Goal: Task Accomplishment & Management: Use online tool/utility

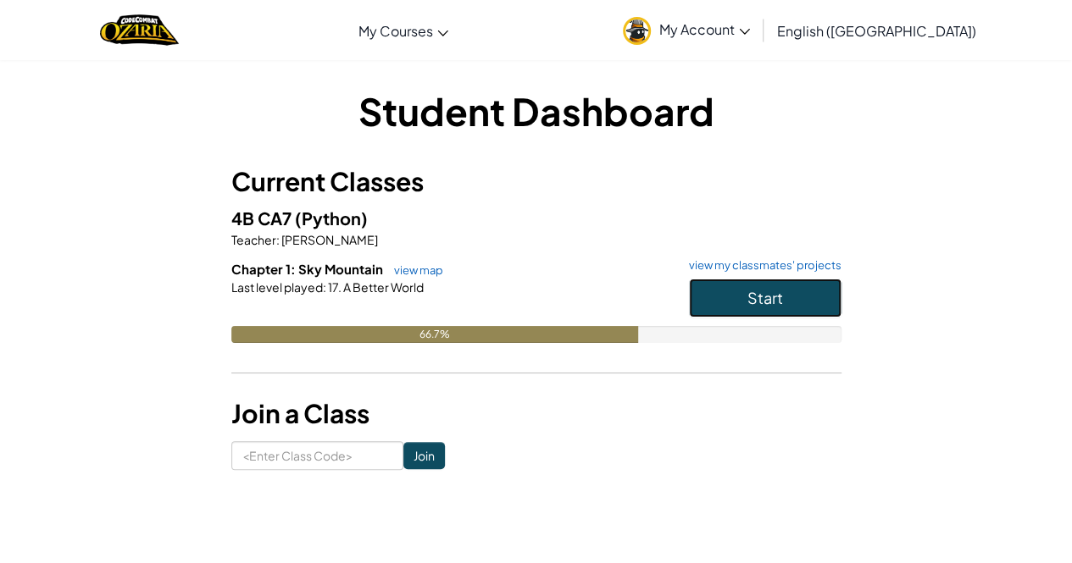
click at [785, 309] on button "Start" at bounding box center [765, 298] width 152 height 39
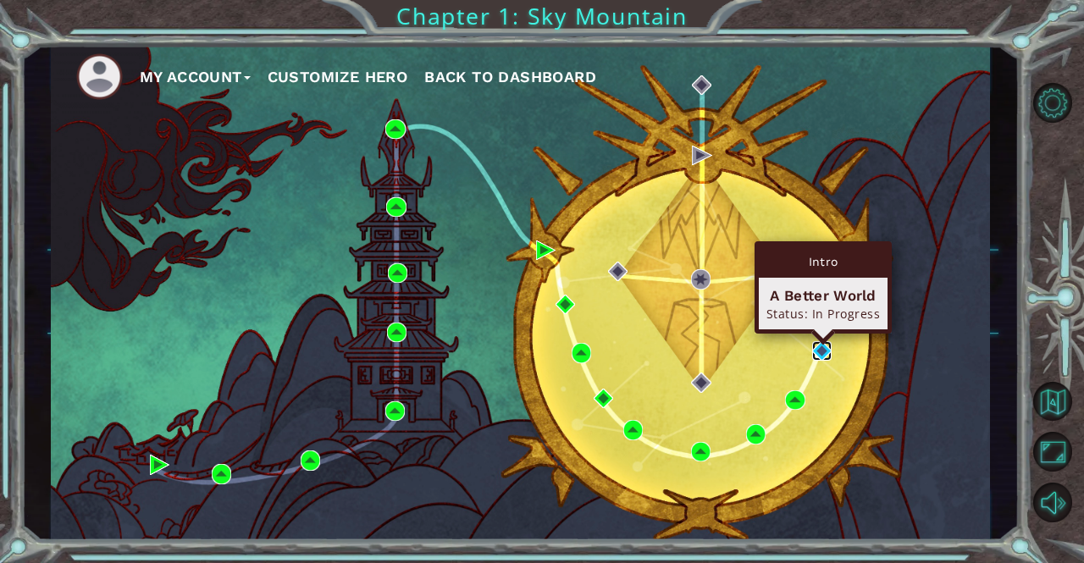
click at [827, 357] on img at bounding box center [821, 350] width 19 height 19
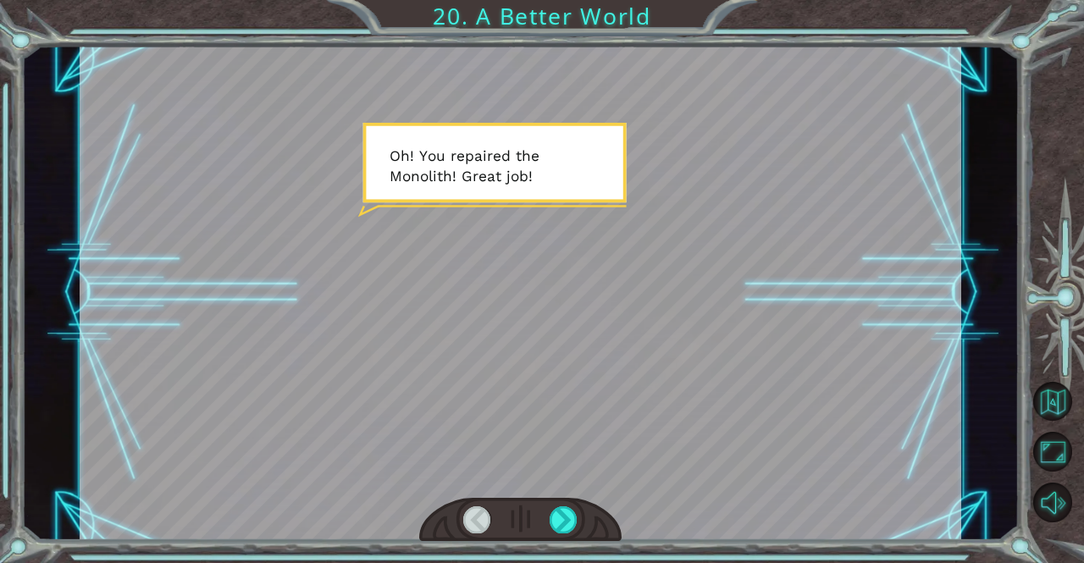
click at [698, 342] on div at bounding box center [521, 293] width 882 height 496
click at [303, 209] on div at bounding box center [521, 293] width 882 height 496
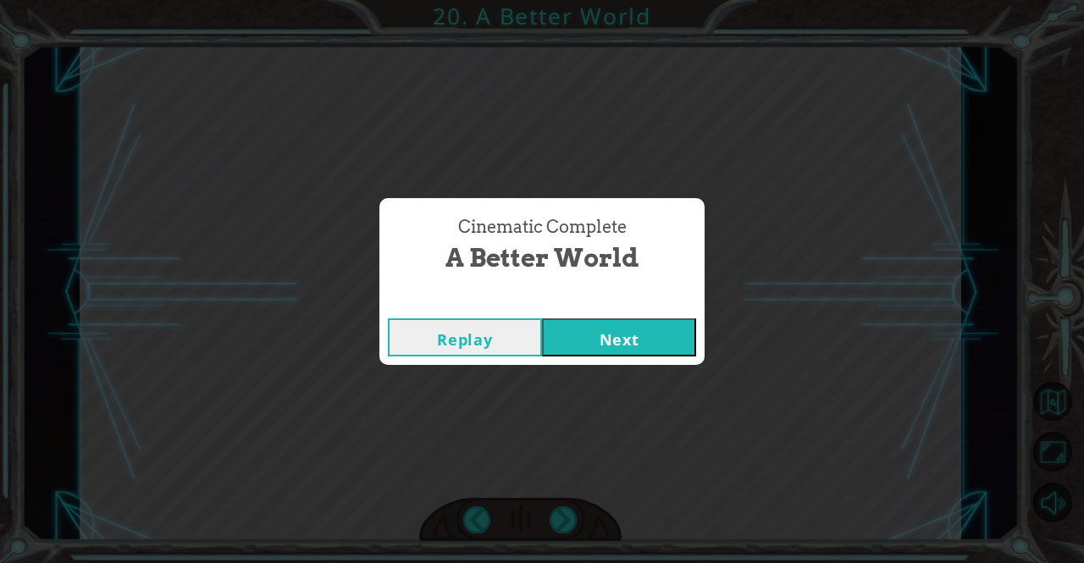
click at [607, 342] on button "Next" at bounding box center [619, 338] width 154 height 38
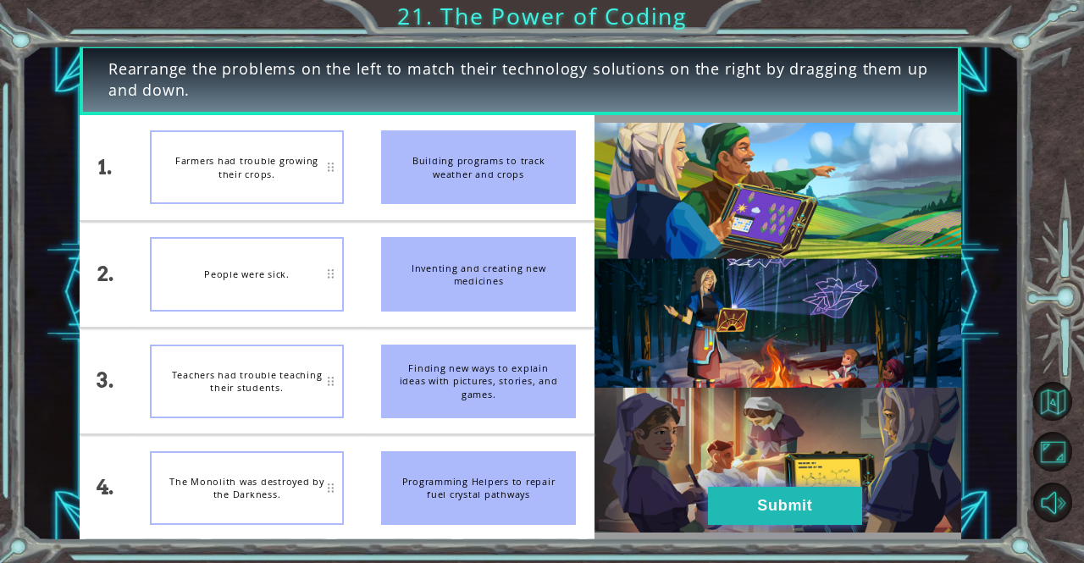
click at [806, 509] on button "Submit" at bounding box center [785, 506] width 154 height 38
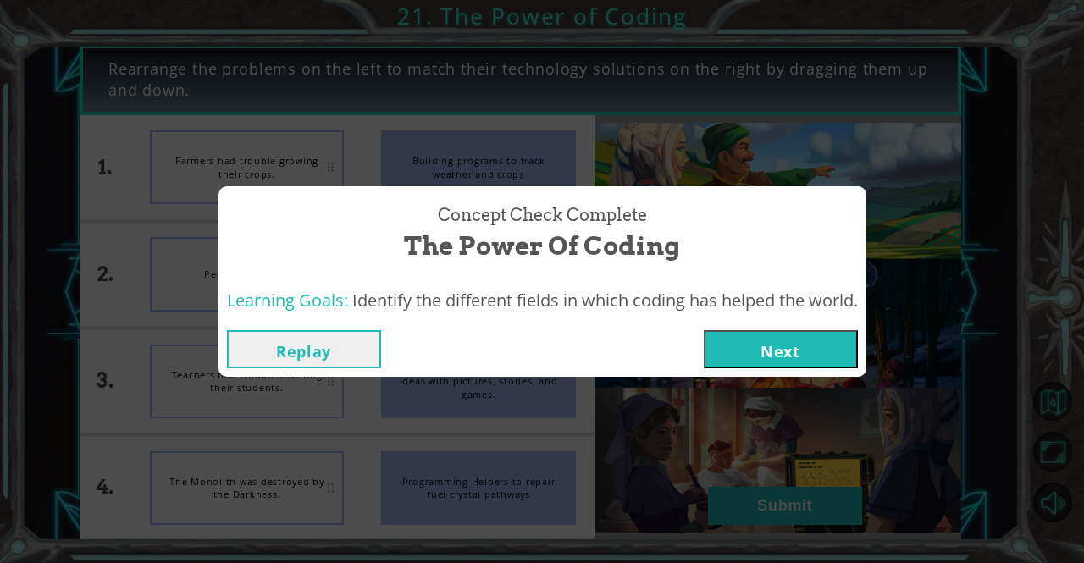
click at [727, 339] on button "Next" at bounding box center [781, 349] width 154 height 38
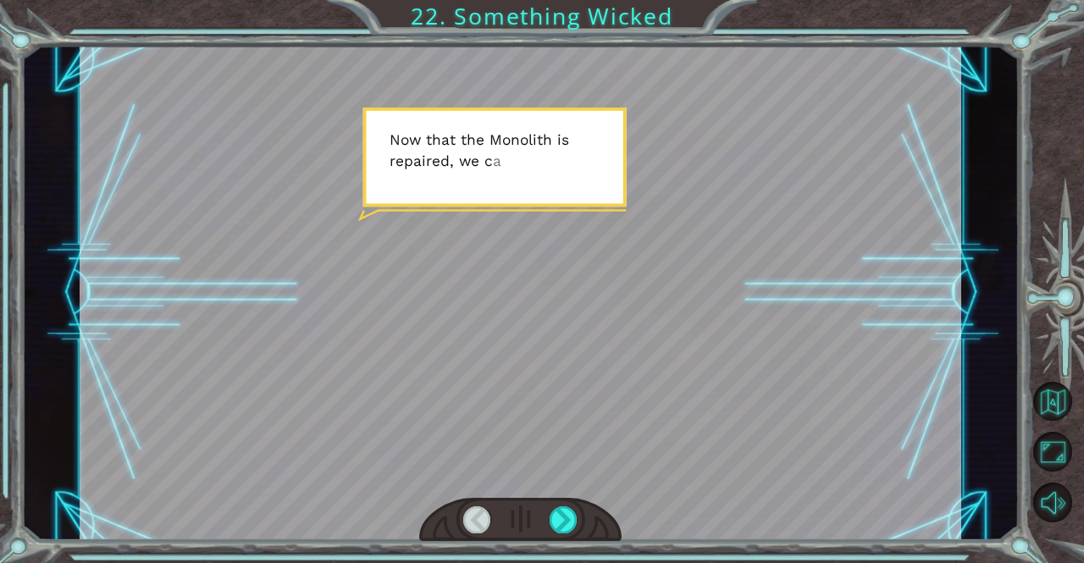
click at [712, 345] on div at bounding box center [521, 293] width 882 height 496
click at [560, 505] on div at bounding box center [520, 520] width 203 height 45
click at [563, 520] on div at bounding box center [564, 520] width 28 height 27
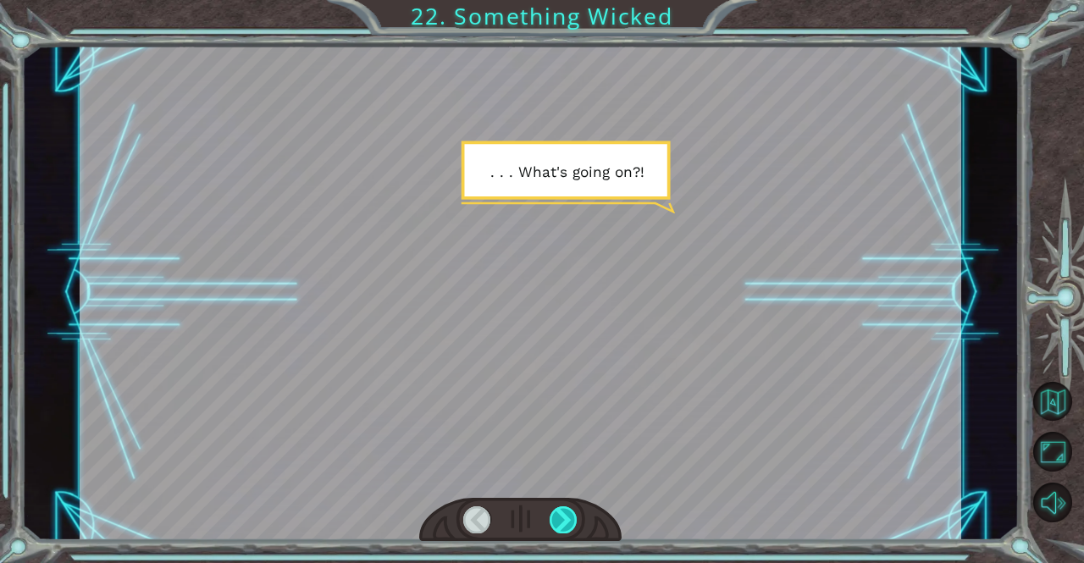
click at [563, 520] on div at bounding box center [564, 520] width 28 height 27
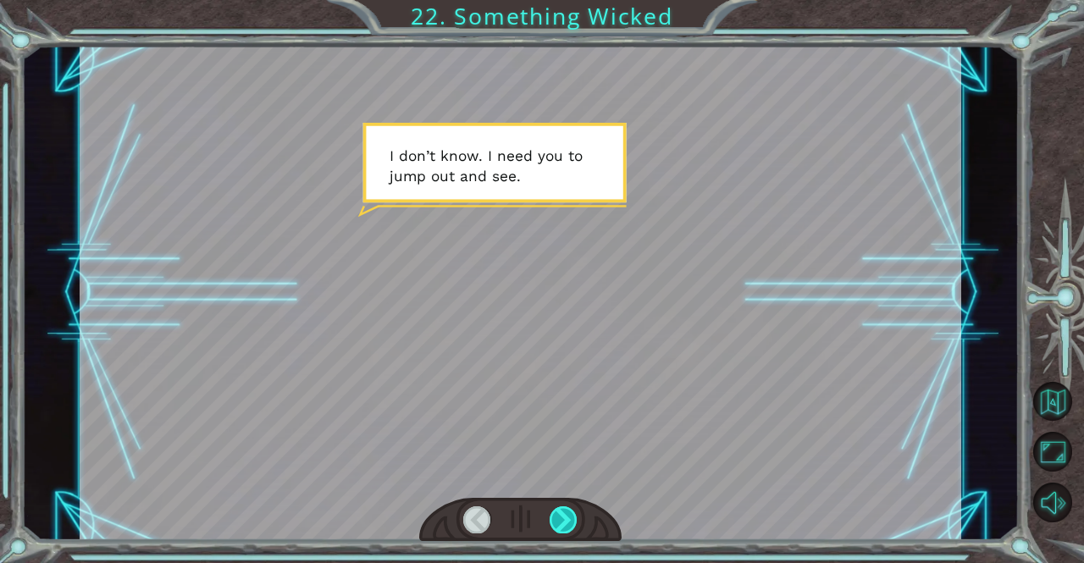
click at [568, 529] on div at bounding box center [564, 520] width 28 height 27
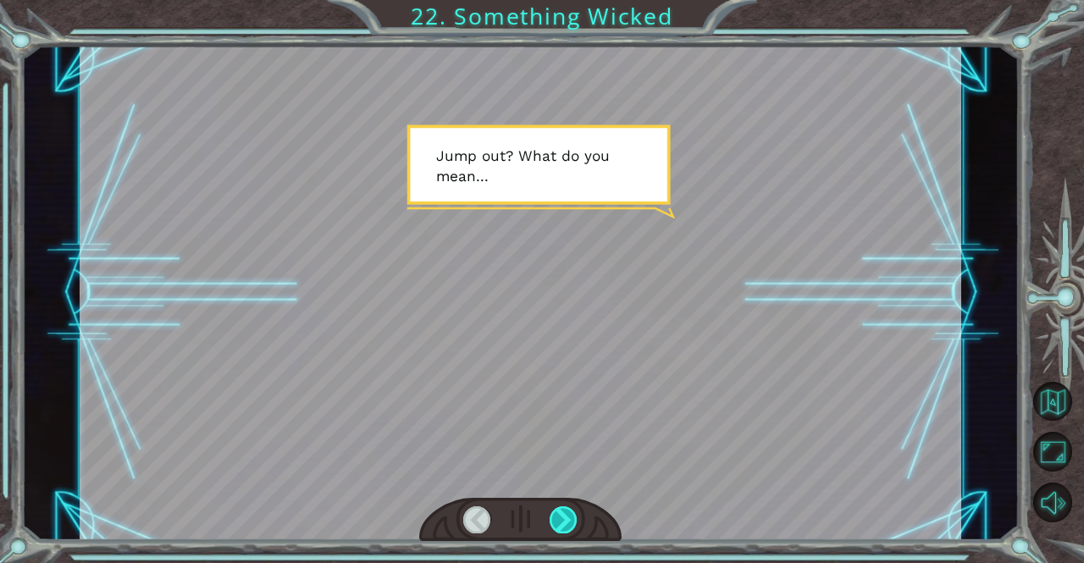
click at [568, 529] on div at bounding box center [564, 520] width 28 height 27
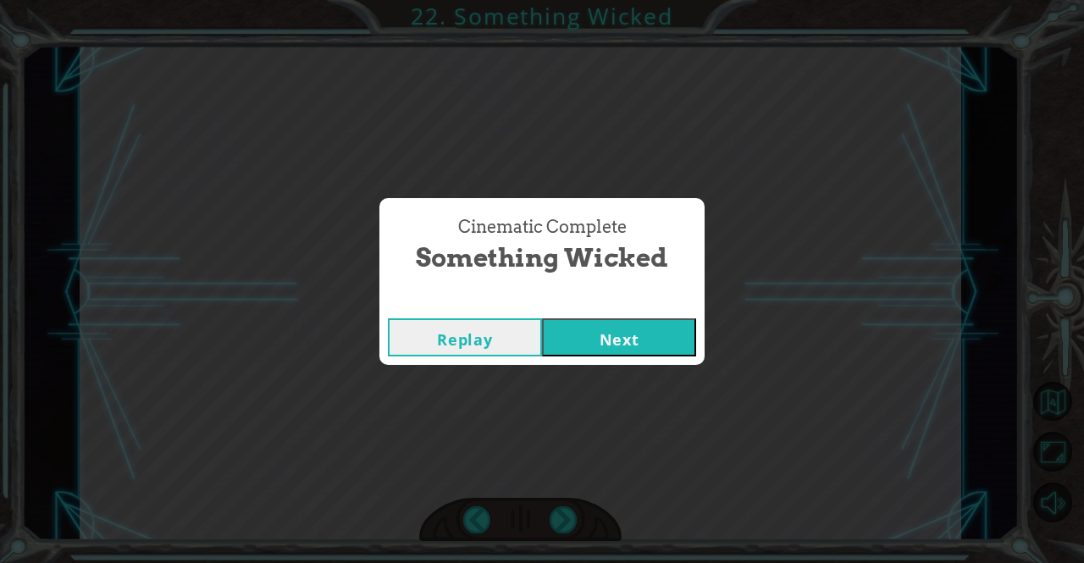
click at [621, 338] on button "Next" at bounding box center [619, 338] width 154 height 38
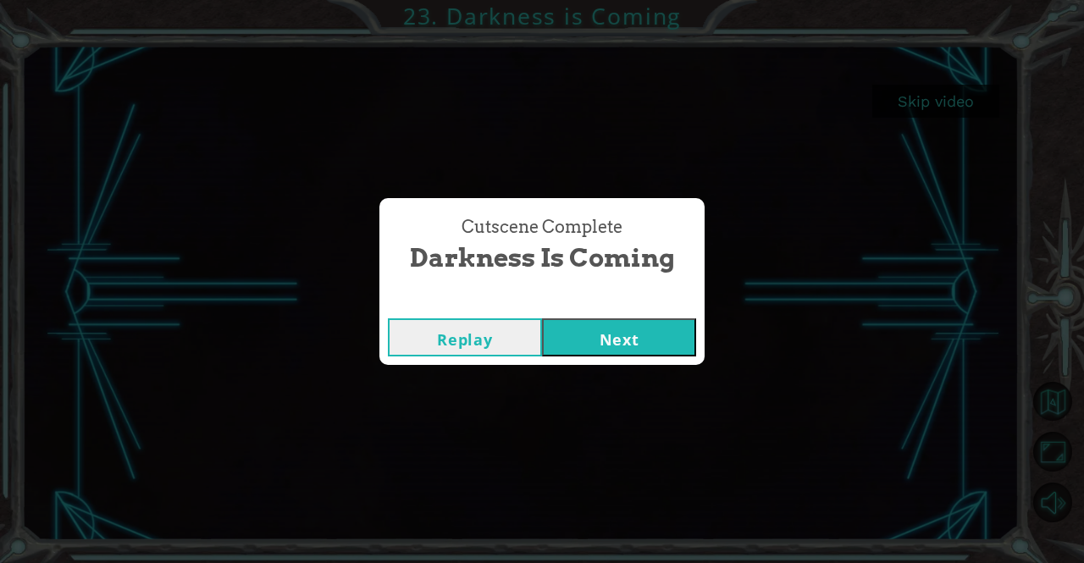
click at [640, 346] on button "Next" at bounding box center [619, 338] width 154 height 38
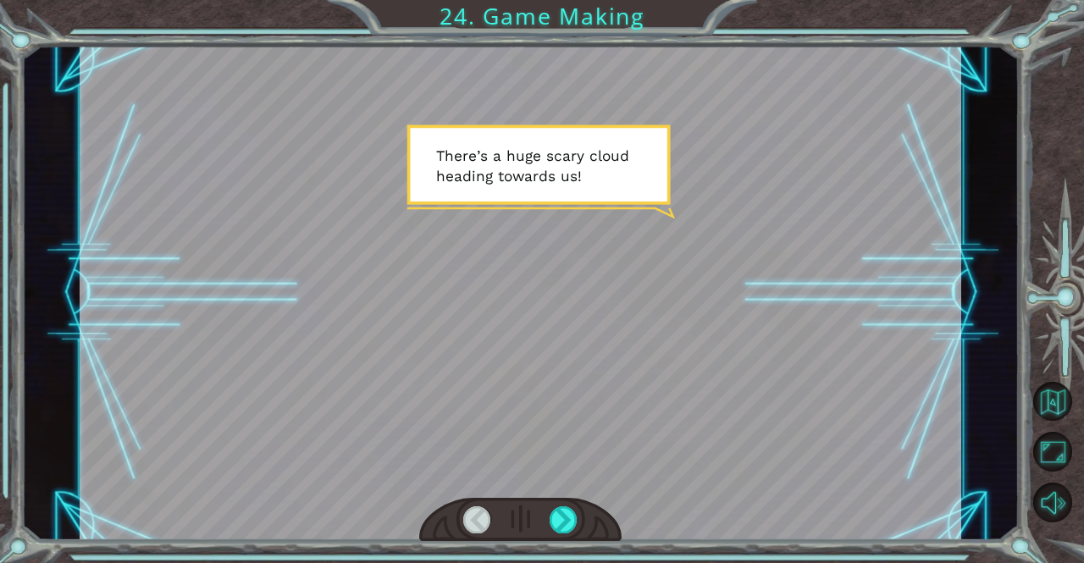
click at [640, 346] on div at bounding box center [521, 293] width 882 height 496
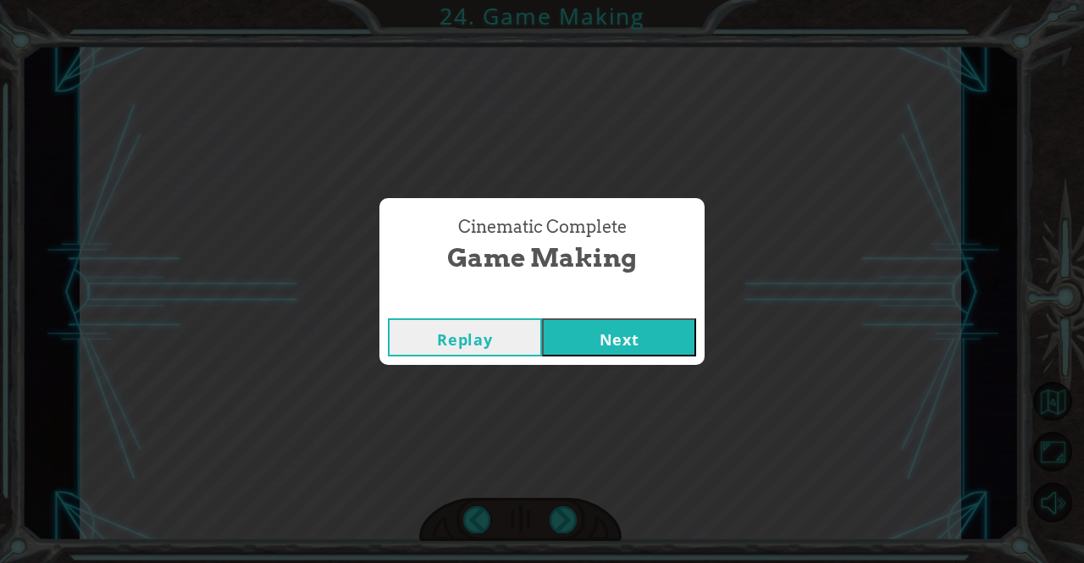
click at [604, 342] on button "Next" at bounding box center [619, 338] width 154 height 38
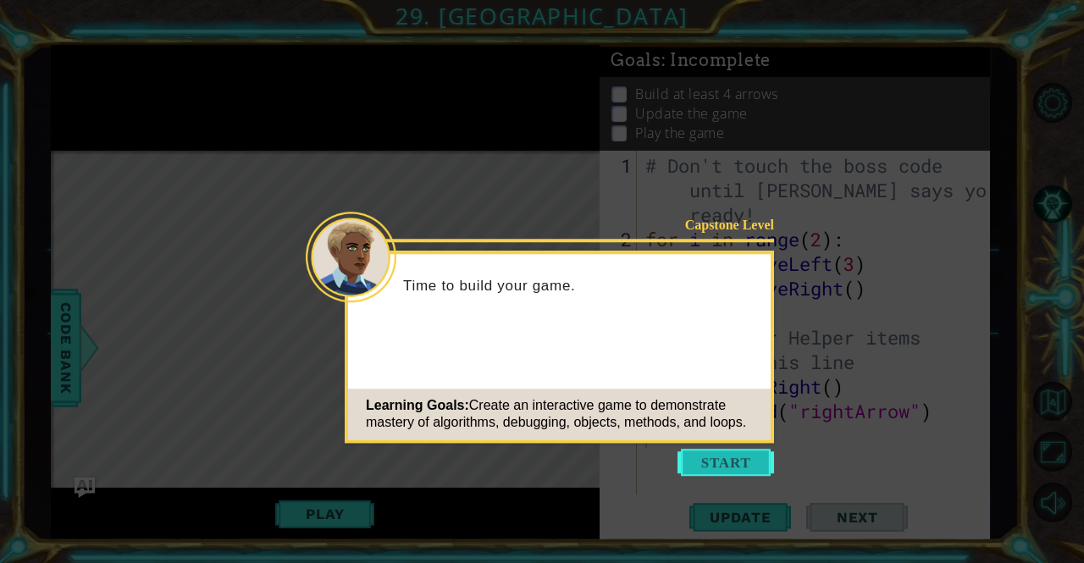
click at [710, 457] on button "Start" at bounding box center [726, 462] width 97 height 27
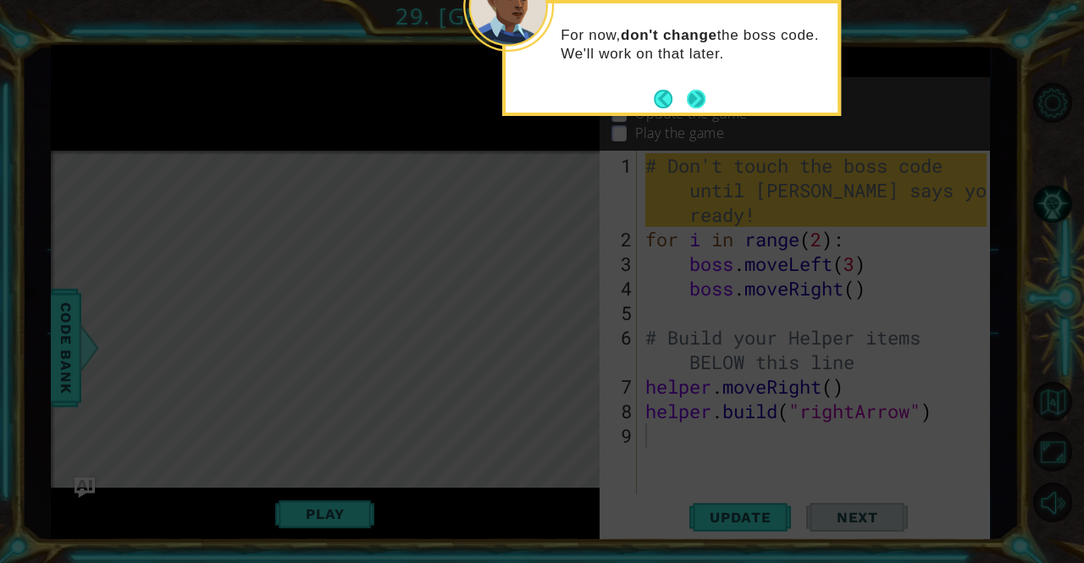
click at [696, 107] on button "Next" at bounding box center [696, 99] width 19 height 19
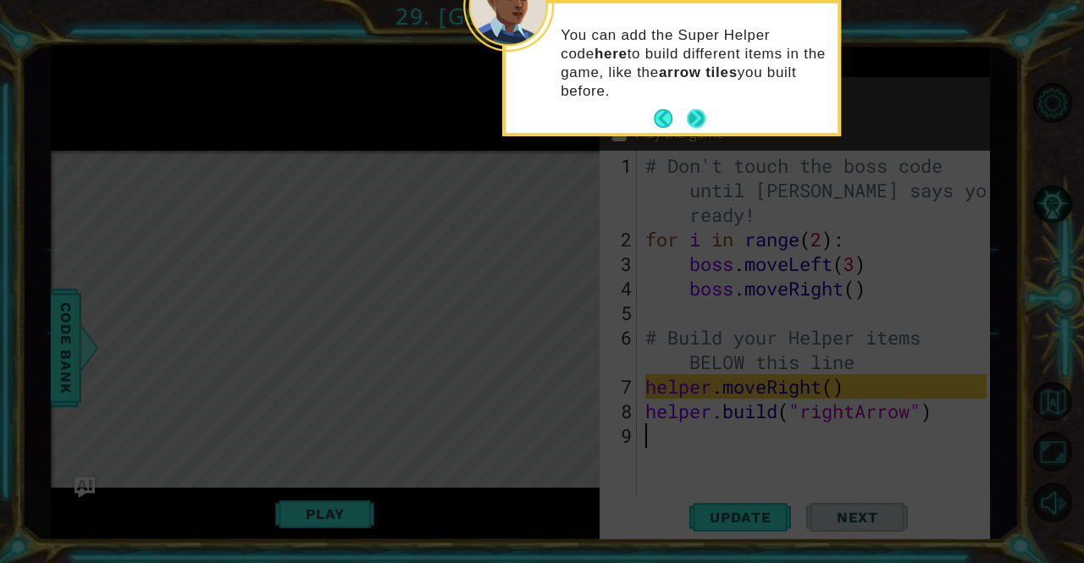
click at [693, 119] on button "Next" at bounding box center [696, 118] width 19 height 19
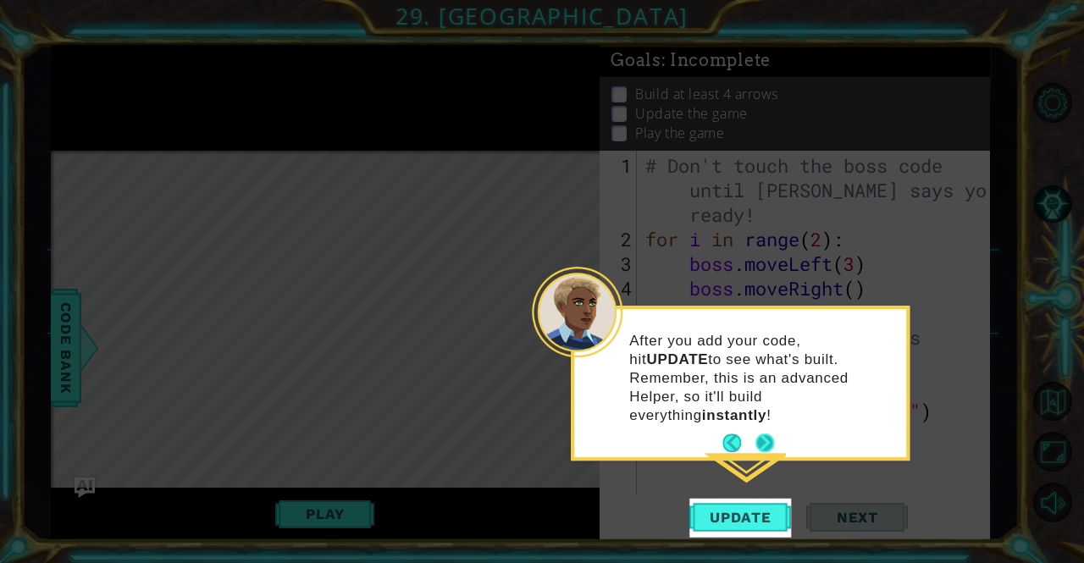
click at [762, 434] on button "Next" at bounding box center [765, 443] width 19 height 19
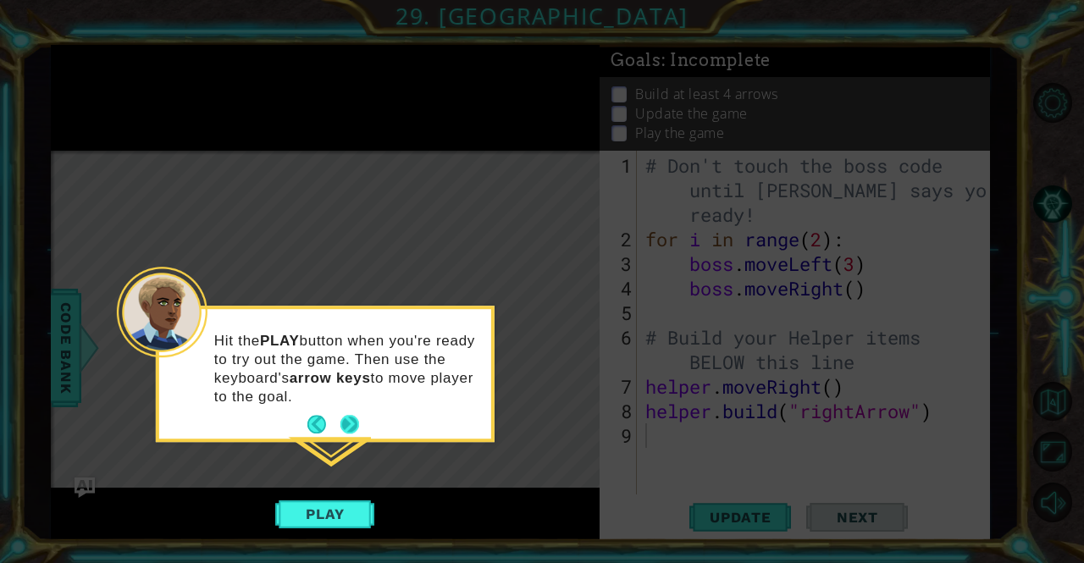
click at [352, 423] on button "Next" at bounding box center [350, 425] width 19 height 19
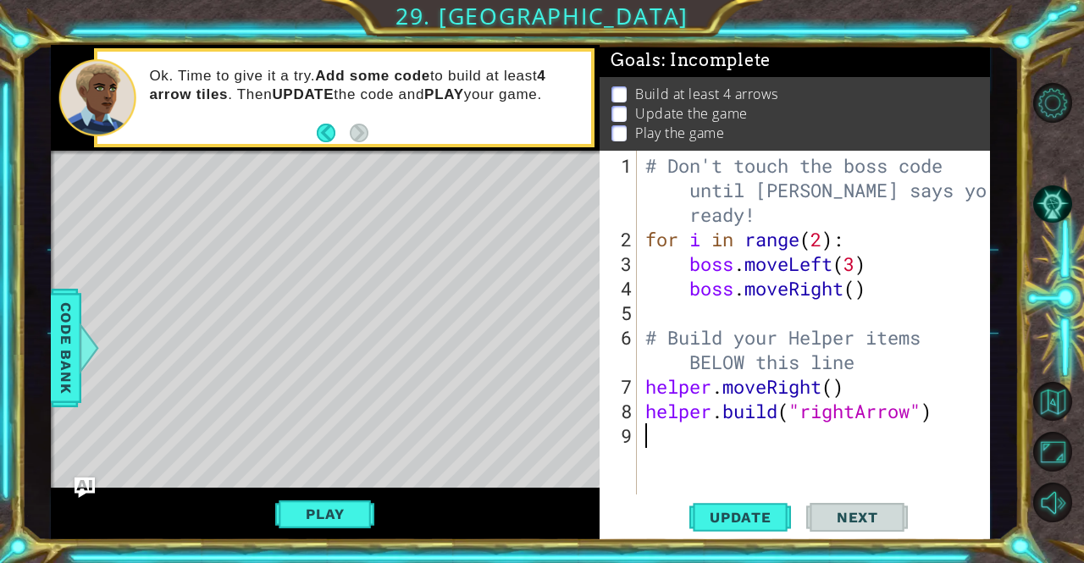
click at [868, 369] on div "# Don't touch the boss code until [PERSON_NAME] says you're ready! for i in ran…" at bounding box center [818, 374] width 352 height 442
type textarea "# Build your Helper items BELOW this line"
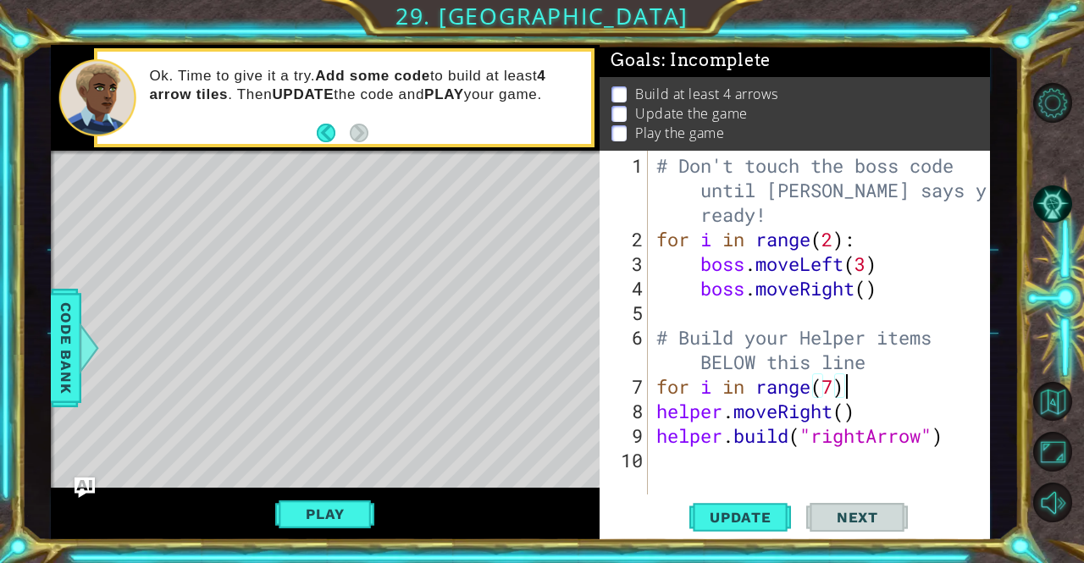
scroll to position [0, 8]
click at [757, 528] on button "Update" at bounding box center [741, 517] width 102 height 39
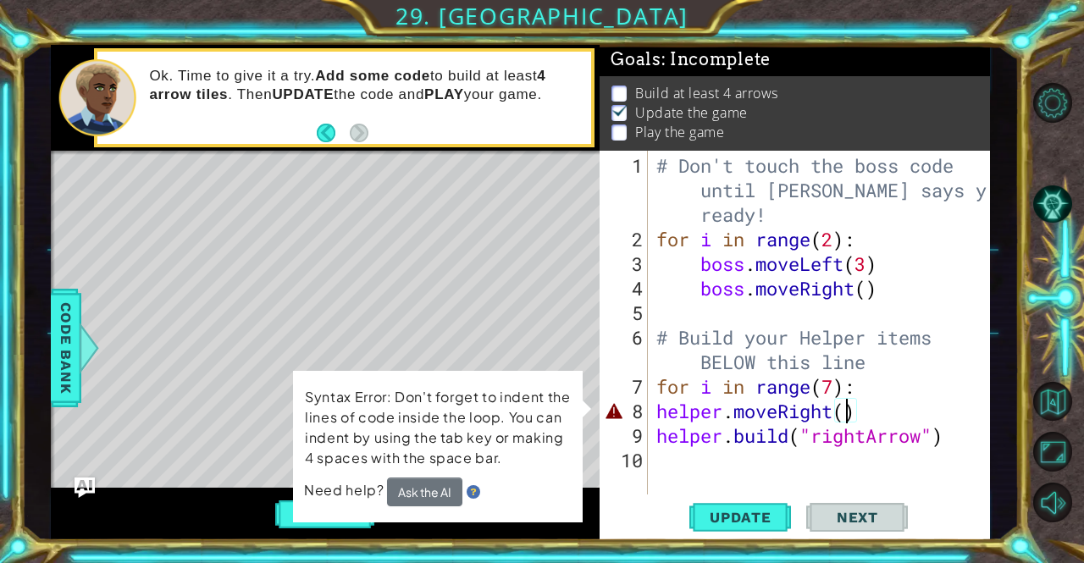
click at [851, 417] on div "# Don't touch the boss code until [PERSON_NAME] says you're ready! for i in ran…" at bounding box center [824, 374] width 342 height 442
click at [666, 414] on div "# Don't touch the boss code until [PERSON_NAME] says you're ready! for i in ran…" at bounding box center [824, 374] width 342 height 442
click at [655, 415] on div "# Don't touch the boss code until [PERSON_NAME] says you're ready! for i in ran…" at bounding box center [824, 374] width 342 height 442
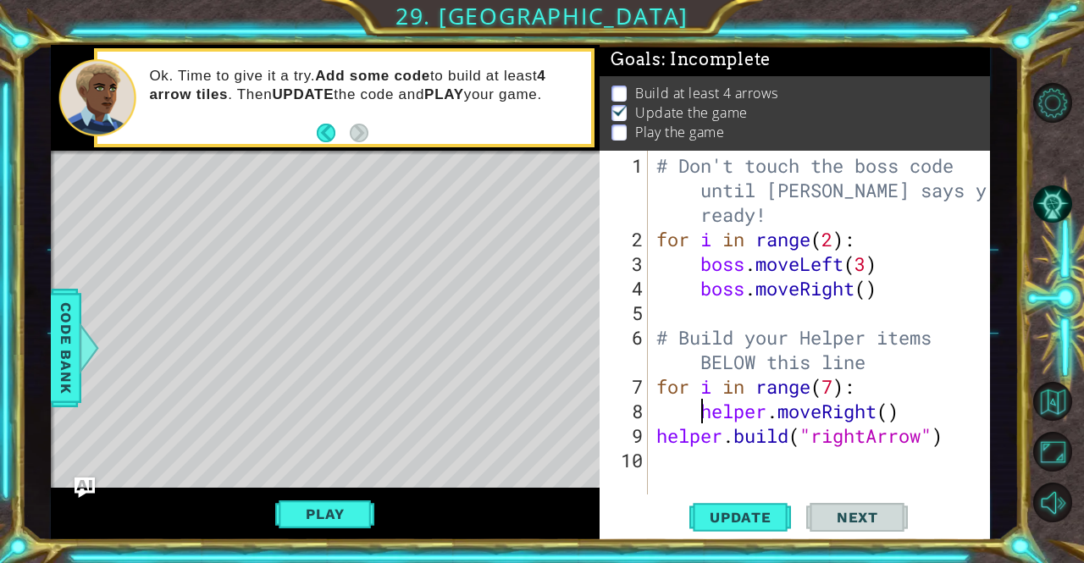
click at [656, 437] on div "# Don't touch the boss code until [PERSON_NAME] says you're ready! for i in ran…" at bounding box center [824, 374] width 342 height 442
type textarea "[DOMAIN_NAME]("rightArrow")"
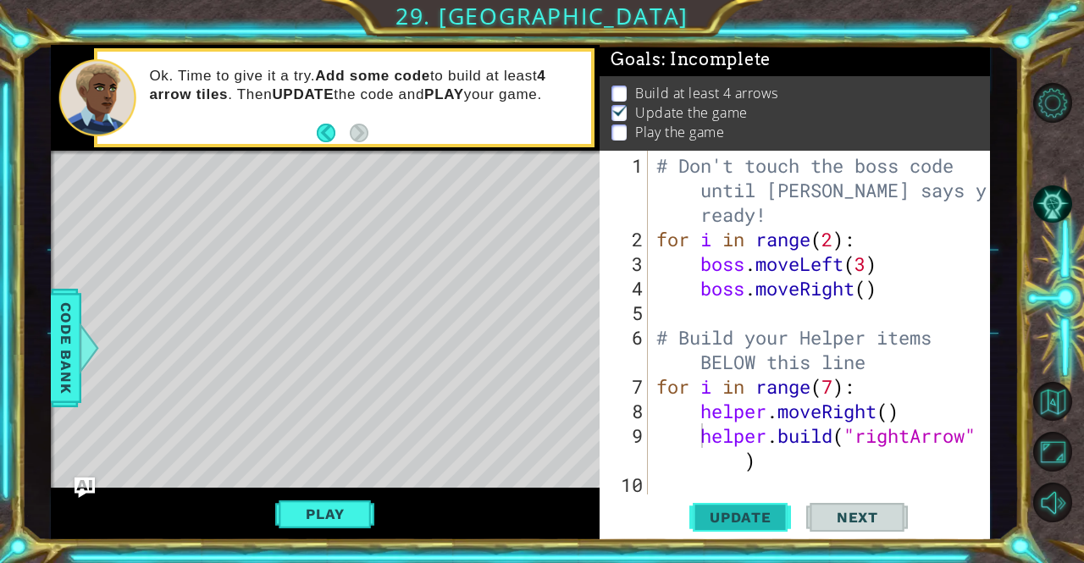
click at [739, 513] on span "Update" at bounding box center [741, 517] width 96 height 17
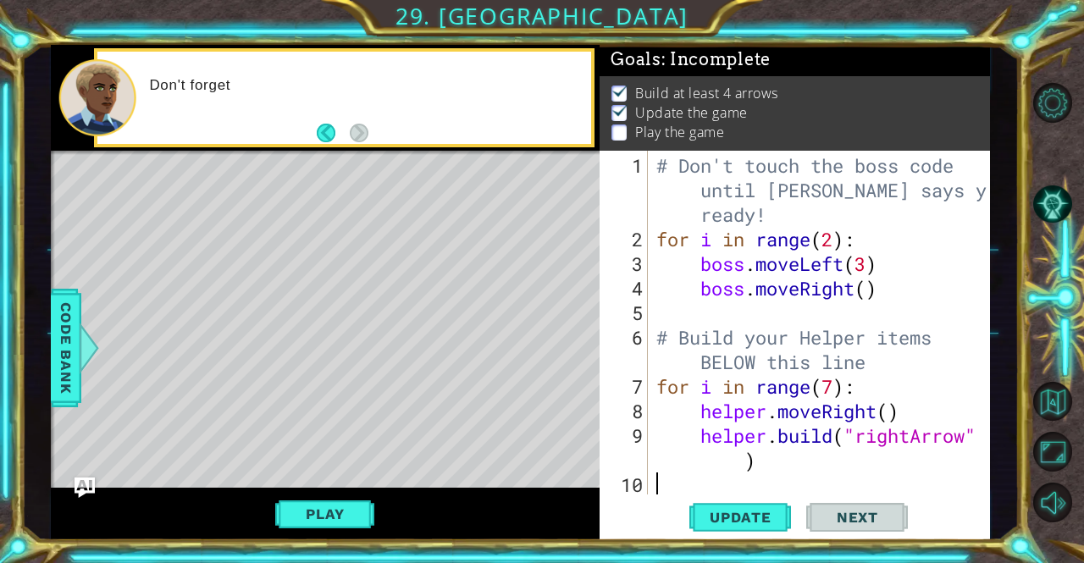
click at [705, 486] on div "# Don't touch the boss code until [PERSON_NAME] says you're ready! for i in ran…" at bounding box center [824, 374] width 342 height 442
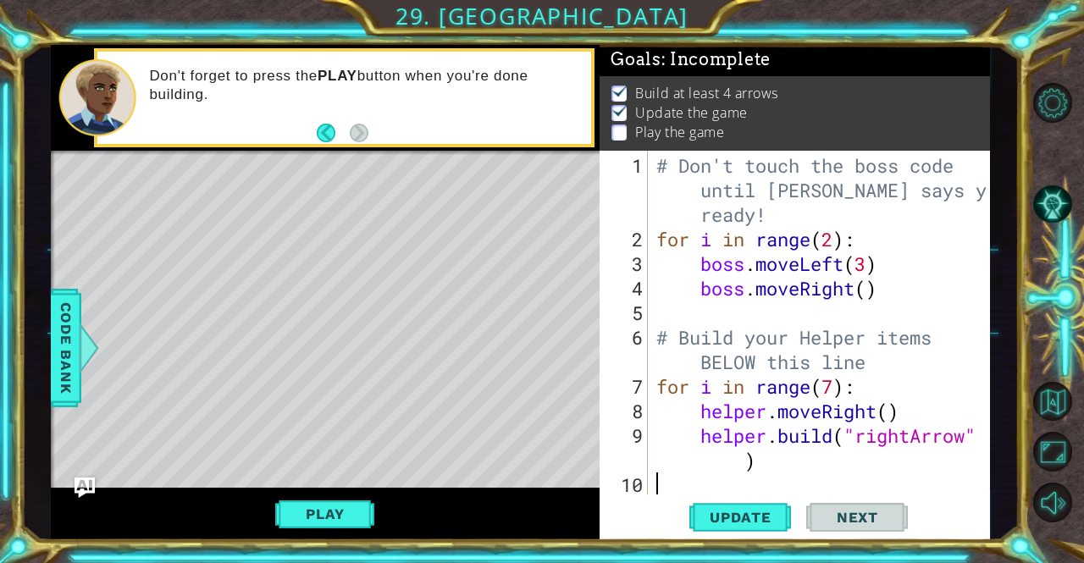
click at [834, 387] on div "# Don't touch the boss code until [PERSON_NAME] says you're ready! for i in ran…" at bounding box center [824, 374] width 342 height 442
click at [757, 513] on span "Update" at bounding box center [741, 517] width 96 height 17
click at [757, 516] on span "Update" at bounding box center [741, 517] width 96 height 17
click at [842, 468] on div "# Don't touch the boss code until [PERSON_NAME] says you're ready! for i in ran…" at bounding box center [824, 374] width 342 height 442
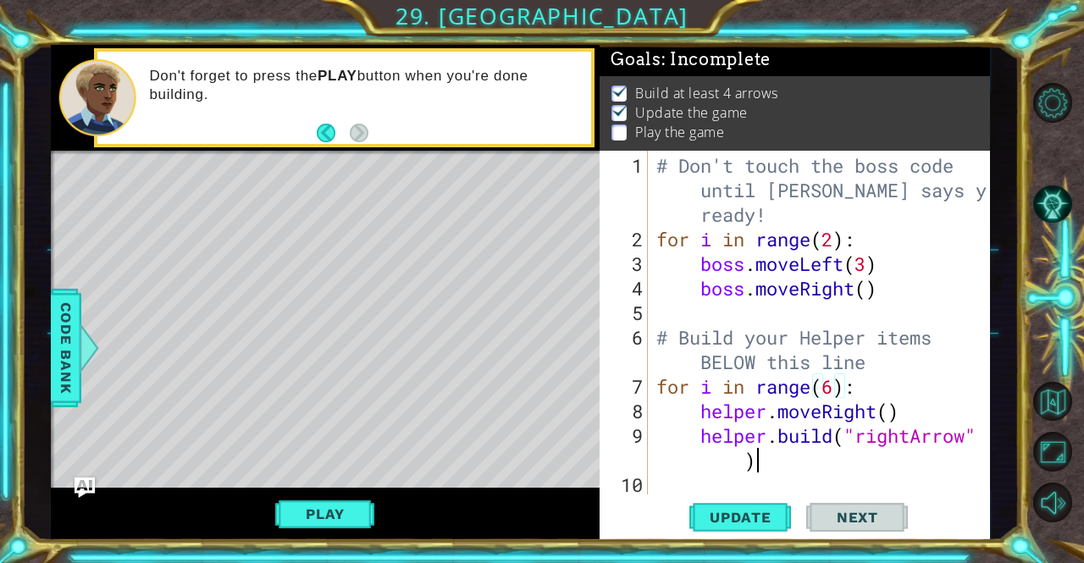
type textarea "[DOMAIN_NAME]("rightArrow")"
click at [742, 517] on span "Update" at bounding box center [741, 517] width 96 height 17
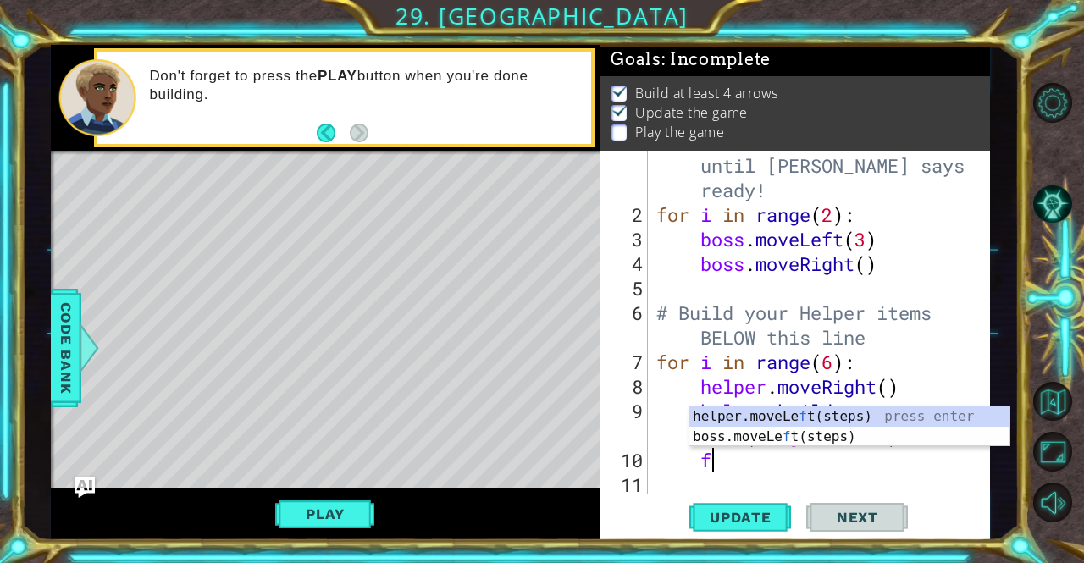
scroll to position [0, 2]
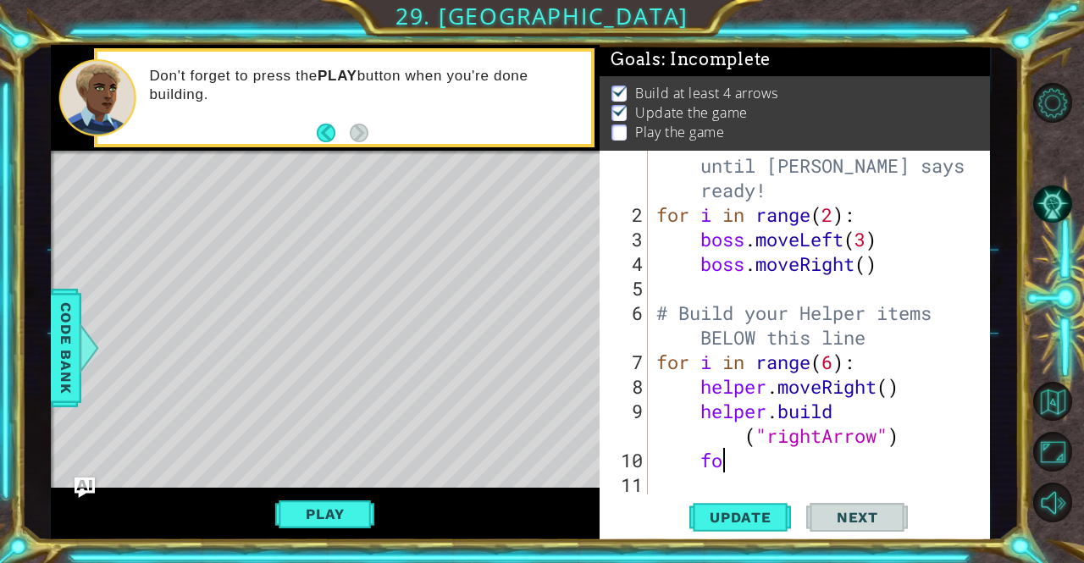
type textarea "f"
type textarea "for i in range(4):"
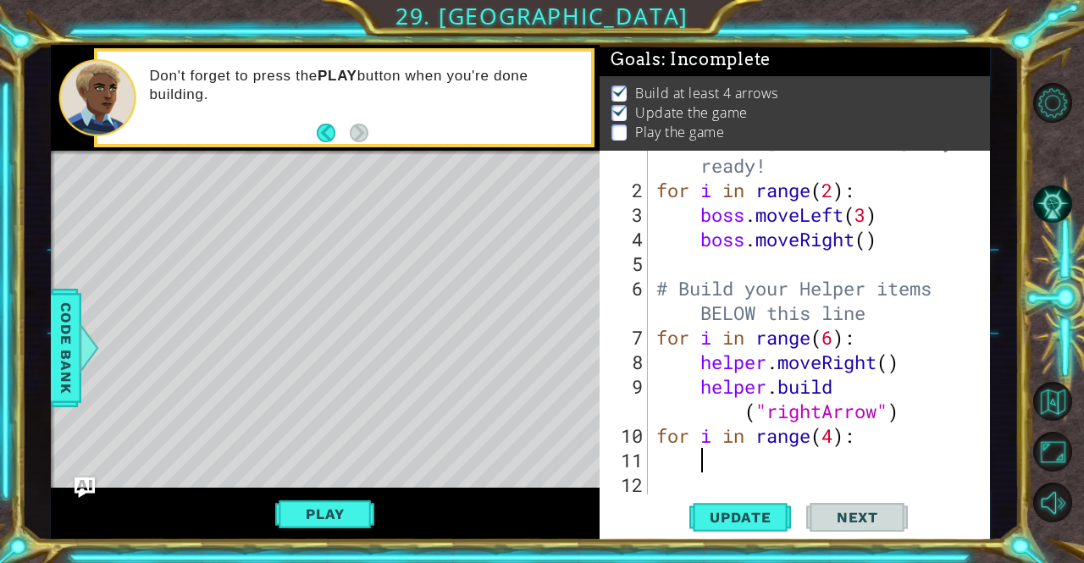
scroll to position [49, 0]
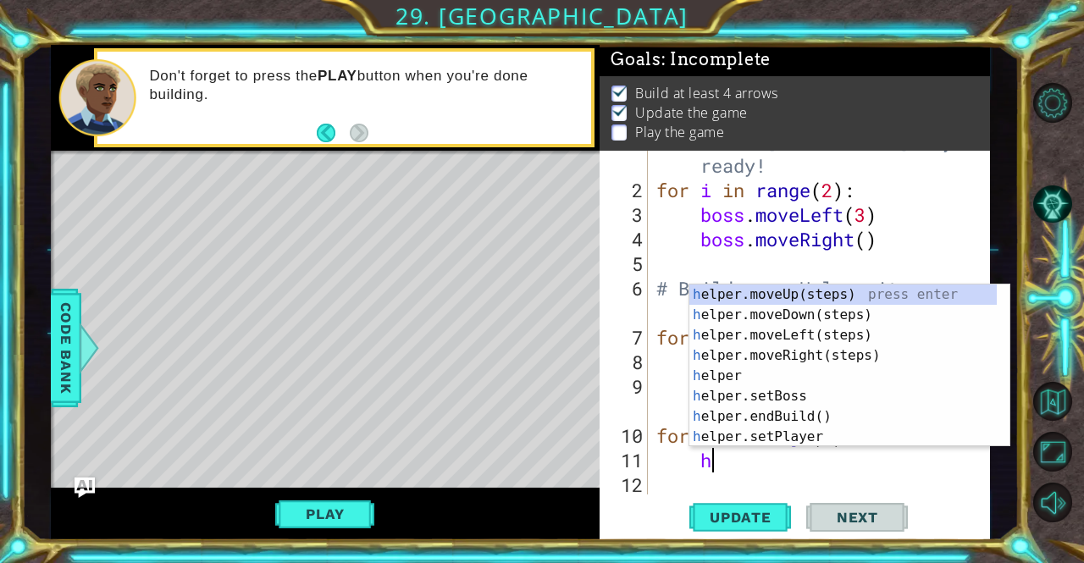
type textarea "he"
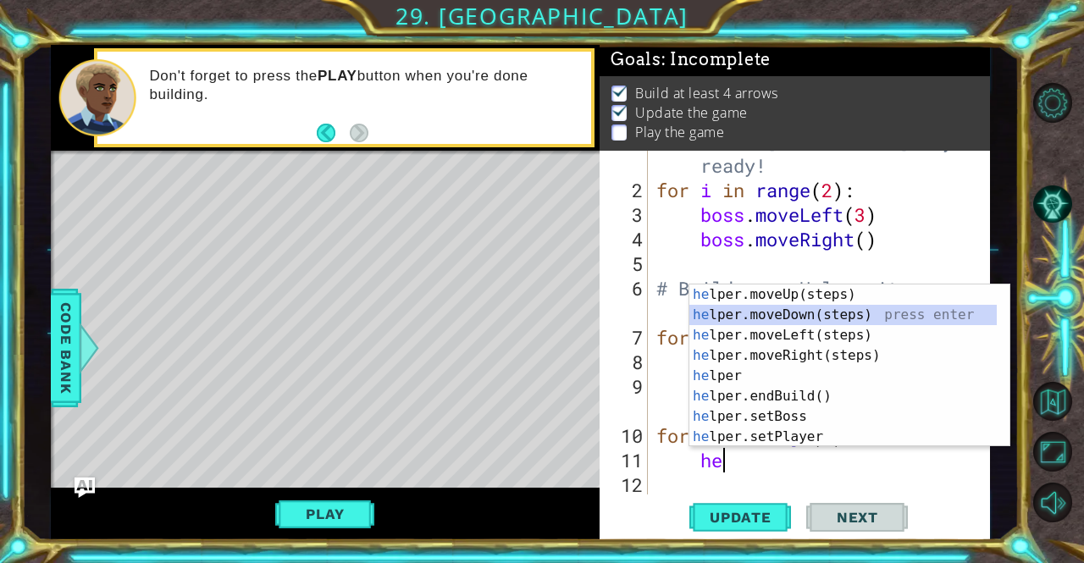
click at [847, 316] on div "he lper.moveUp(steps) press enter he lper.moveDown(steps) press enter he lper.m…" at bounding box center [844, 386] width 308 height 203
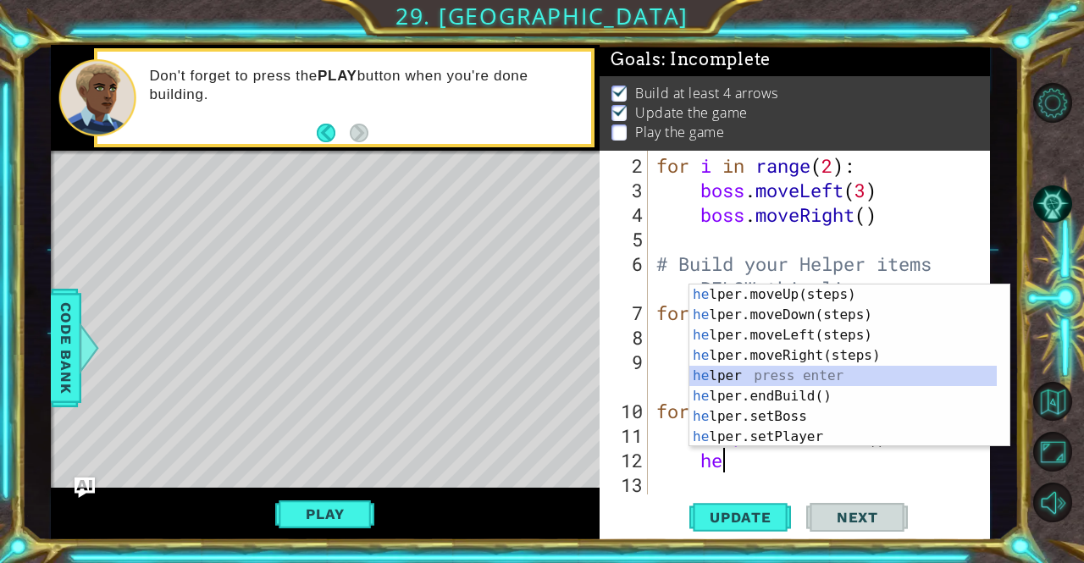
click at [803, 377] on div "he lper.moveUp(steps) press enter he lper.moveDown(steps) press enter he lper.m…" at bounding box center [844, 386] width 308 height 203
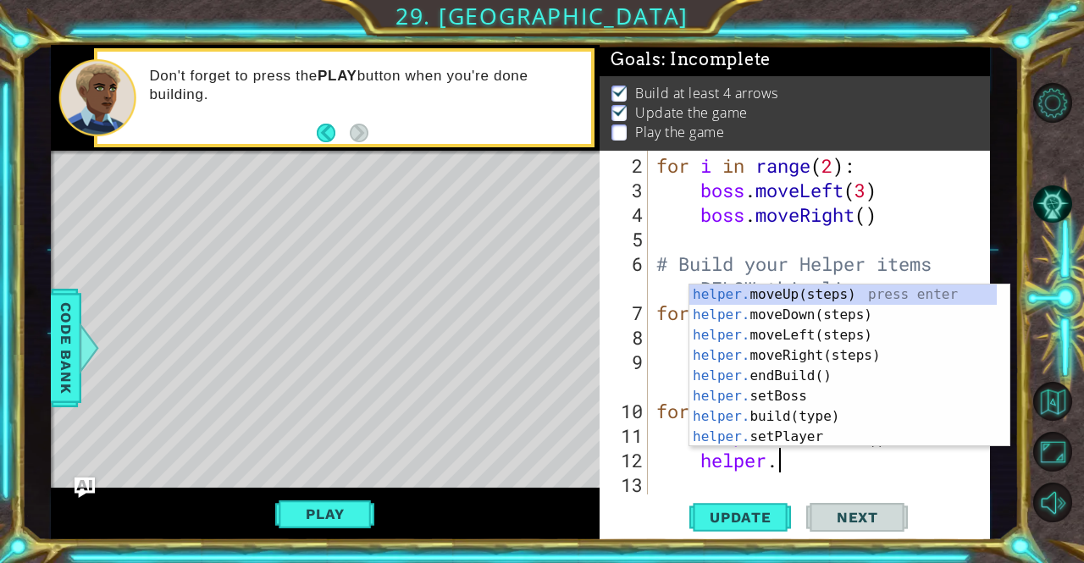
scroll to position [0, 4]
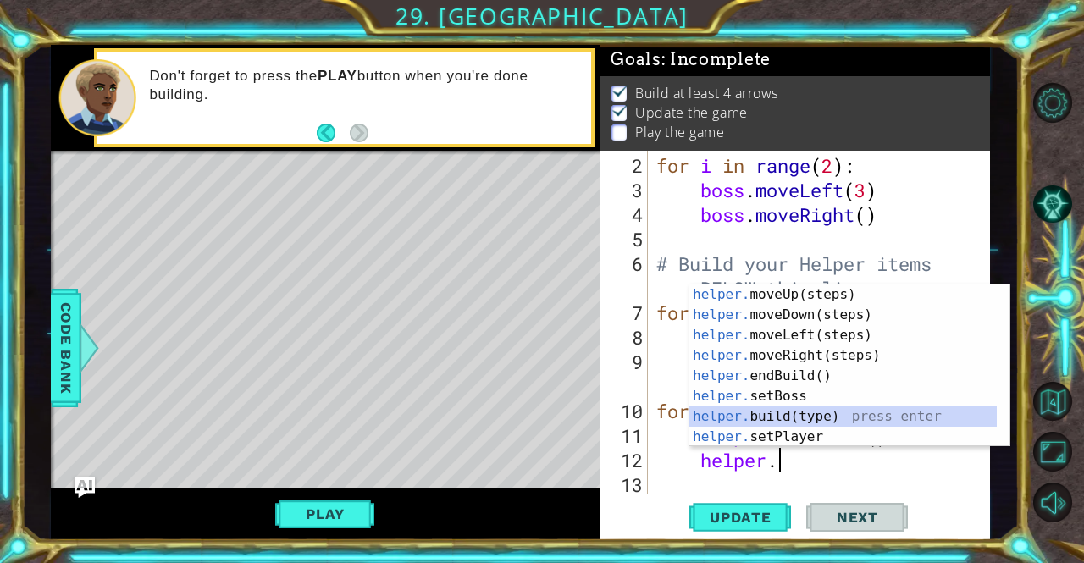
click at [803, 411] on div "helper. moveUp(steps) press enter helper. moveDown(steps) press enter helper. m…" at bounding box center [844, 386] width 308 height 203
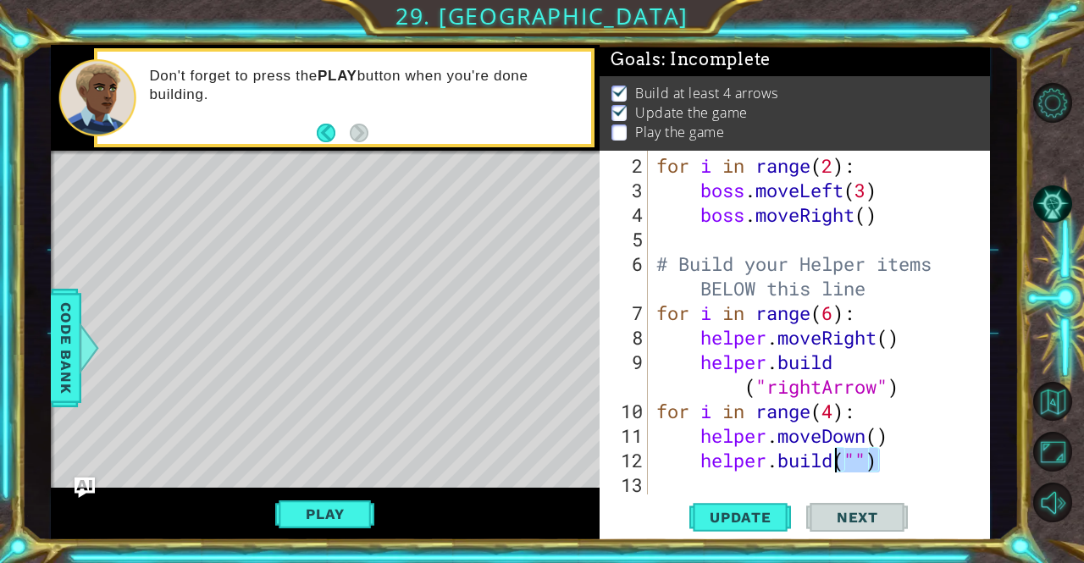
drag, startPoint x: 901, startPoint y: 467, endPoint x: 839, endPoint y: 460, distance: 62.2
click at [839, 460] on div "for i in range ( 2 ) : boss . moveLeft ( 3 ) boss . moveRight ( ) # Build your …" at bounding box center [817, 349] width 329 height 393
click at [854, 457] on div "for i in range ( 2 ) : boss . moveLeft ( 3 ) boss . moveRight ( ) # Build your …" at bounding box center [813, 323] width 320 height 344
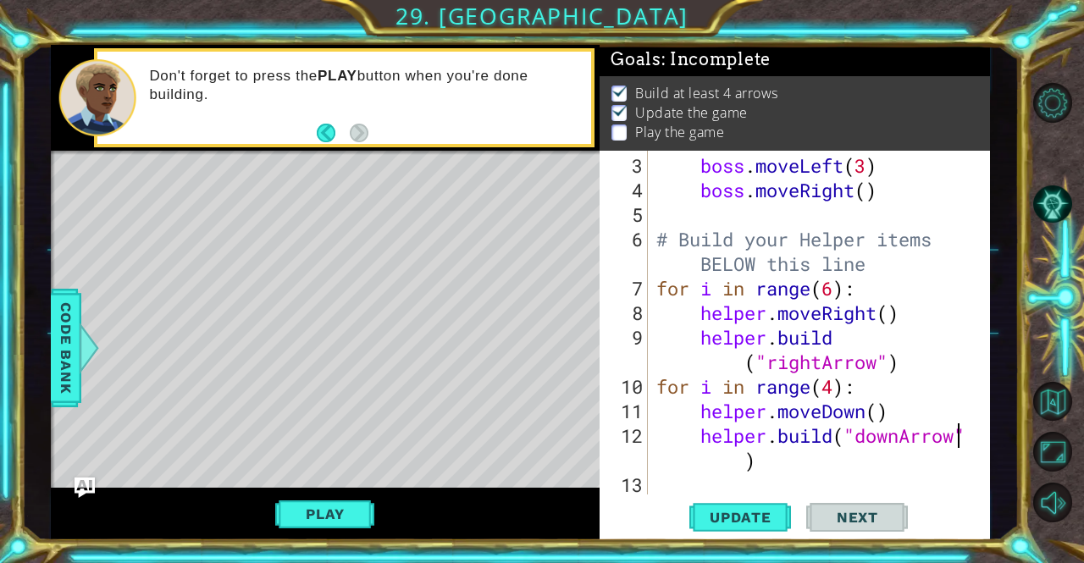
scroll to position [98, 0]
click at [921, 467] on div "boss . moveLeft ( 3 ) boss . moveRight ( ) # Build your Helper items BELOW this…" at bounding box center [817, 349] width 329 height 393
click at [759, 516] on span "Update" at bounding box center [741, 517] width 96 height 17
click at [840, 385] on div "boss . moveLeft ( 3 ) boss . moveRight ( ) # Build your Helper items BELOW this…" at bounding box center [817, 349] width 329 height 393
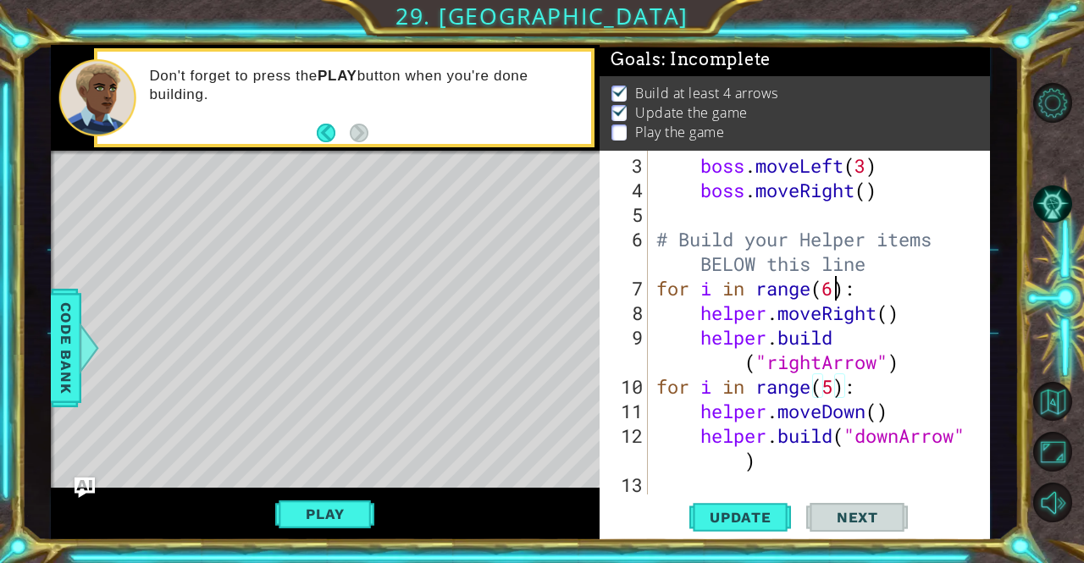
click at [834, 291] on div "boss . moveLeft ( 3 ) boss . moveRight ( ) # Build your Helper items BELOW this…" at bounding box center [817, 349] width 329 height 393
click at [769, 517] on span "Update" at bounding box center [741, 517] width 96 height 17
click at [923, 365] on div "boss . moveLeft ( 3 ) boss . moveRight ( ) # Build your Helper items BELOW this…" at bounding box center [817, 349] width 329 height 393
type textarea "[DOMAIN_NAME]("rightArrow")"
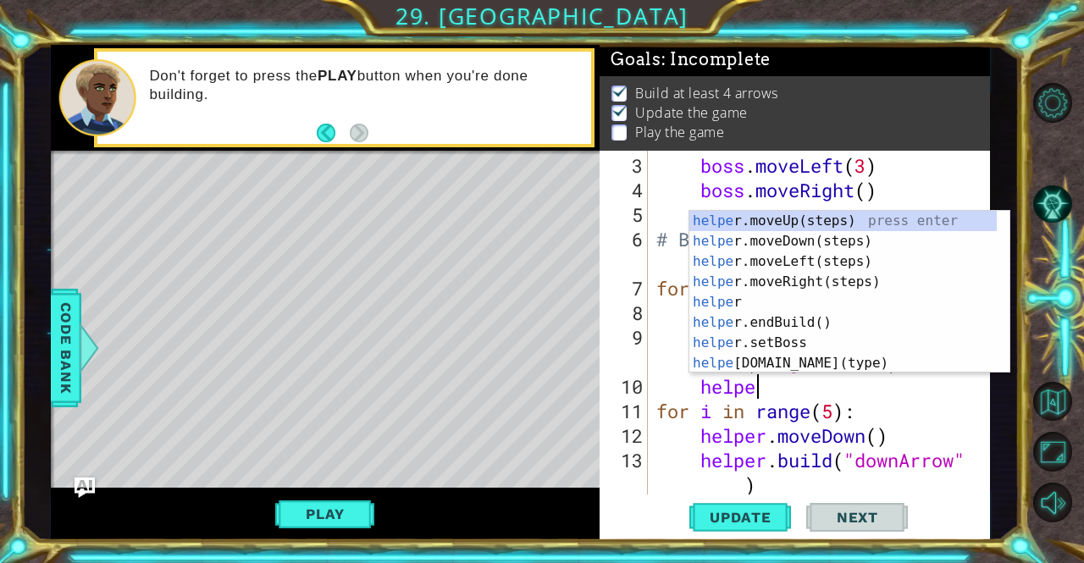
scroll to position [0, 3]
type textarea "helper"
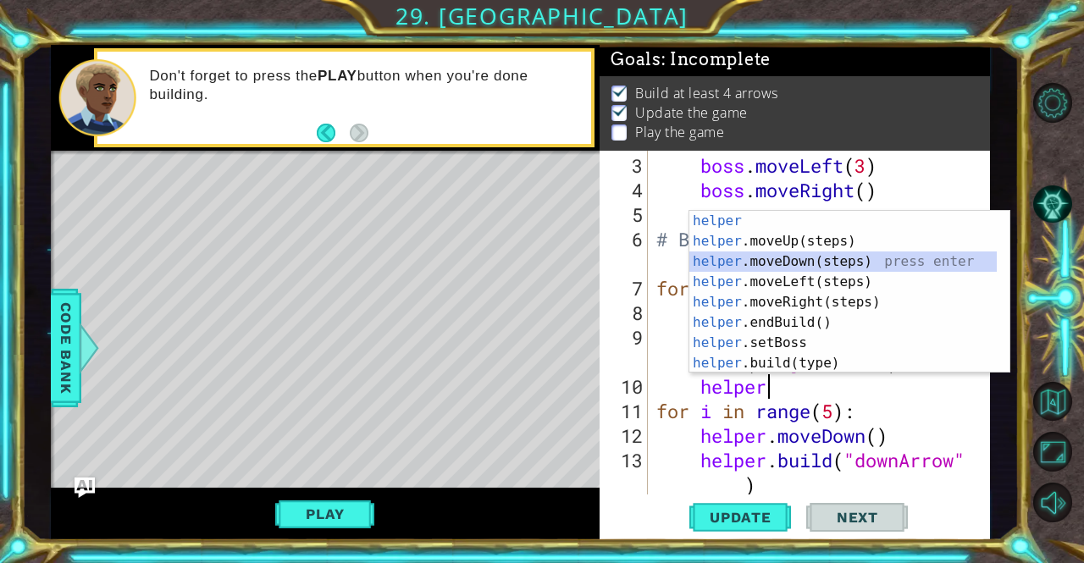
click at [852, 260] on div "helper press enter helper .moveUp(steps) press enter helper .moveDown(steps) pr…" at bounding box center [844, 312] width 308 height 203
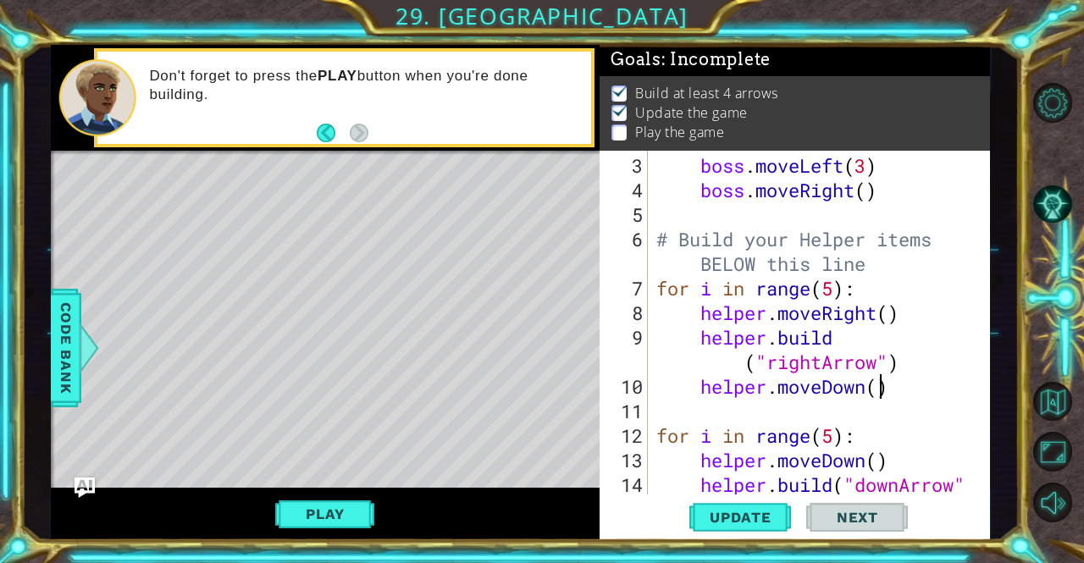
click at [879, 391] on div "boss . moveLeft ( 3 ) boss . moveRight ( ) # Build your Helper items BELOW this…" at bounding box center [817, 362] width 329 height 418
click at [965, 421] on div "boss . moveLeft ( 3 ) boss . moveRight ( ) # Build your Helper items BELOW this…" at bounding box center [817, 362] width 329 height 418
click at [754, 507] on button "Update" at bounding box center [741, 517] width 102 height 39
click at [913, 364] on div "boss . moveLeft ( 3 ) boss . moveRight ( ) # Build your Helper items BELOW this…" at bounding box center [817, 362] width 329 height 418
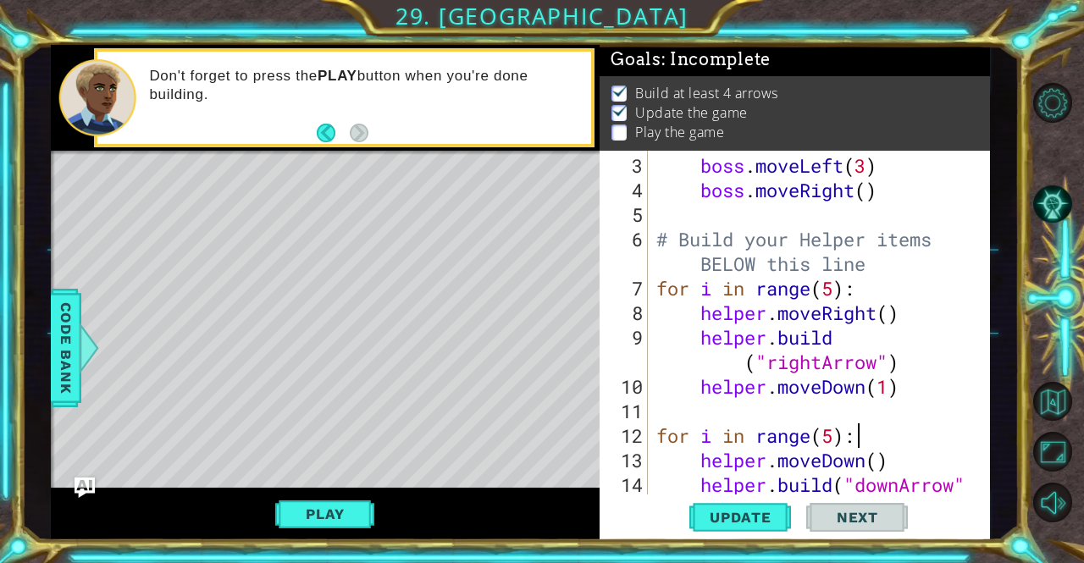
type textarea "[DOMAIN_NAME]("rightArrow")"
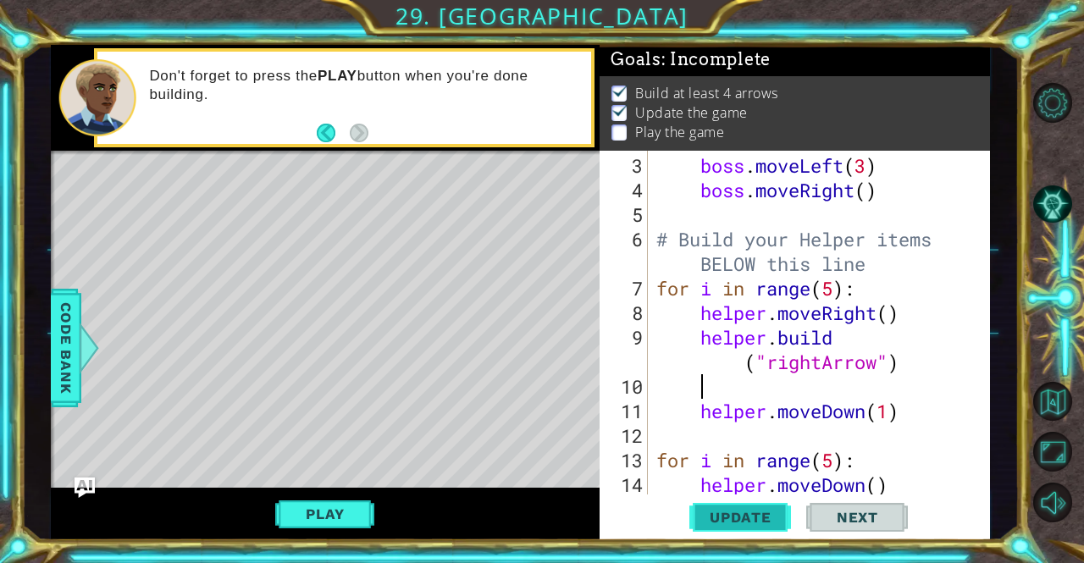
click at [732, 510] on span "Update" at bounding box center [741, 517] width 96 height 17
click at [733, 510] on span "Update" at bounding box center [741, 517] width 96 height 17
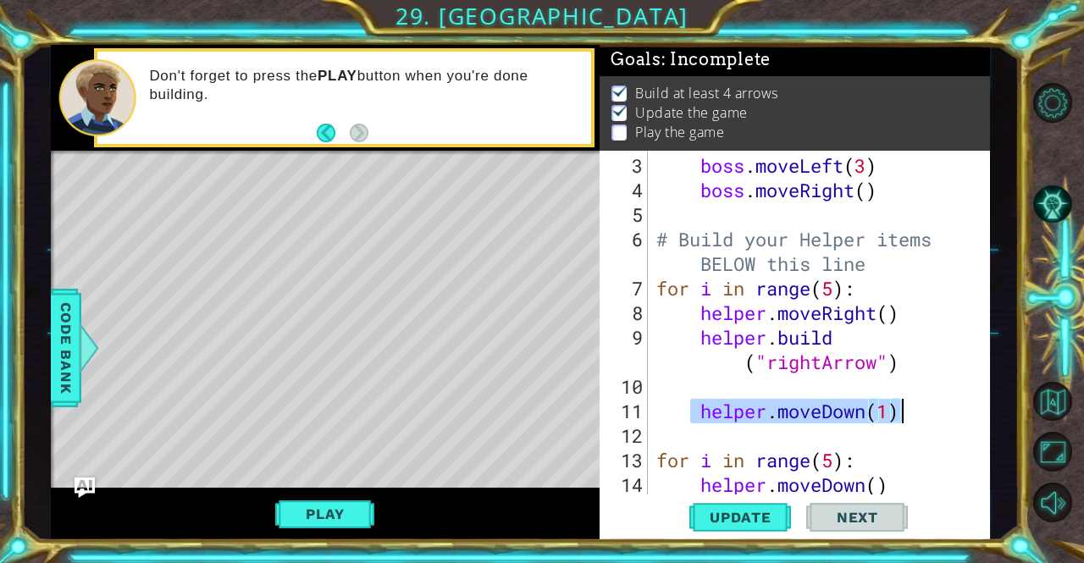
drag, startPoint x: 695, startPoint y: 409, endPoint x: 916, endPoint y: 409, distance: 221.1
click at [916, 409] on div "boss . moveLeft ( 3 ) boss . moveRight ( ) # Build your Helper items BELOW this…" at bounding box center [817, 362] width 329 height 418
type textarea "helper.moveDown(1)"
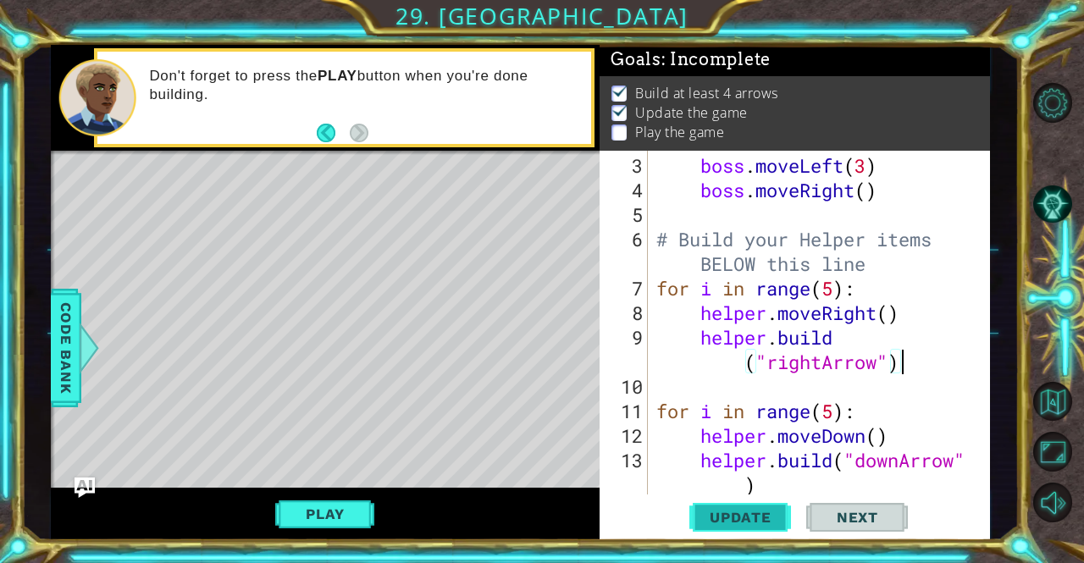
click at [752, 514] on span "Update" at bounding box center [741, 517] width 96 height 17
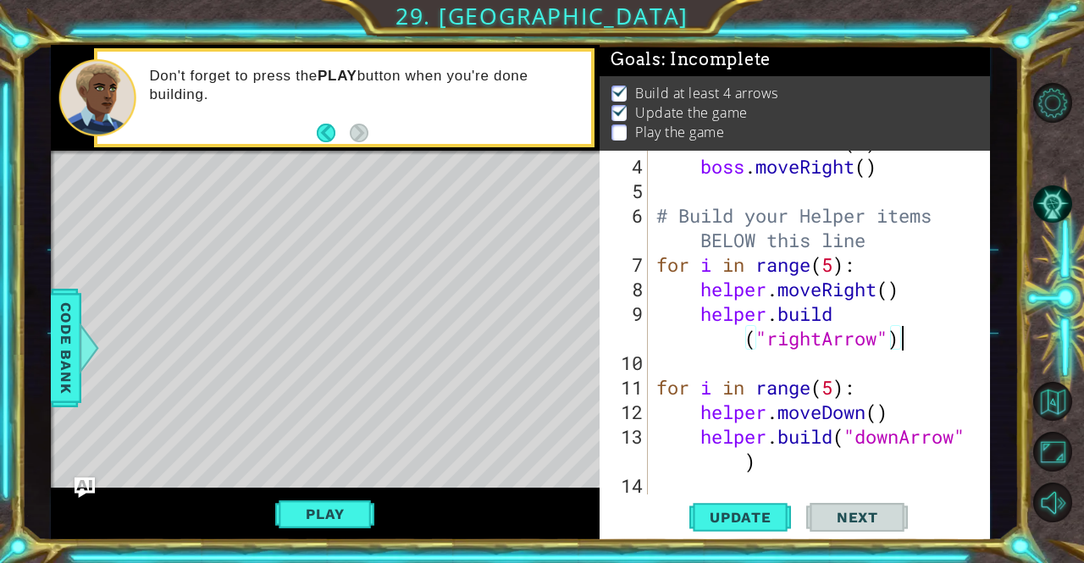
scroll to position [122, 0]
click at [837, 388] on div "boss . moveLeft ( 3 ) boss . moveRight ( ) # Build your Helper items BELOW this…" at bounding box center [817, 326] width 329 height 393
click at [748, 506] on button "Update" at bounding box center [741, 517] width 102 height 39
drag, startPoint x: 748, startPoint y: 506, endPoint x: 851, endPoint y: 405, distance: 143.8
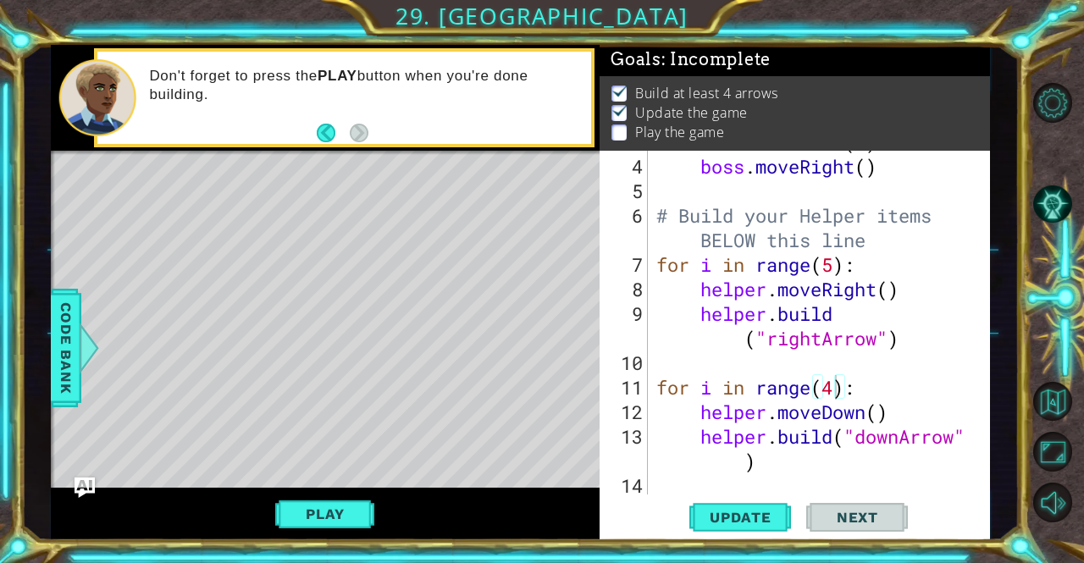
click at [851, 405] on div "for i in range(4): 3 4 5 6 7 8 9 10 11 12 13 14 boss . moveLeft ( 3 ) boss . mo…" at bounding box center [795, 346] width 391 height 391
click at [774, 465] on div "boss . moveLeft ( 3 ) boss . moveRight ( ) # Build your Helper items BELOW this…" at bounding box center [817, 326] width 329 height 393
type textarea "[DOMAIN_NAME]("downArrow")"
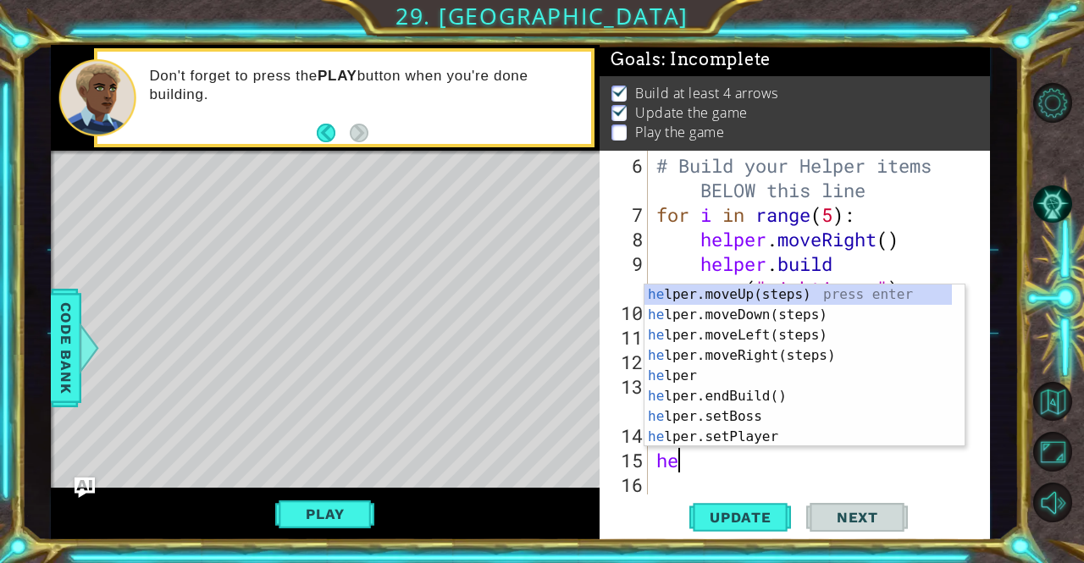
scroll to position [0, 0]
type textarea "help"
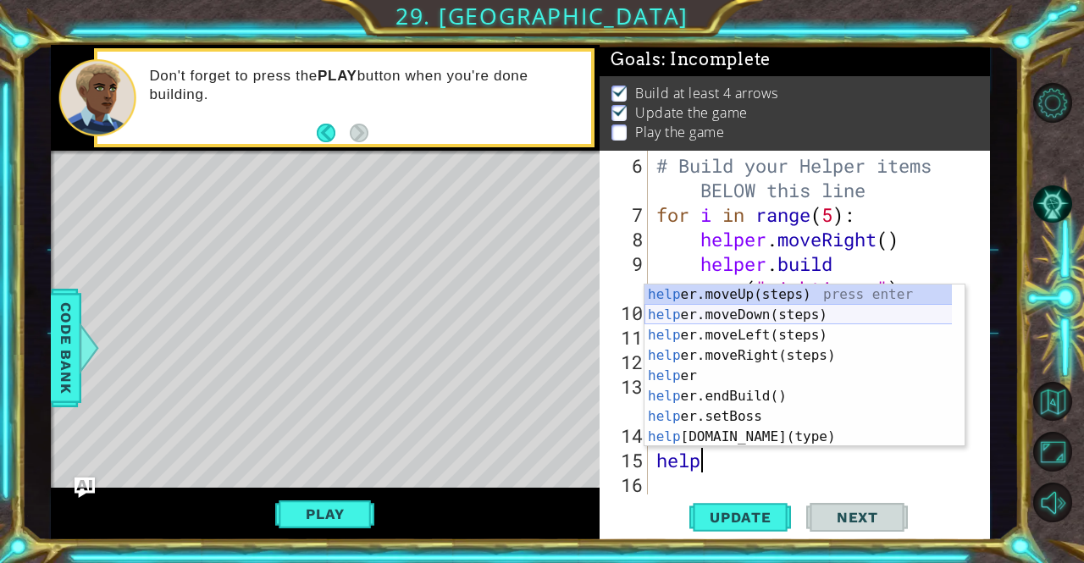
click at [750, 313] on div "help er.moveUp(steps) press enter help er.moveDown(steps) press enter help er.m…" at bounding box center [799, 386] width 308 height 203
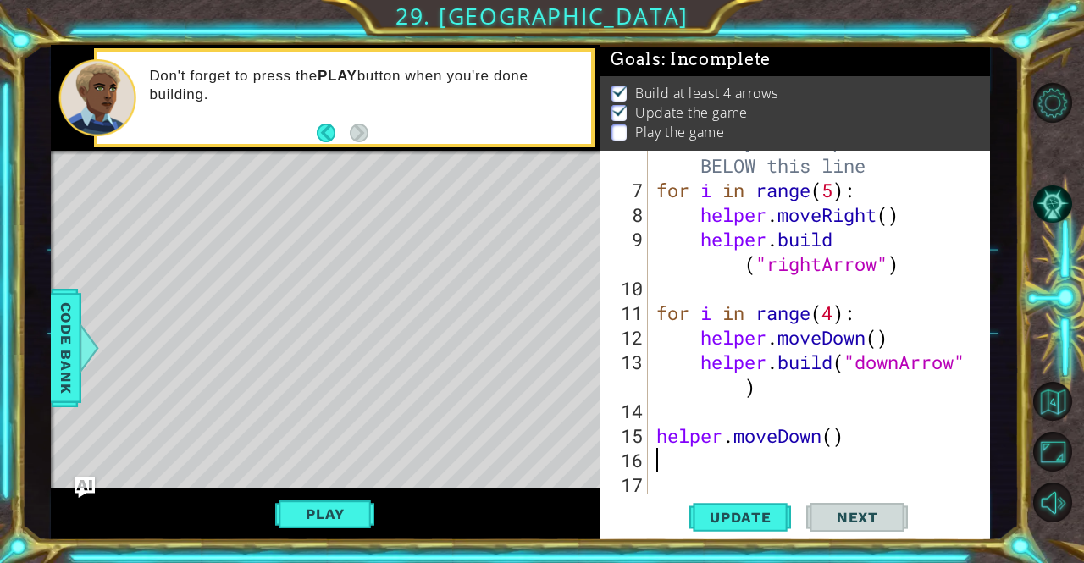
scroll to position [197, 0]
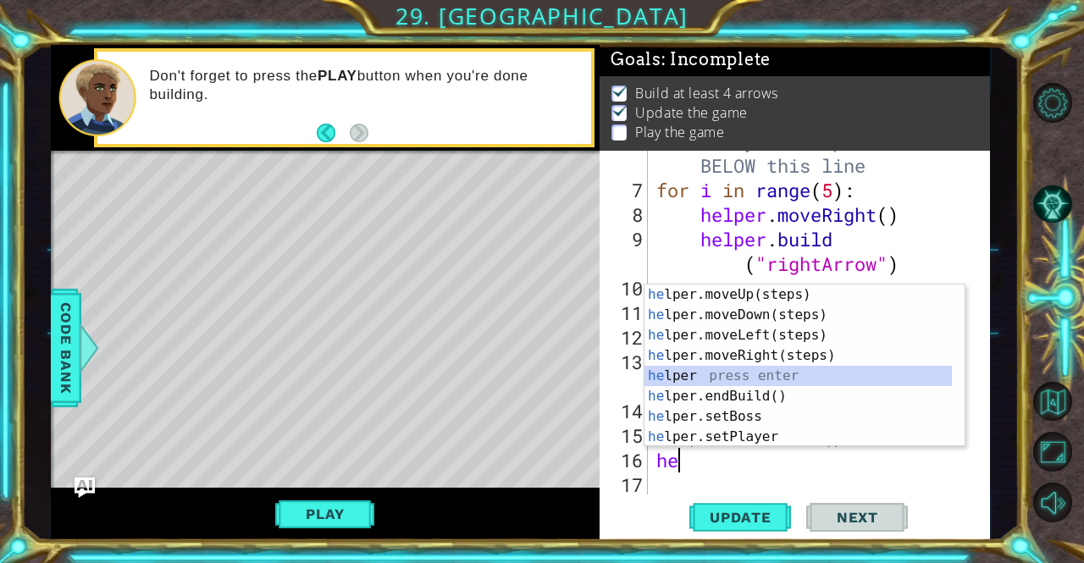
click at [719, 380] on div "he lper.moveUp(steps) press enter he lper.moveDown(steps) press enter he lper.m…" at bounding box center [799, 386] width 308 height 203
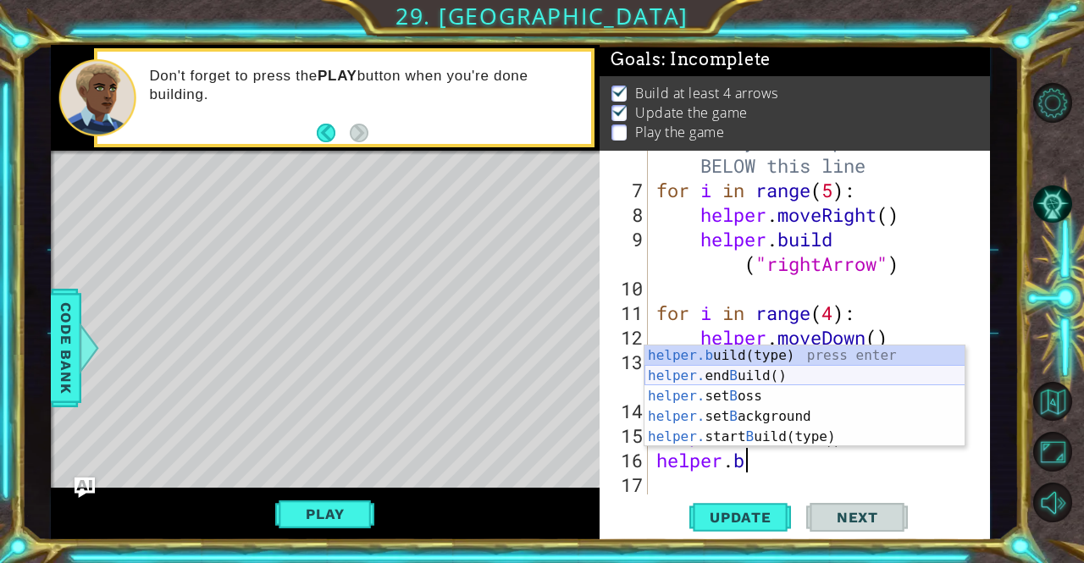
scroll to position [0, 3]
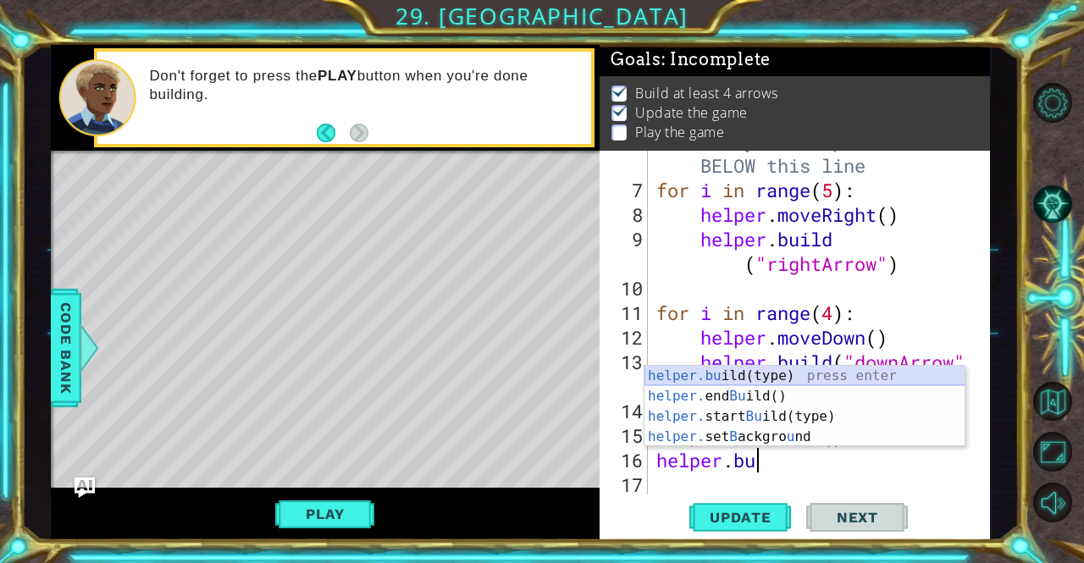
click at [829, 376] on div "helper.bu ild(type) press enter helper. end Bu ild() press enter helper. start …" at bounding box center [805, 427] width 321 height 122
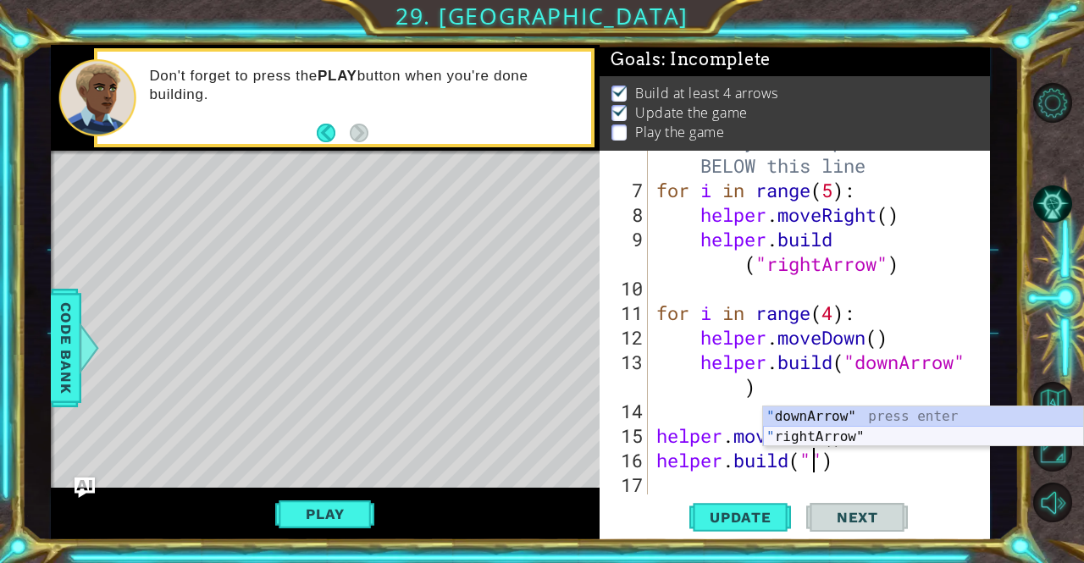
click at [848, 437] on div "" downArrow" press enter " rightArrow" press enter" at bounding box center [923, 447] width 321 height 81
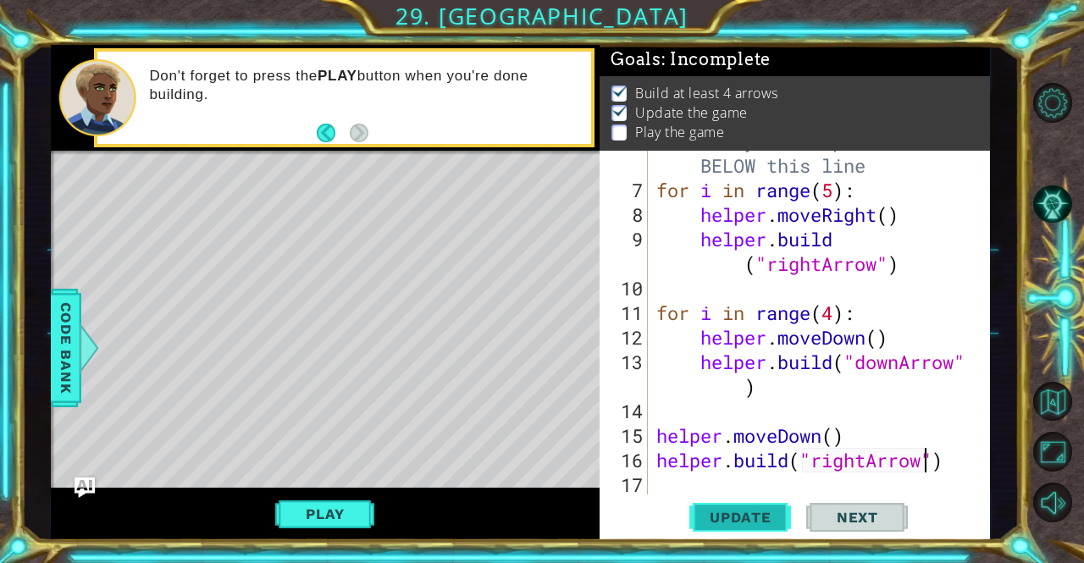
type textarea "[DOMAIN_NAME]("rightArrow")"
click at [761, 520] on span "Update" at bounding box center [741, 517] width 96 height 17
click at [346, 514] on button "Play" at bounding box center [324, 514] width 99 height 32
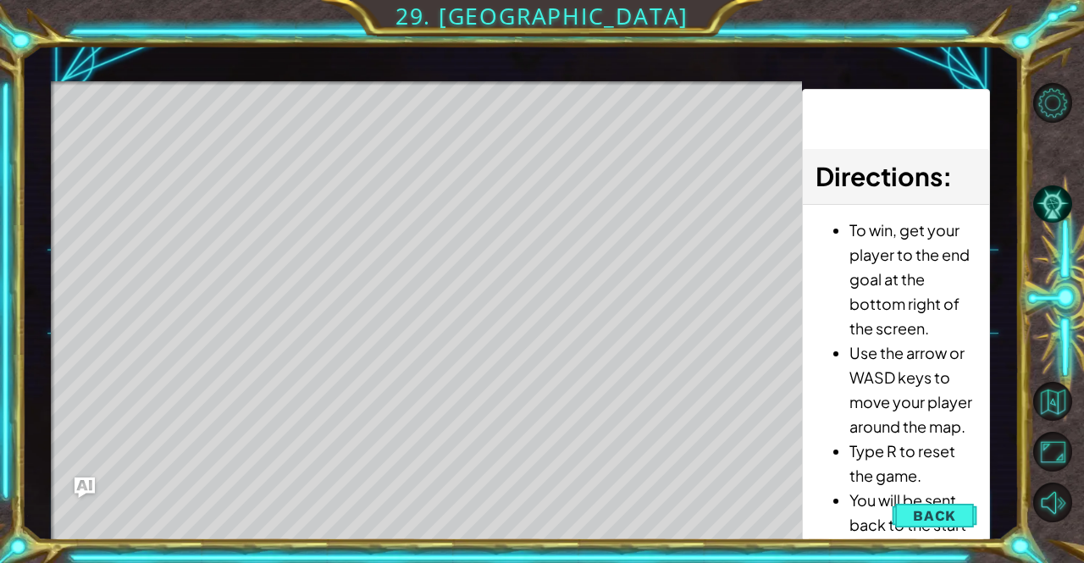
click at [160, 352] on div "Level Map" at bounding box center [442, 330] width 783 height 499
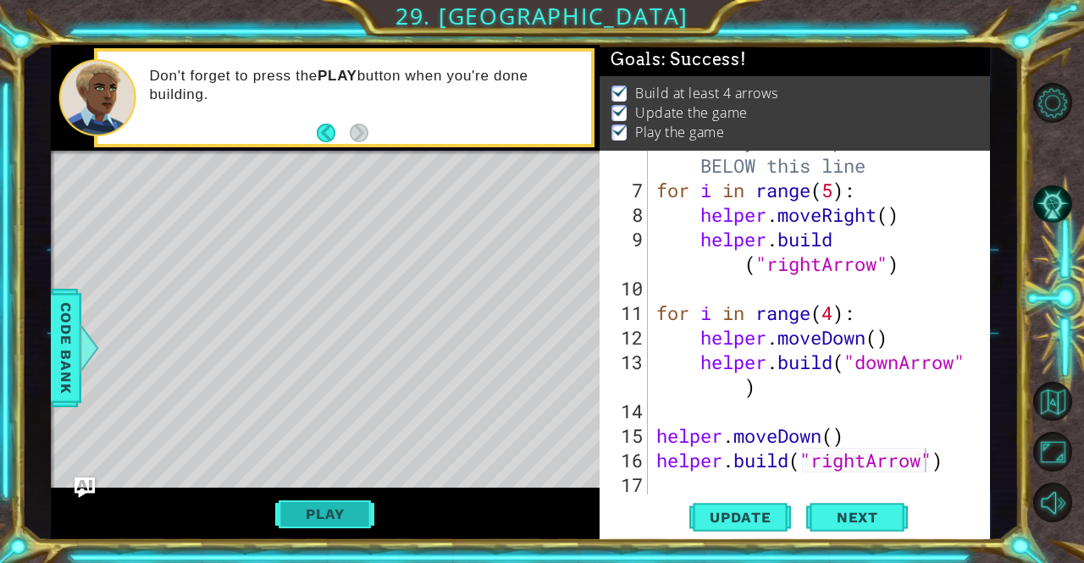
click at [317, 506] on button "Play" at bounding box center [324, 514] width 99 height 32
click at [829, 517] on span "Next" at bounding box center [857, 521] width 75 height 17
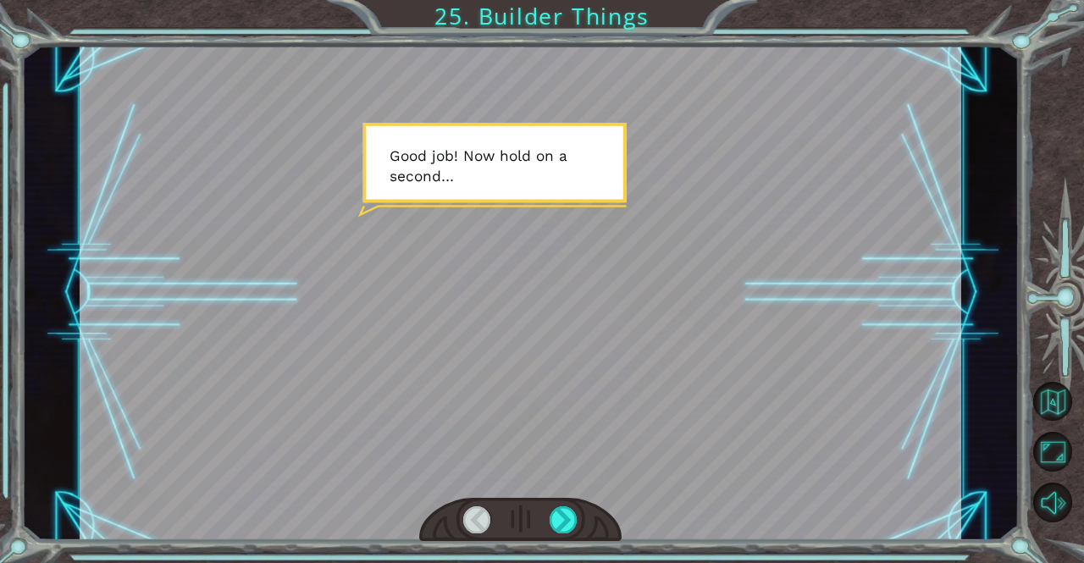
click at [730, 338] on div at bounding box center [521, 293] width 882 height 496
click at [585, 263] on div at bounding box center [521, 293] width 882 height 496
click at [605, 284] on div at bounding box center [521, 293] width 882 height 496
click at [564, 518] on div at bounding box center [564, 520] width 28 height 27
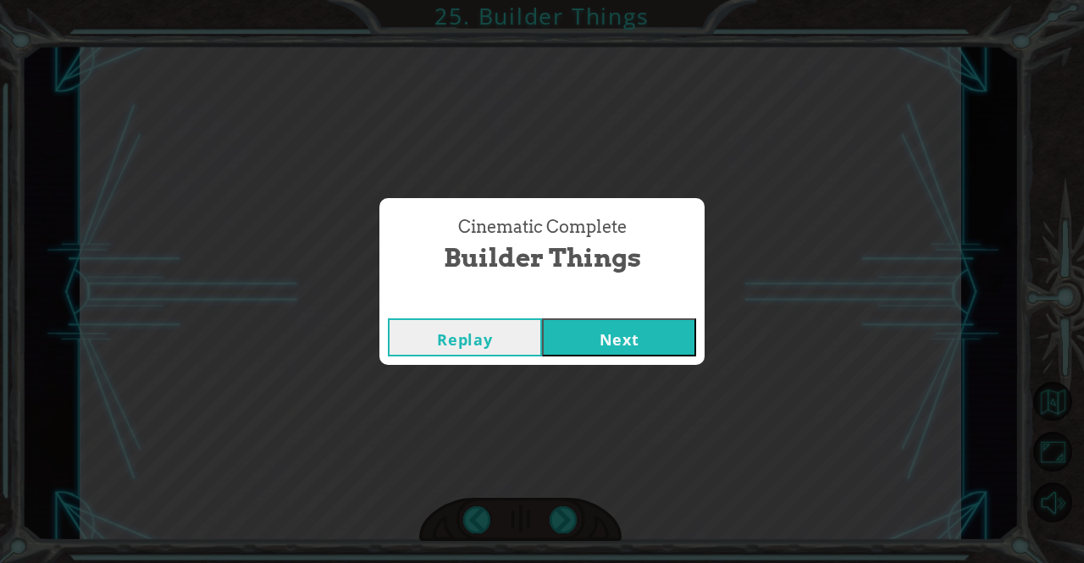
click at [596, 338] on button "Next" at bounding box center [619, 338] width 154 height 38
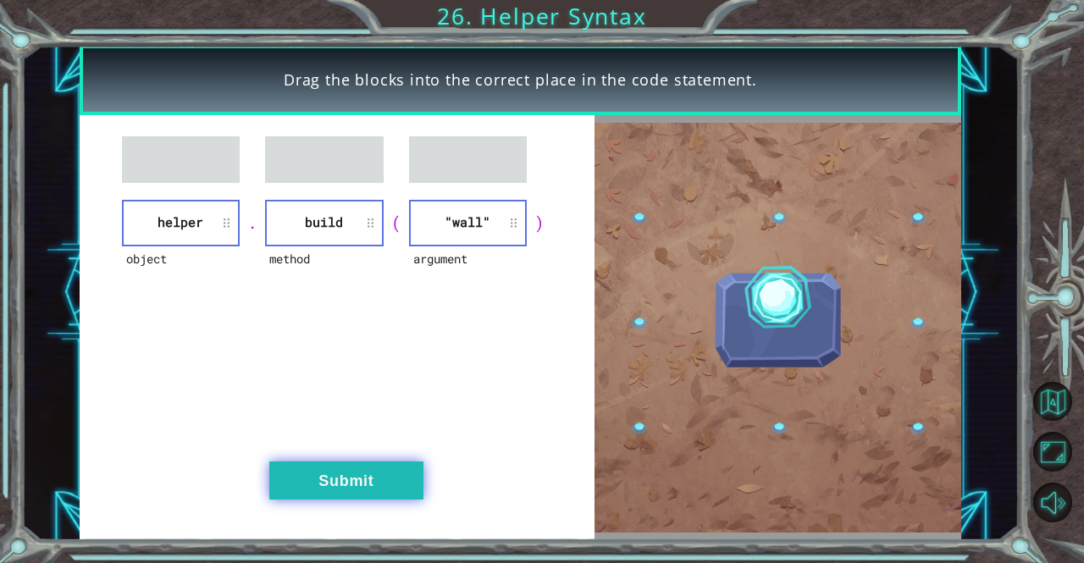
click at [402, 477] on button "Submit" at bounding box center [346, 481] width 154 height 38
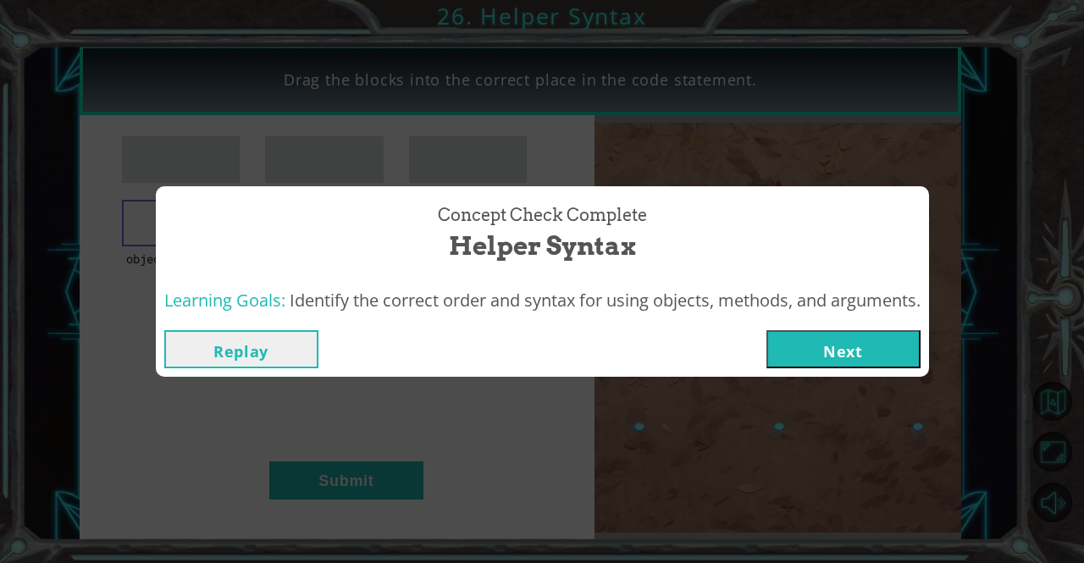
click at [833, 354] on button "Next" at bounding box center [844, 349] width 154 height 38
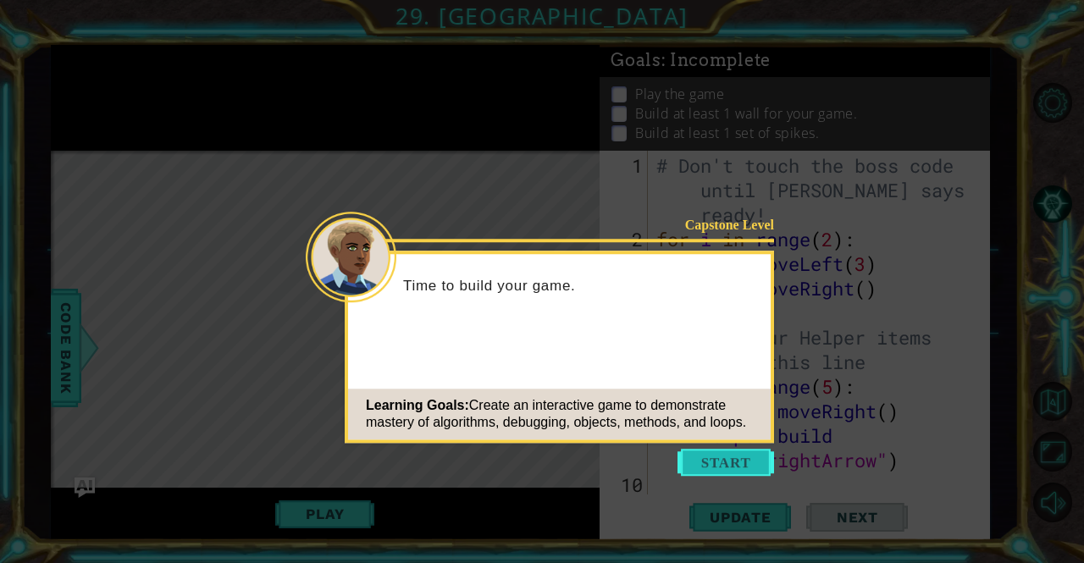
click at [714, 465] on button "Start" at bounding box center [726, 462] width 97 height 27
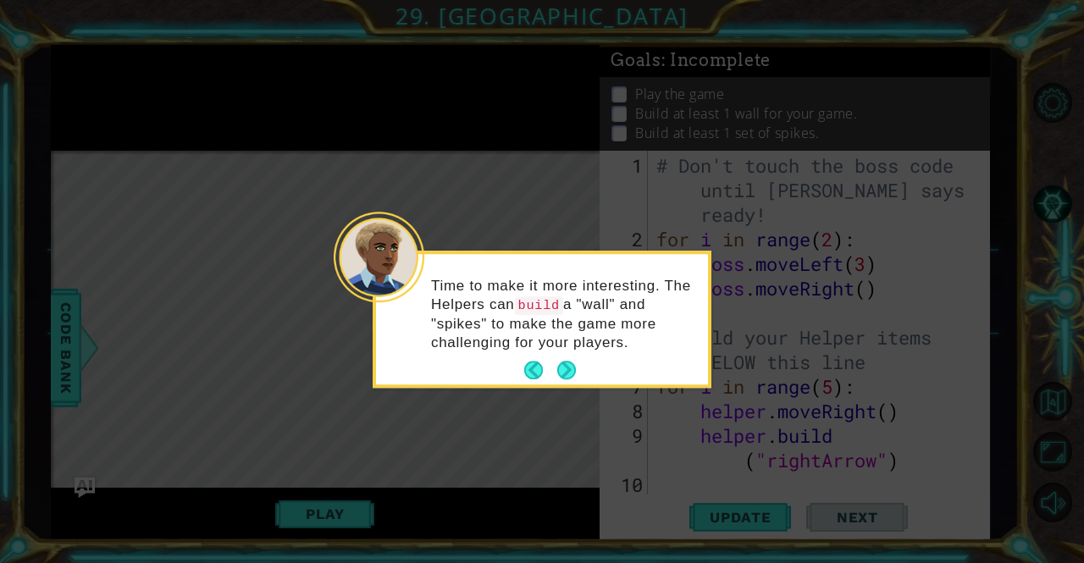
click at [573, 363] on button "Next" at bounding box center [566, 371] width 19 height 19
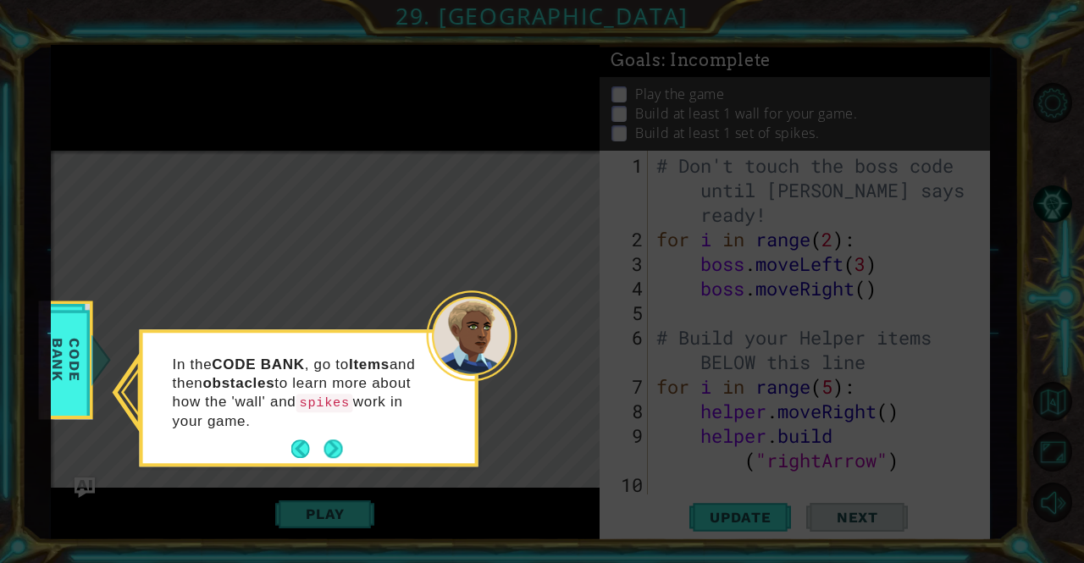
click at [330, 446] on button "Next" at bounding box center [333, 450] width 19 height 19
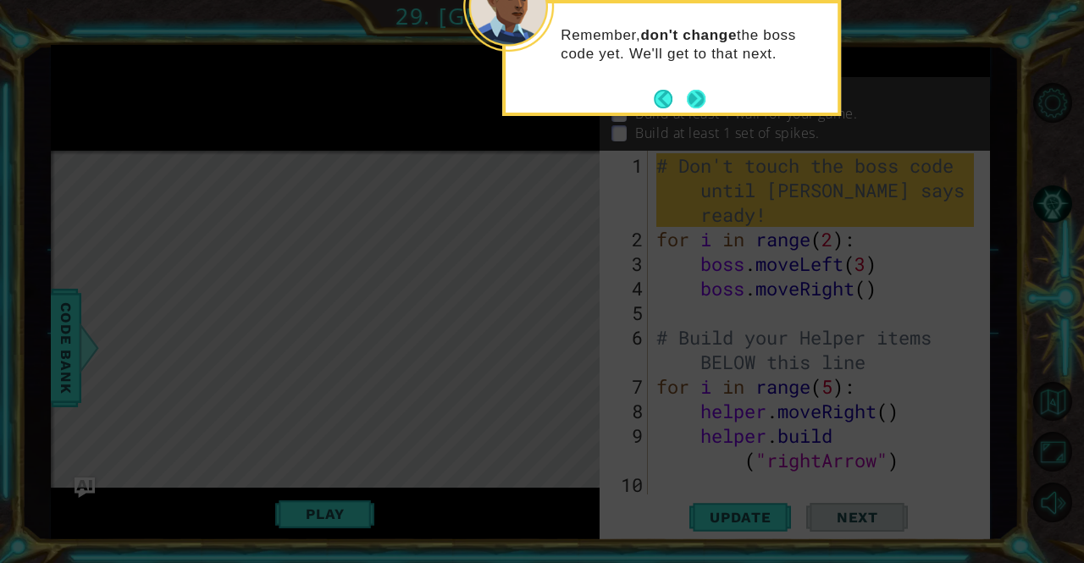
click at [697, 94] on button "Next" at bounding box center [696, 99] width 19 height 19
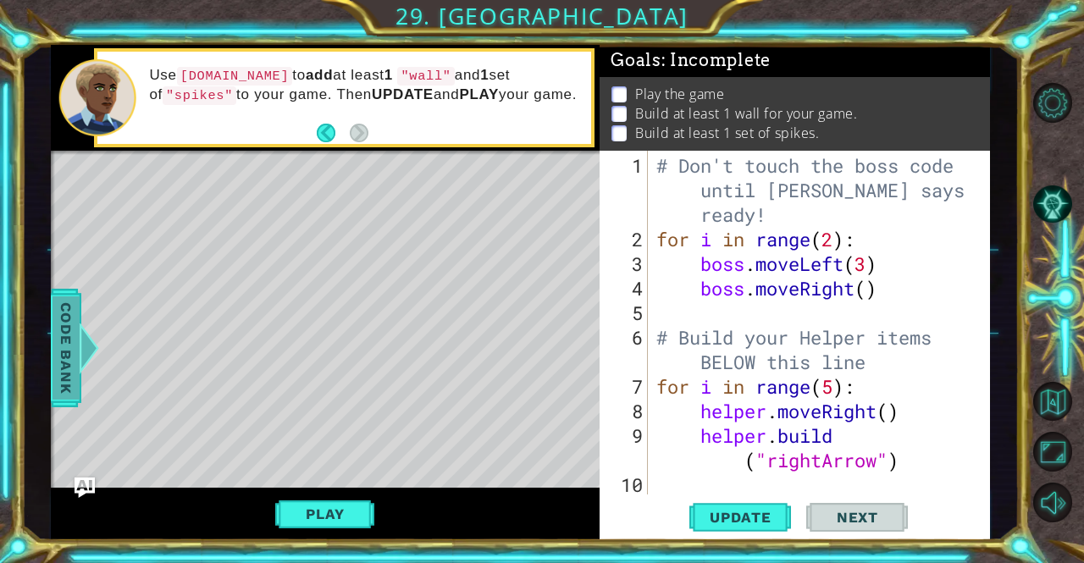
click at [59, 367] on span "Code Bank" at bounding box center [66, 348] width 27 height 103
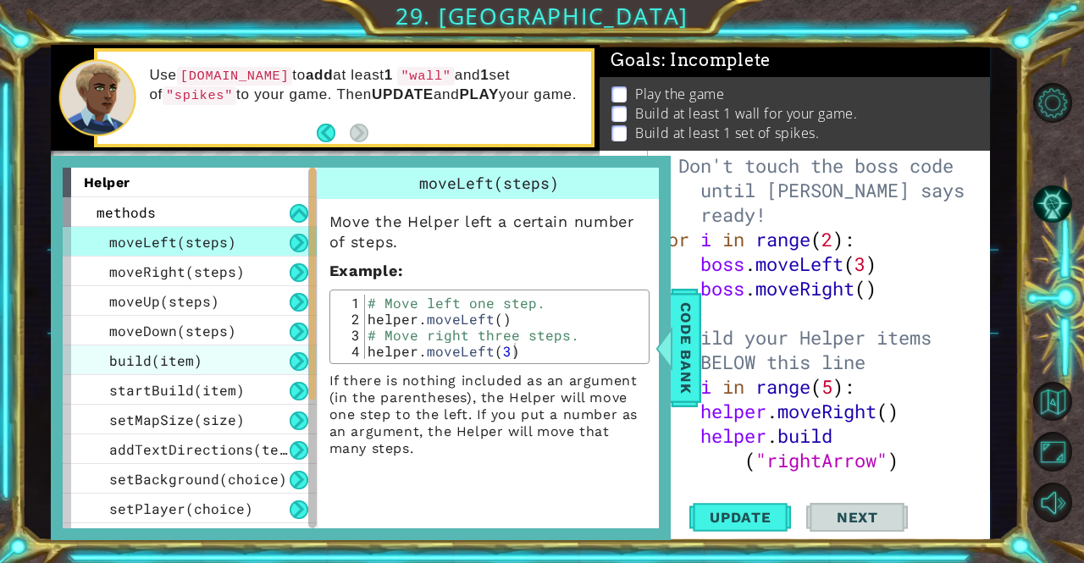
click at [237, 364] on div "build(item)" at bounding box center [190, 361] width 254 height 30
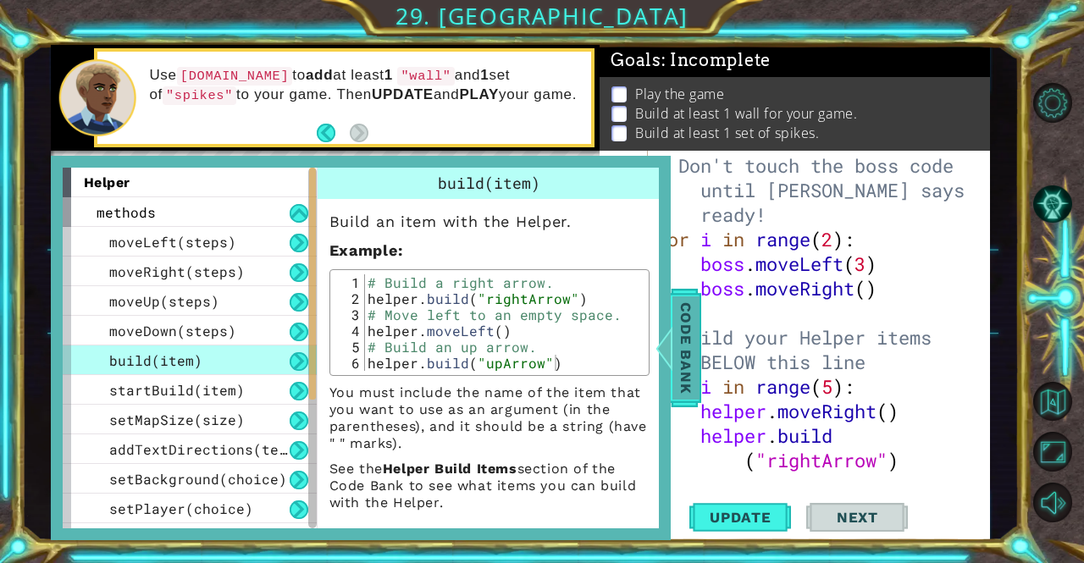
click at [689, 363] on span "Code Bank" at bounding box center [686, 348] width 27 height 103
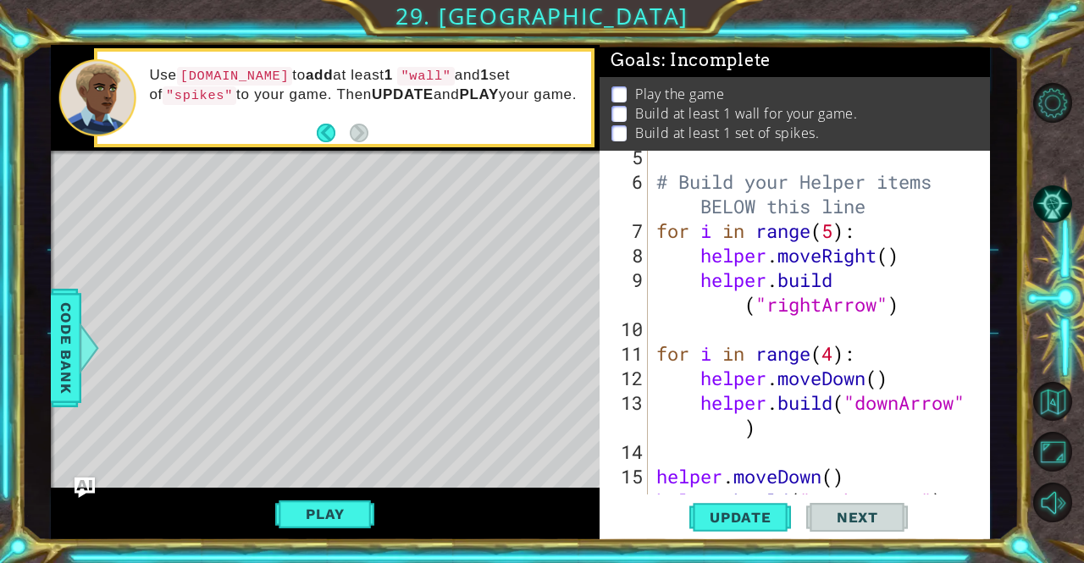
scroll to position [156, 0]
click at [769, 518] on span "Update" at bounding box center [741, 517] width 96 height 17
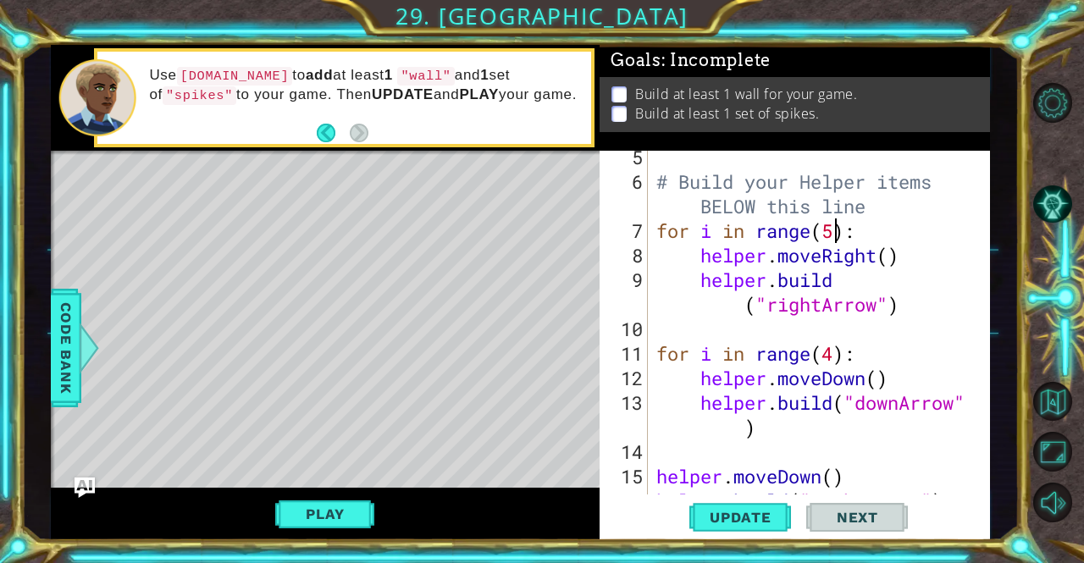
click at [834, 236] on div "# Build your Helper items BELOW this line for i in range ( 5 ) : helper . moveR…" at bounding box center [817, 341] width 329 height 393
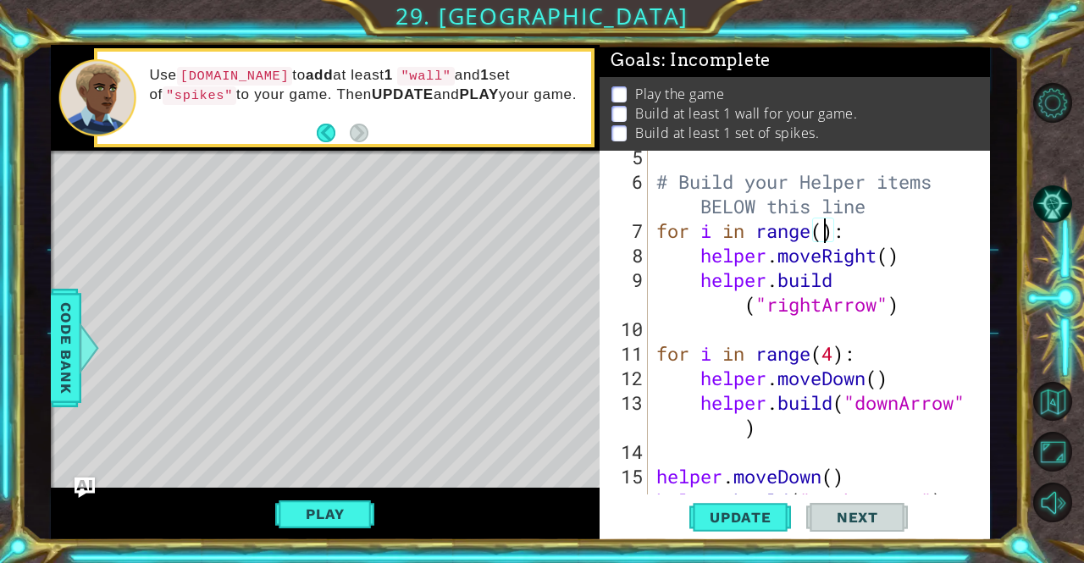
scroll to position [0, 8]
click at [758, 519] on span "Update" at bounding box center [741, 517] width 96 height 17
click at [755, 519] on span "Update" at bounding box center [741, 517] width 96 height 17
click at [769, 515] on span "Update" at bounding box center [741, 517] width 96 height 17
click at [903, 302] on div "# Build your Helper items BELOW this line for i in range ( 5 ) : helper . moveR…" at bounding box center [817, 341] width 329 height 393
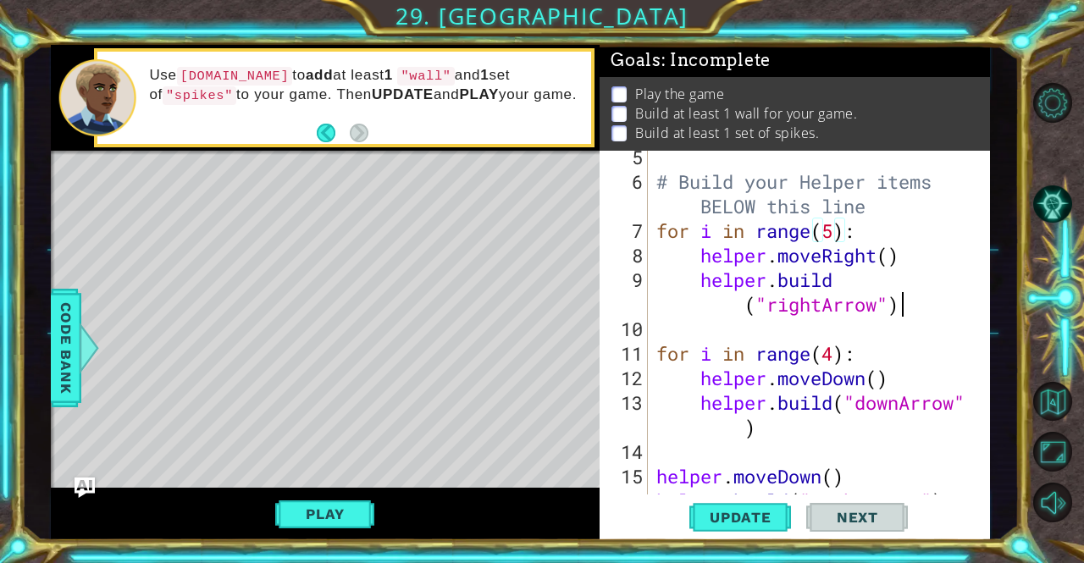
type textarea "[DOMAIN_NAME]("rightArrow")"
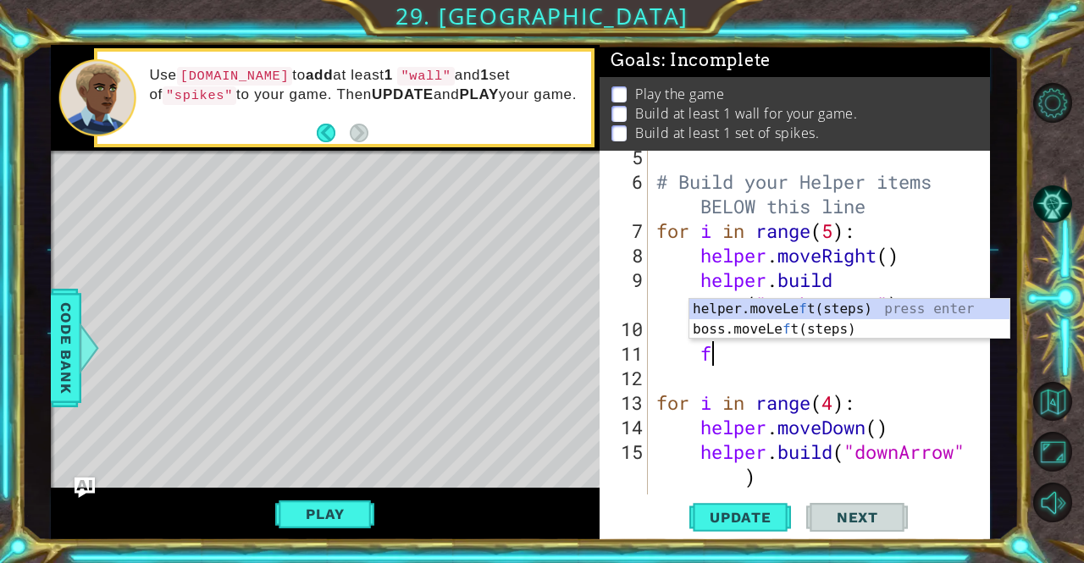
scroll to position [0, 2]
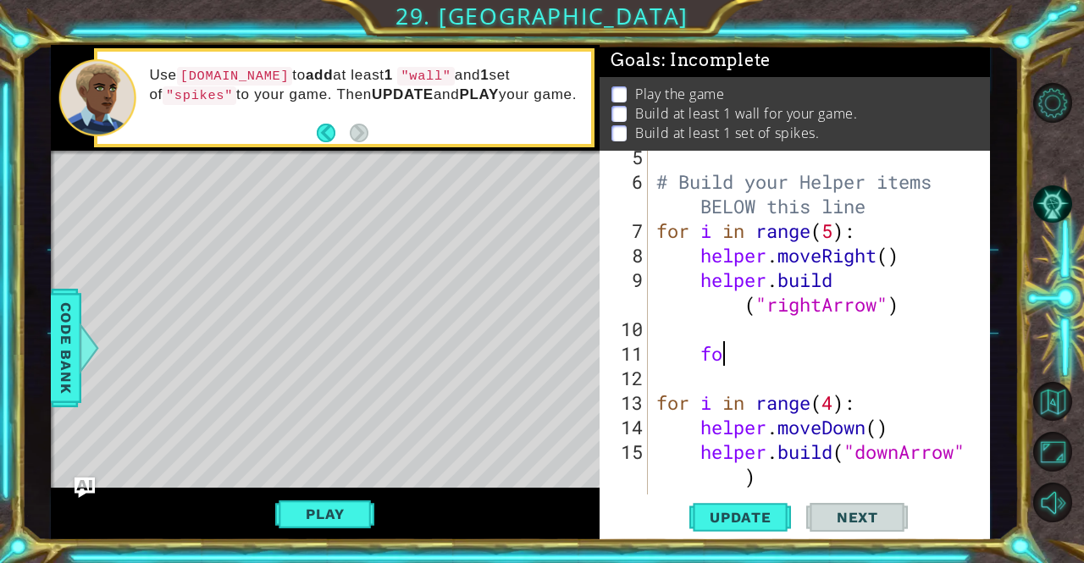
type textarea "f"
type textarea "for i in range(2):"
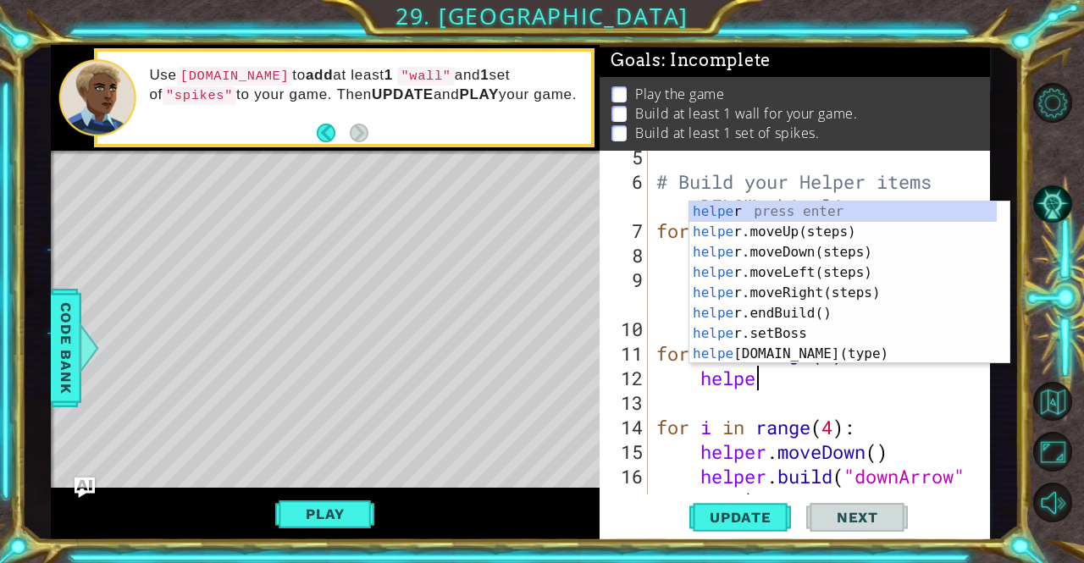
scroll to position [0, 3]
type textarea "helper"
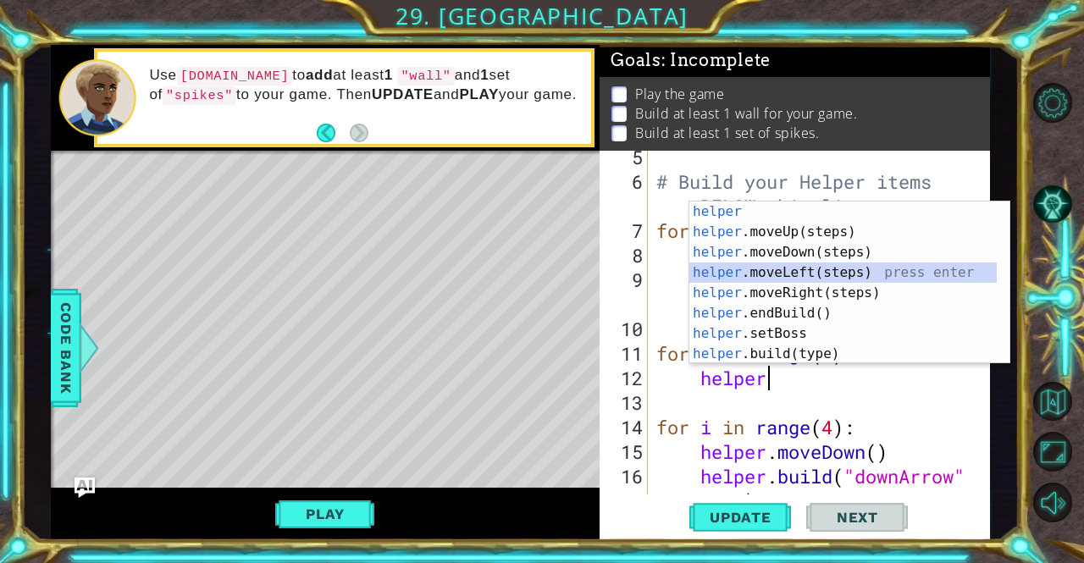
click at [834, 276] on div "helper press enter helper .moveUp(steps) press enter helper .moveDown(steps) pr…" at bounding box center [844, 303] width 308 height 203
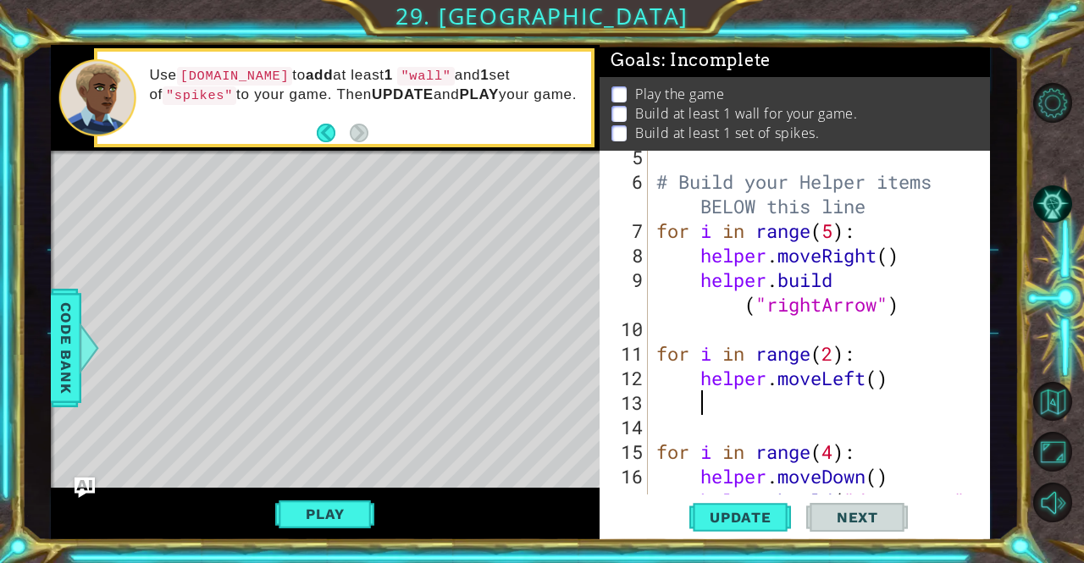
click at [884, 384] on div "# Build your Helper items BELOW this line for i in range ( 5 ) : helper . moveR…" at bounding box center [817, 354] width 329 height 418
type textarea "helper.moveLeft()"
click at [812, 404] on div "# Build your Helper items BELOW this line for i in range ( 5 ) : helper . moveR…" at bounding box center [817, 354] width 329 height 418
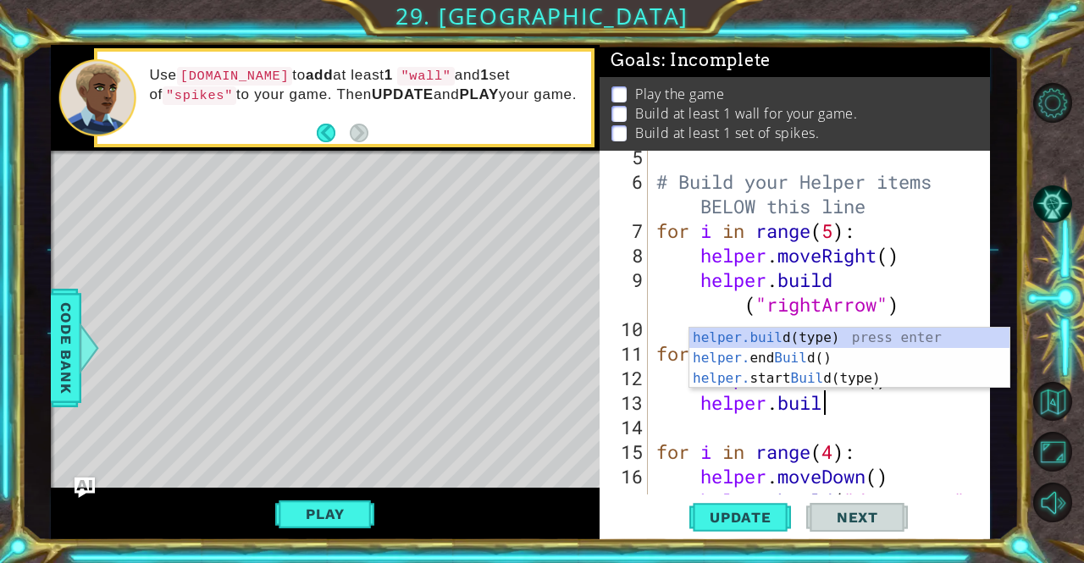
scroll to position [0, 7]
click at [845, 336] on div "[DOMAIN_NAME] (type) press enter helper. end Build () press enter helper. start…" at bounding box center [850, 379] width 321 height 102
type textarea "[DOMAIN_NAME]("wall")"
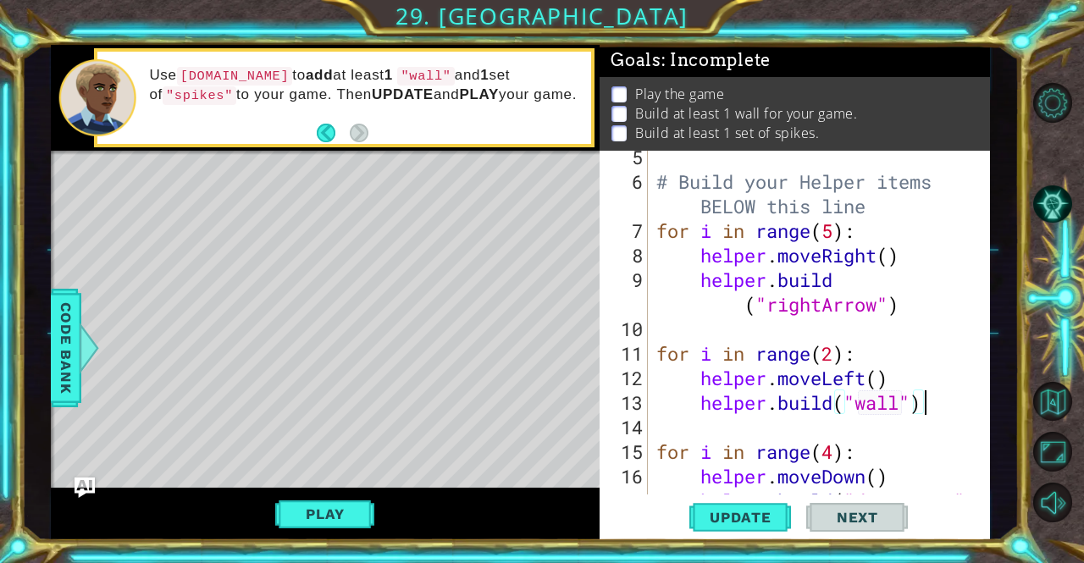
click at [945, 399] on div "# Build your Helper items BELOW this line for i in range ( 5 ) : helper . moveR…" at bounding box center [817, 354] width 329 height 418
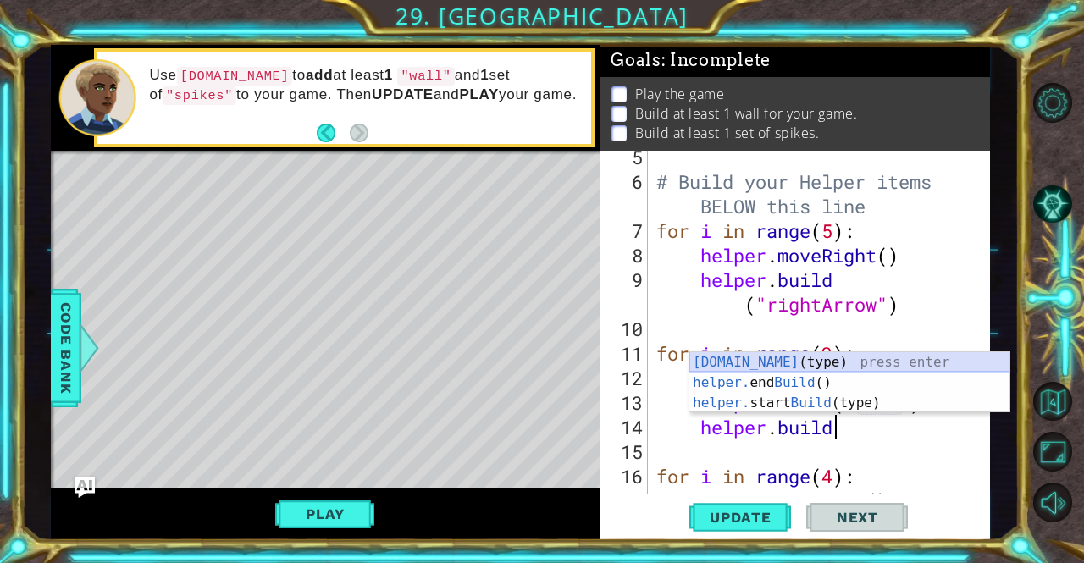
click at [851, 363] on div "[DOMAIN_NAME] (type) press enter helper. end Build () press enter helper. start…" at bounding box center [850, 403] width 321 height 102
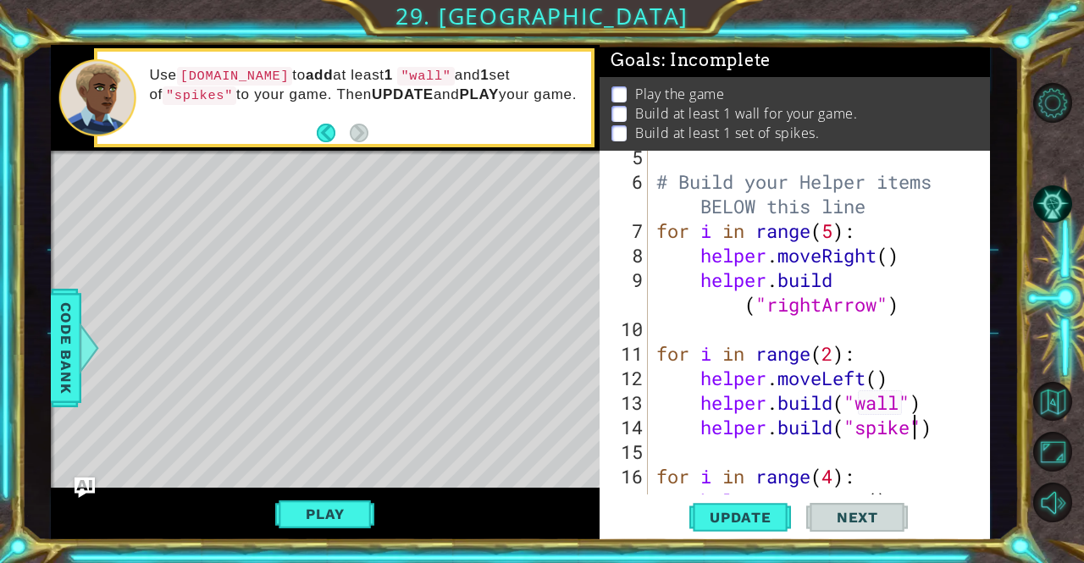
scroll to position [0, 12]
click at [900, 468] on div "# Build your Helper items BELOW this line for i in range ( 5 ) : helper . moveR…" at bounding box center [817, 341] width 329 height 393
click at [751, 509] on span "Update" at bounding box center [741, 517] width 96 height 17
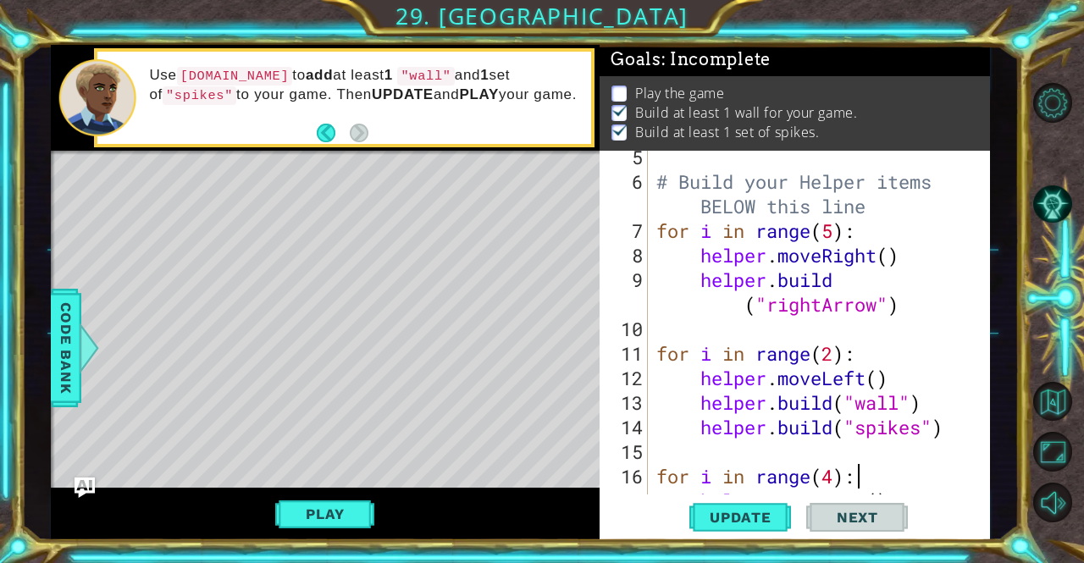
click at [933, 402] on div "# Build your Helper items BELOW this line for i in range ( 5 ) : helper . moveR…" at bounding box center [817, 341] width 329 height 393
type textarea "[DOMAIN_NAME]("wall")"
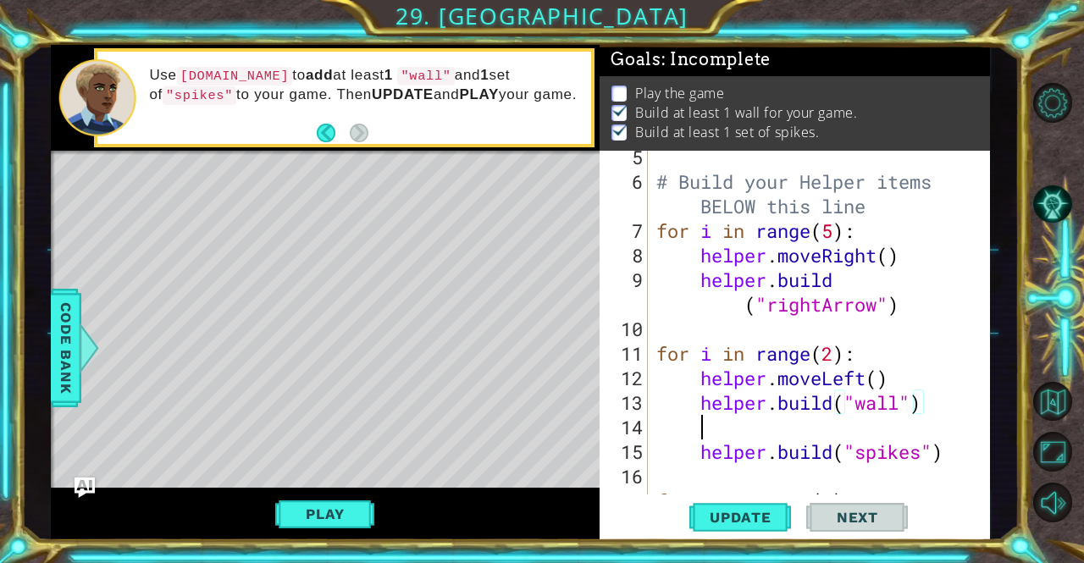
scroll to position [0, 1]
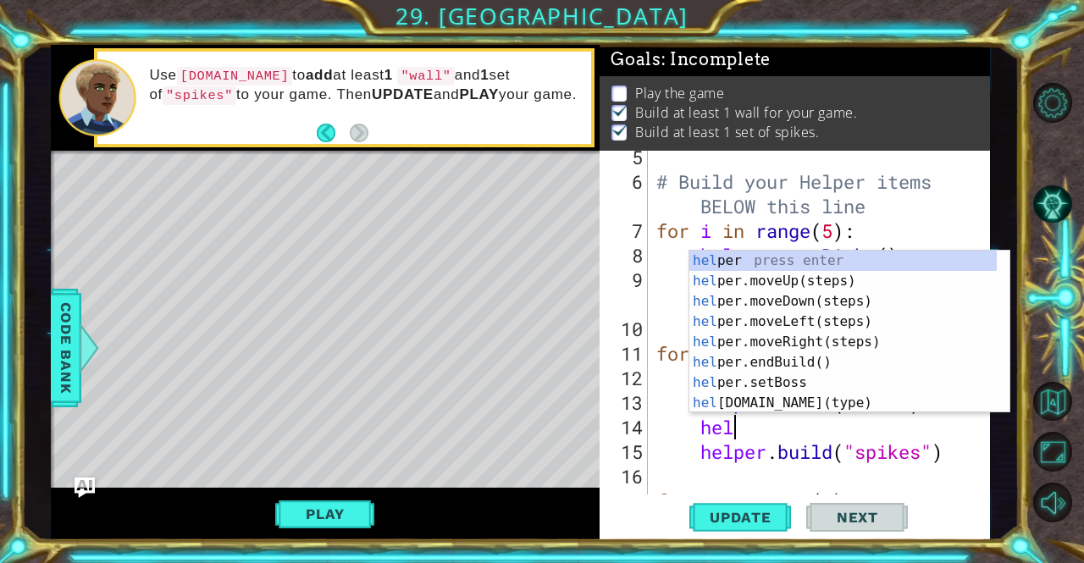
type textarea "help"
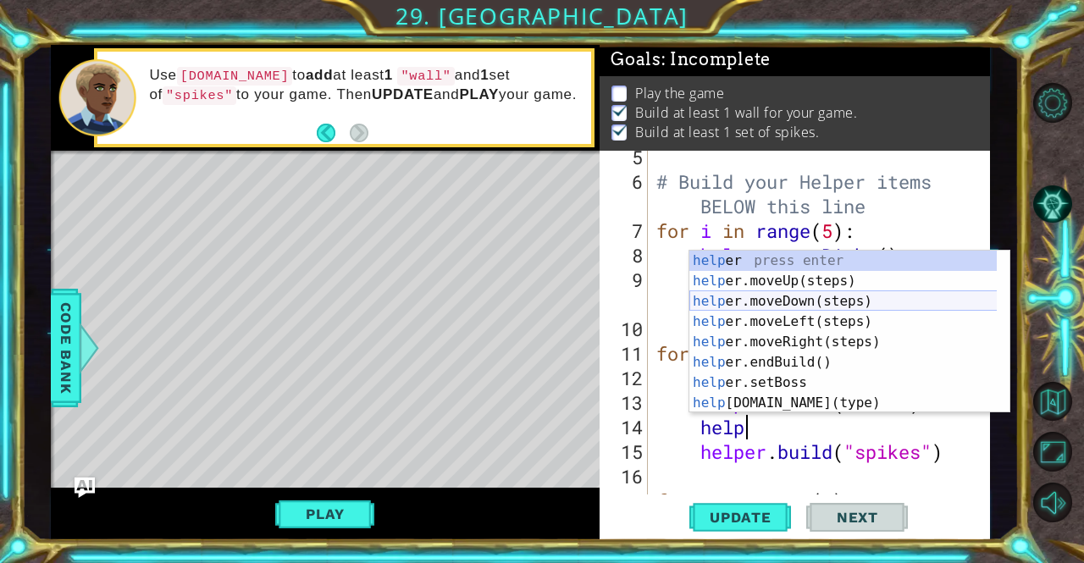
click at [830, 306] on div "help er press enter help er.moveUp(steps) press enter help er.moveDown(steps) p…" at bounding box center [844, 352] width 308 height 203
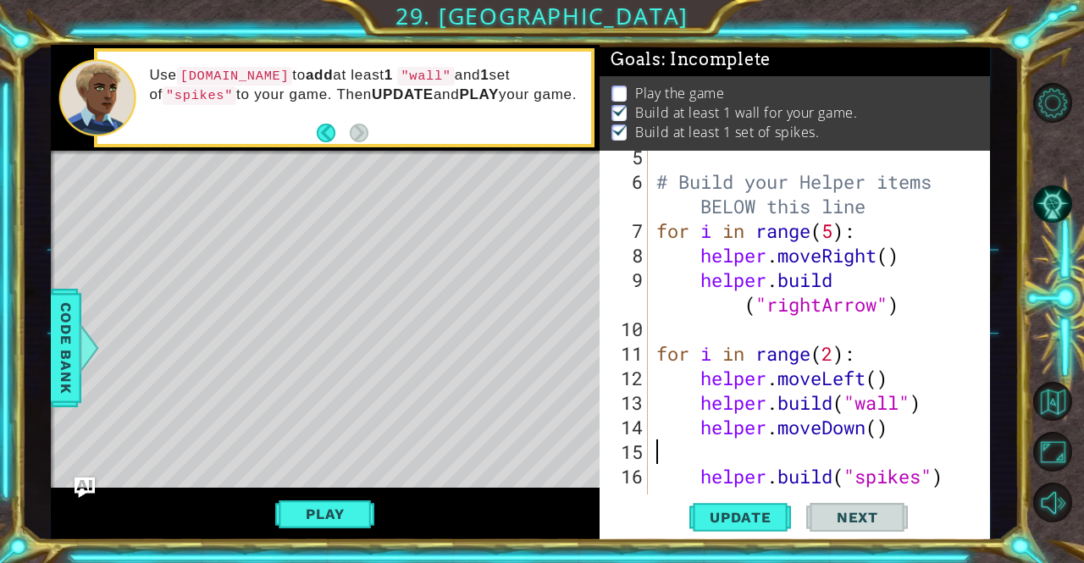
scroll to position [0, 0]
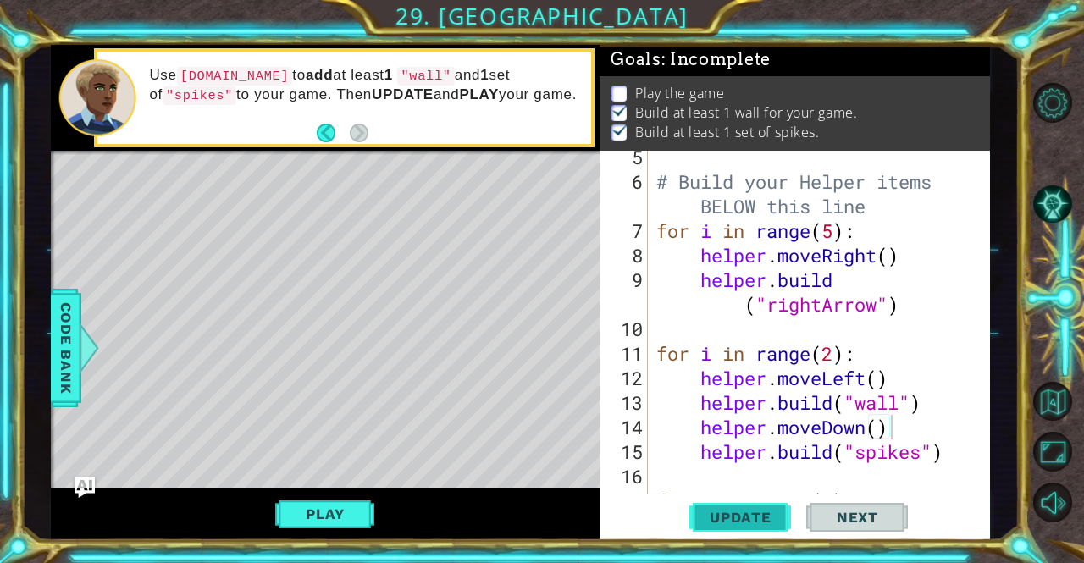
click at [760, 518] on span "Update" at bounding box center [741, 517] width 96 height 17
click at [758, 509] on span "Update" at bounding box center [741, 517] width 96 height 17
click at [326, 504] on div "helper methods moveLeft(steps) moveRight(steps) moveUp(steps) moveDown(steps) b…" at bounding box center [521, 293] width 940 height 496
click at [326, 504] on button "Play" at bounding box center [324, 514] width 99 height 32
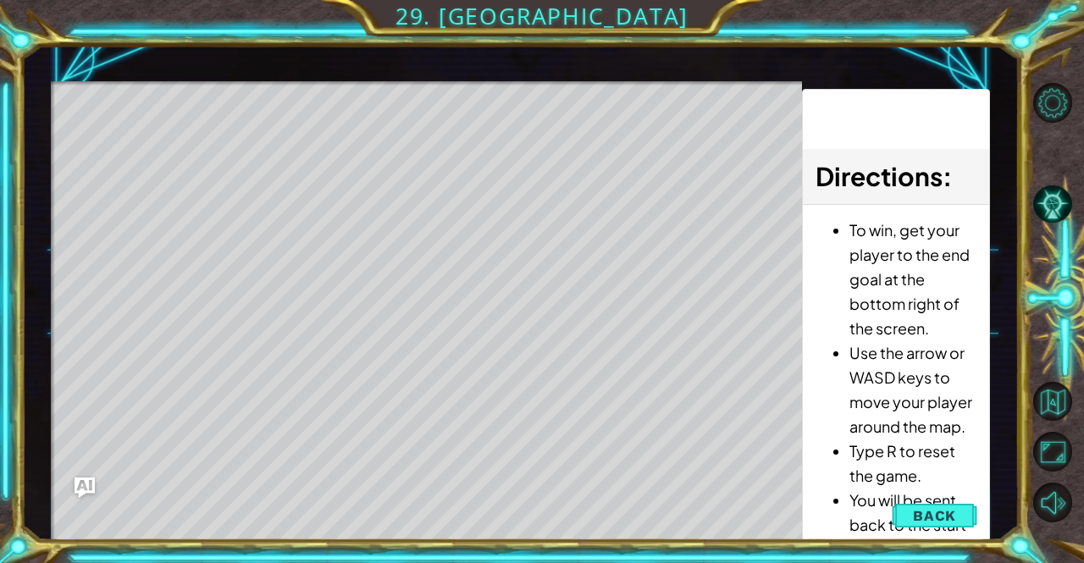
scroll to position [3, 0]
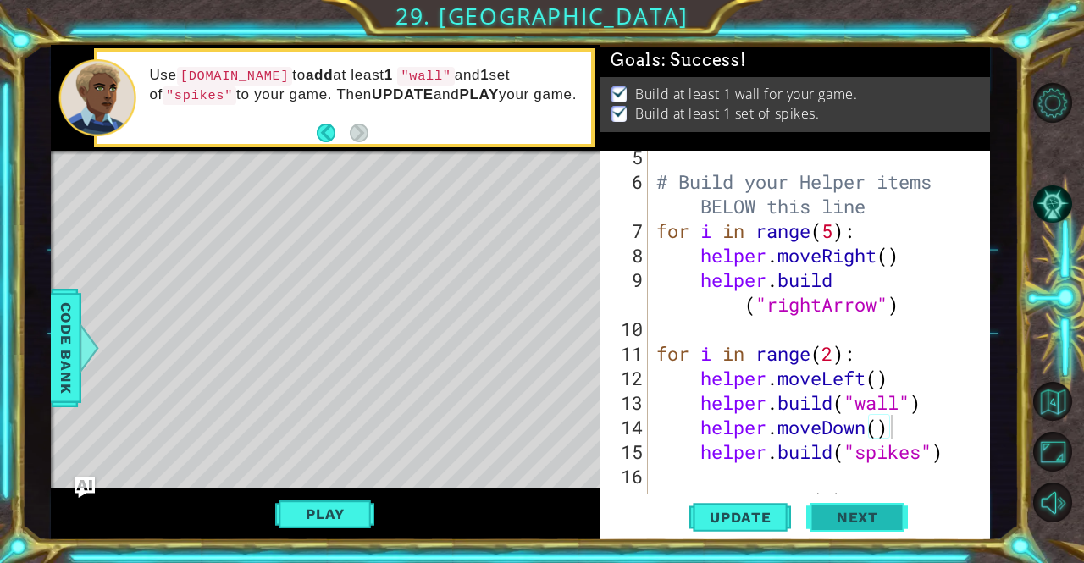
click at [897, 523] on button "Next" at bounding box center [857, 518] width 102 height 39
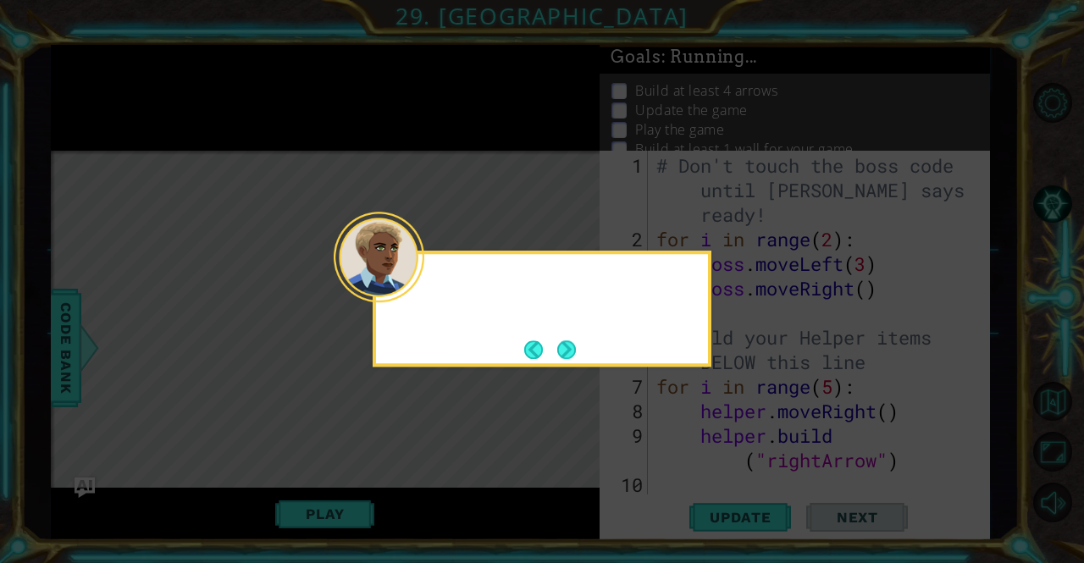
scroll to position [0, 0]
click at [568, 345] on button "Next" at bounding box center [566, 350] width 19 height 19
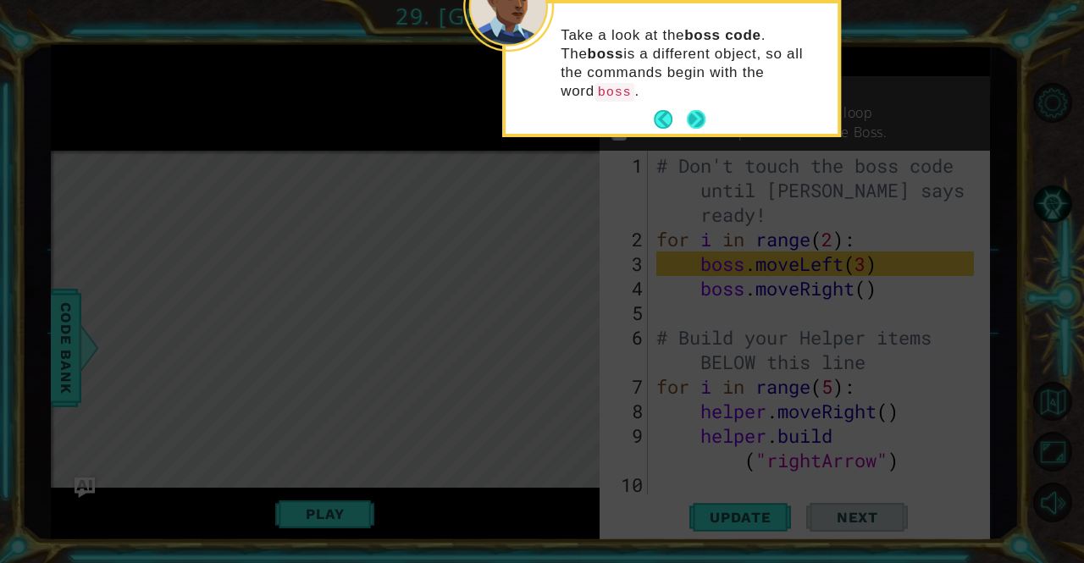
click at [696, 110] on button "Next" at bounding box center [696, 119] width 19 height 19
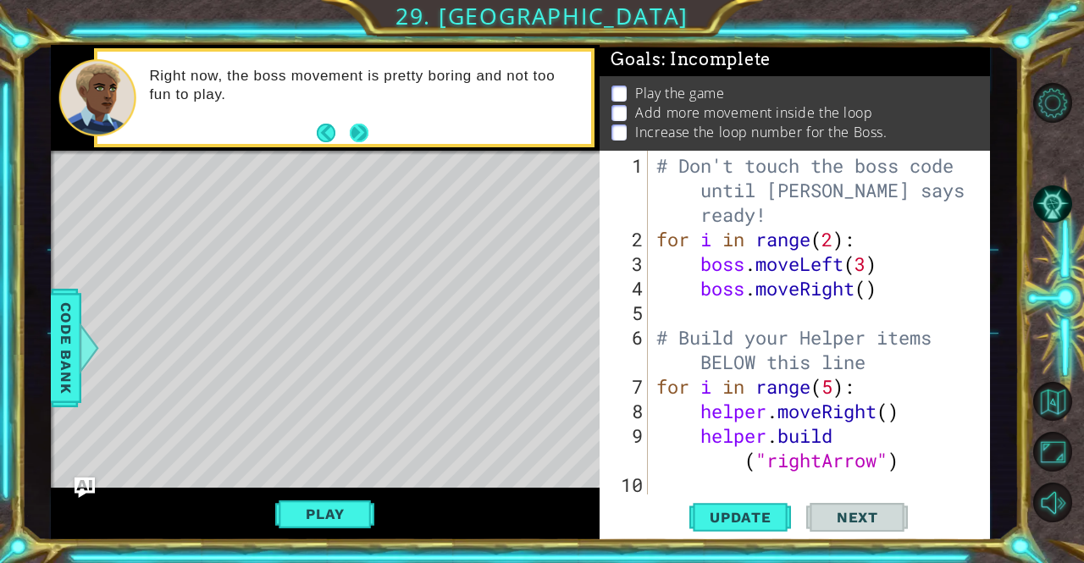
click at [357, 130] on button "Next" at bounding box center [359, 133] width 19 height 19
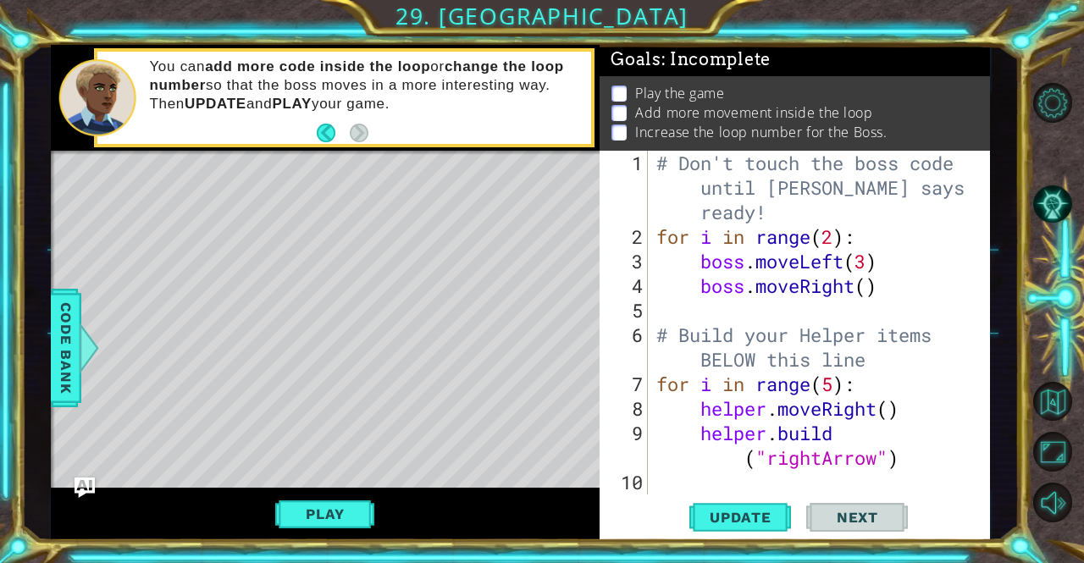
scroll to position [5, 0]
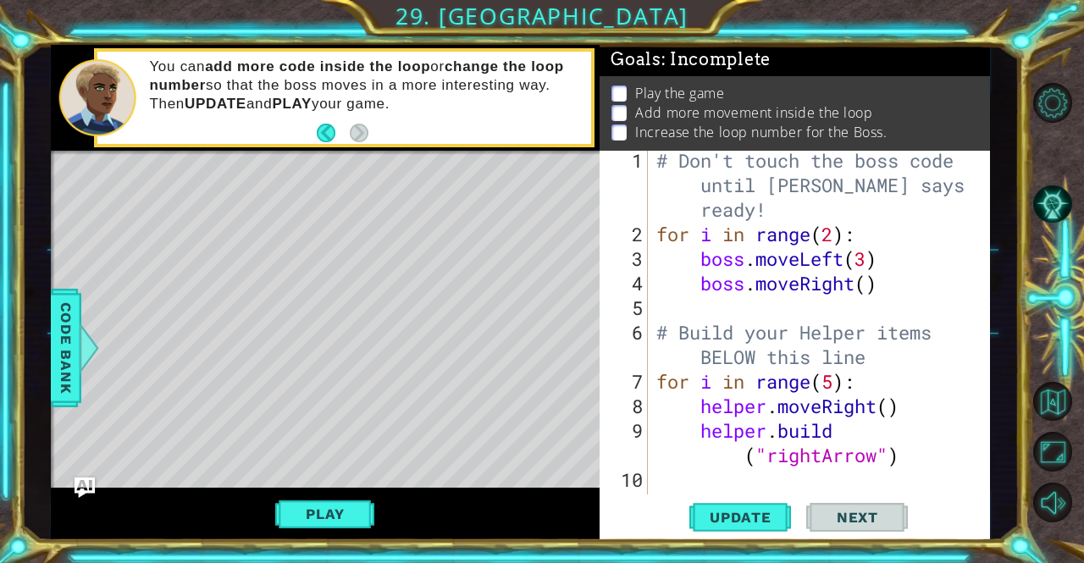
click at [887, 285] on div "# Don't touch the boss code until [PERSON_NAME] says you're ready! for i in ran…" at bounding box center [817, 369] width 329 height 442
type textarea "boss.moveRight()"
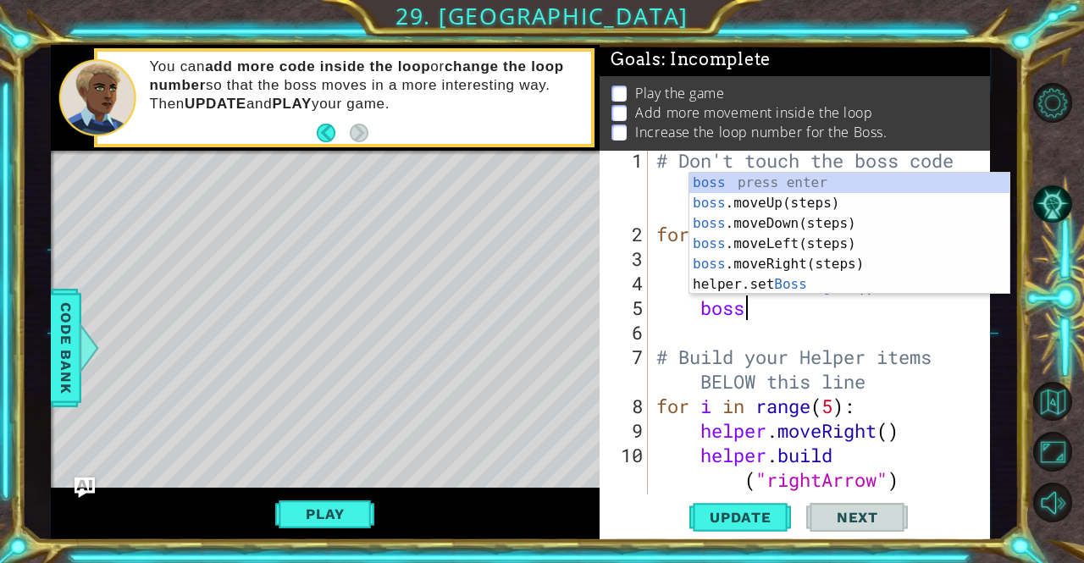
scroll to position [0, 3]
type textarea "boss."
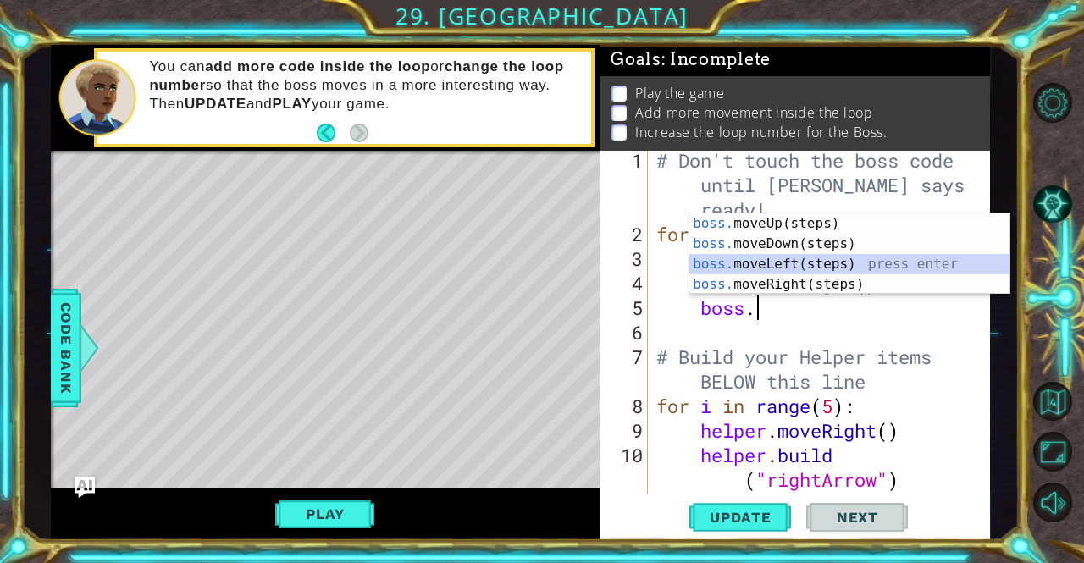
click at [834, 265] on div "boss. moveUp(steps) press enter boss. moveDown(steps) press enter boss. moveLef…" at bounding box center [850, 274] width 321 height 122
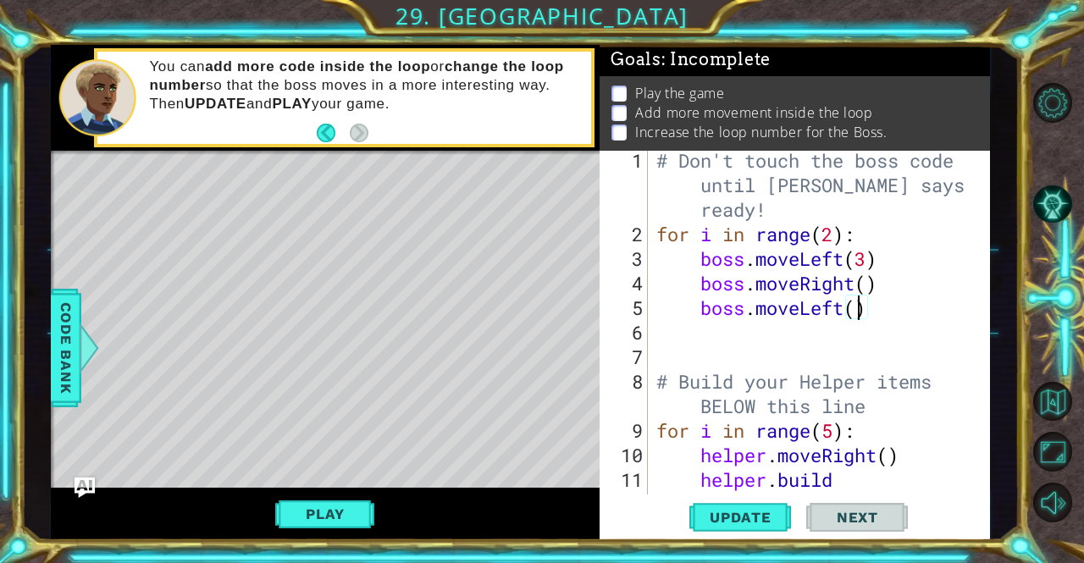
click at [861, 305] on div "# Don't touch the boss code until [PERSON_NAME] says you're ready! for i in ran…" at bounding box center [817, 381] width 329 height 467
click at [843, 309] on div "# Don't touch the boss code until [PERSON_NAME] says you're ready! for i in ran…" at bounding box center [817, 381] width 329 height 467
click at [815, 310] on div "# Don't touch the boss code until [PERSON_NAME] says you're ready! for i in ran…" at bounding box center [817, 381] width 329 height 467
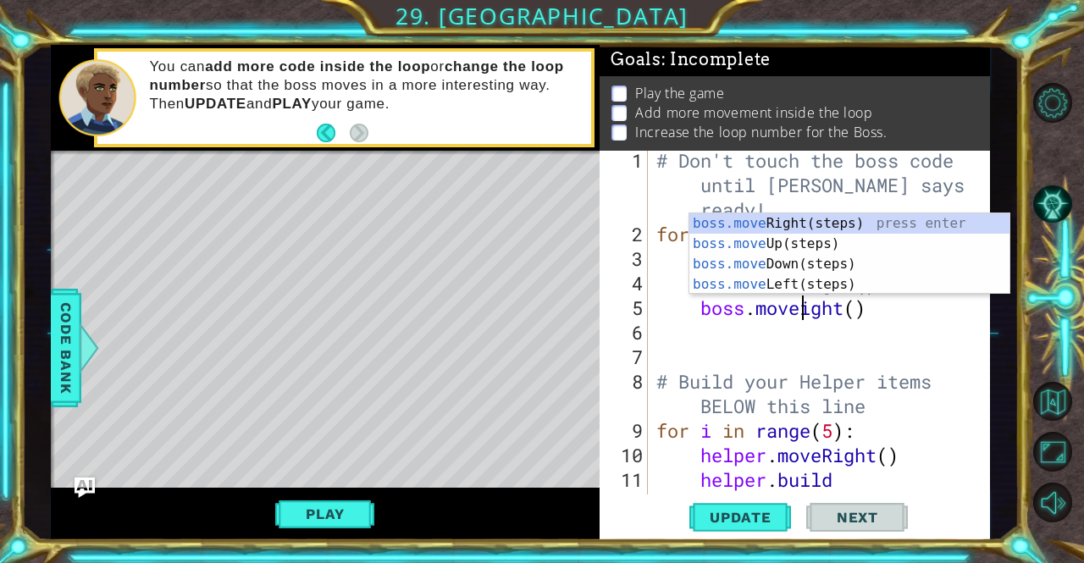
scroll to position [0, 7]
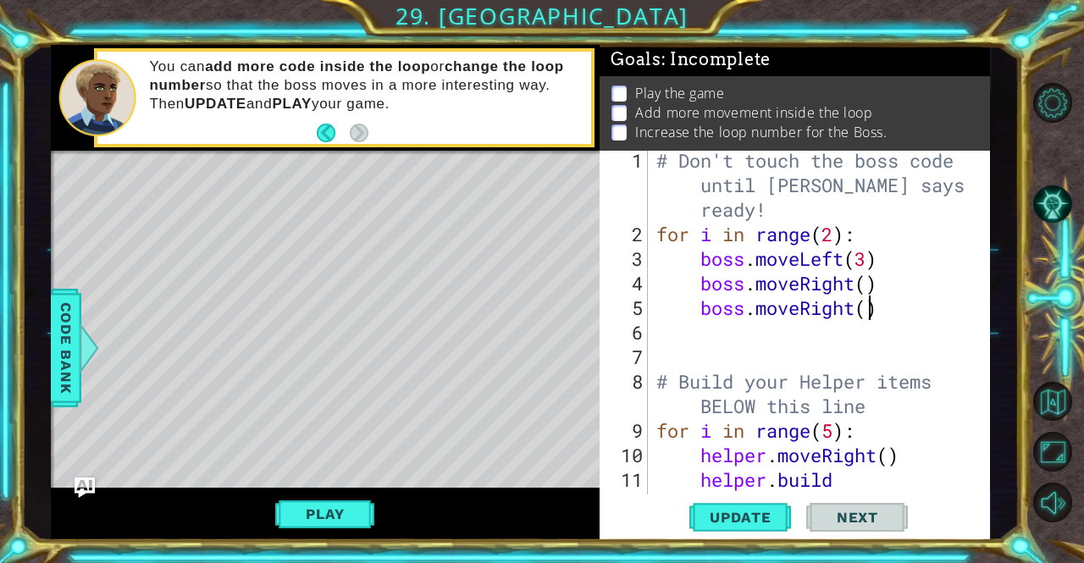
click at [869, 306] on div "# Don't touch the boss code until [PERSON_NAME] says you're ready! for i in ran…" at bounding box center [817, 381] width 329 height 467
type textarea "boss.moveRight(2)"
click at [870, 337] on div "# Don't touch the boss code until [PERSON_NAME] says you're ready! for i in ran…" at bounding box center [817, 381] width 329 height 467
click at [838, 233] on div "# Don't touch the boss code until [PERSON_NAME] says you're ready! for i in ran…" at bounding box center [817, 381] width 329 height 467
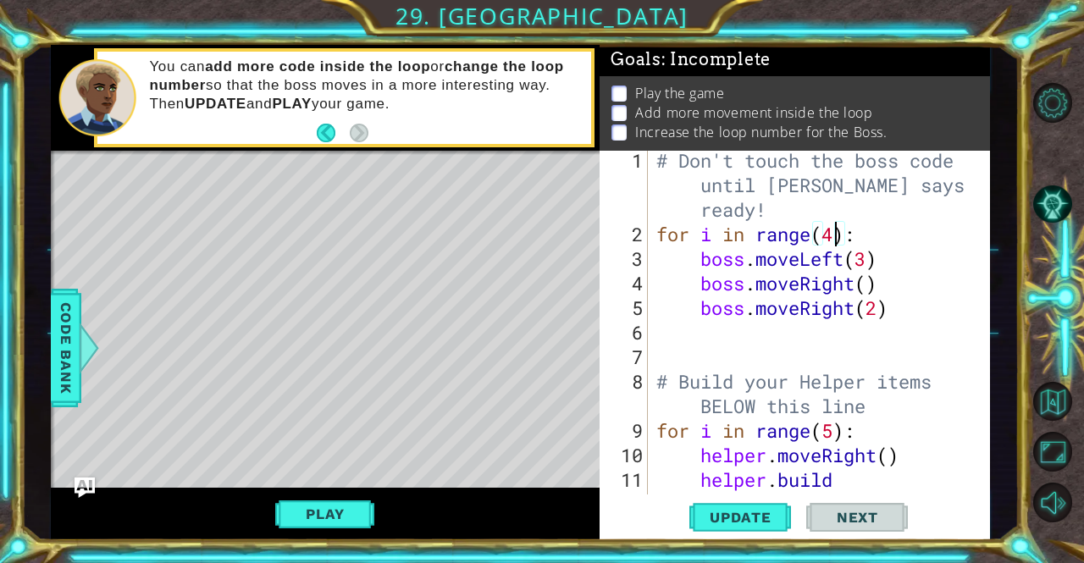
scroll to position [0, 8]
type textarea "for i in range(4):"
click at [757, 512] on span "Update" at bounding box center [741, 517] width 96 height 17
click at [361, 514] on button "Play" at bounding box center [324, 514] width 99 height 32
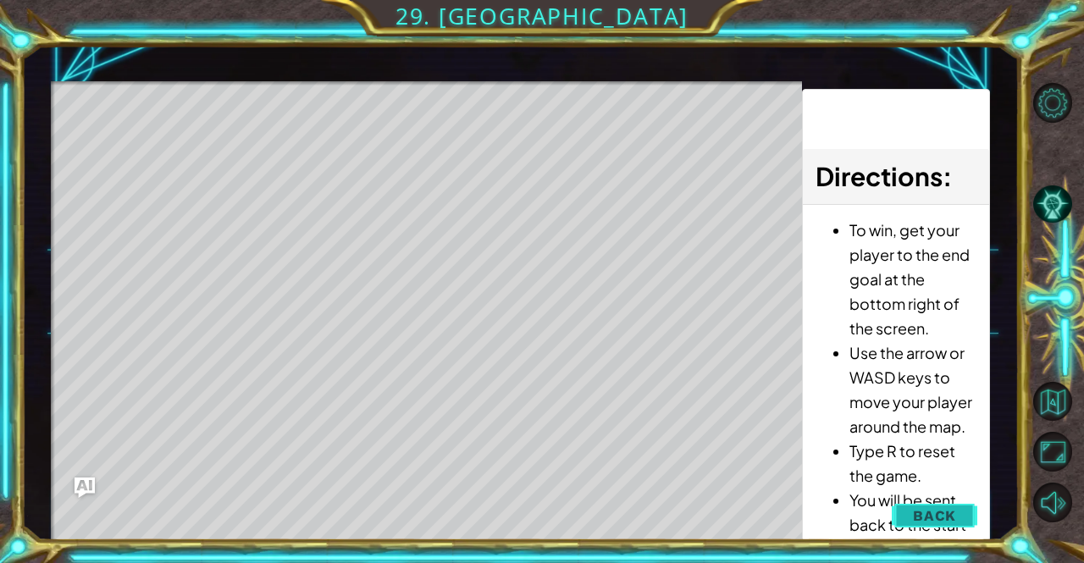
click at [939, 512] on span "Back" at bounding box center [934, 515] width 43 height 17
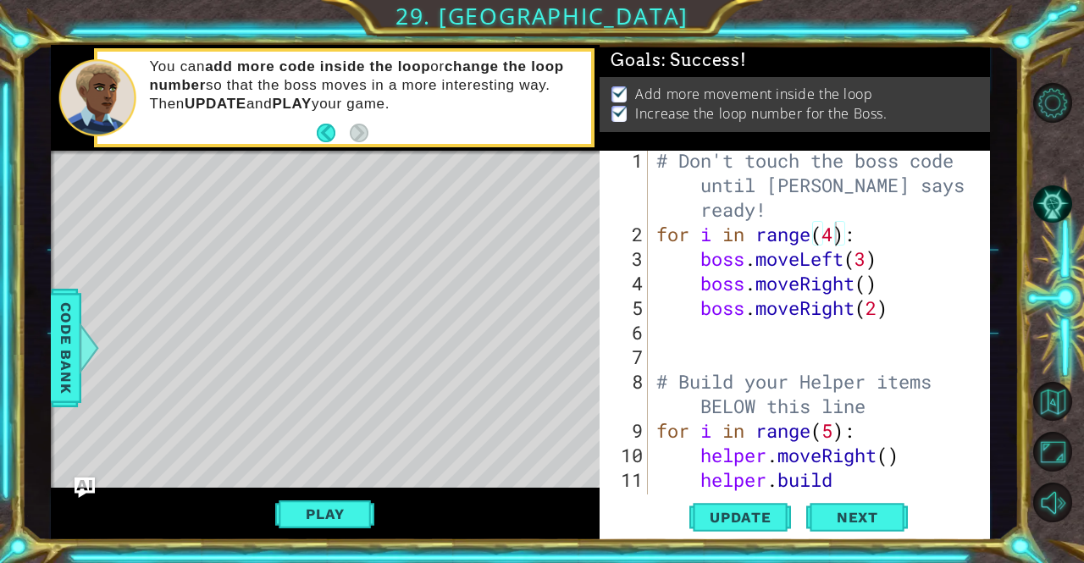
scroll to position [3, 0]
click at [768, 521] on span "Update" at bounding box center [741, 517] width 96 height 17
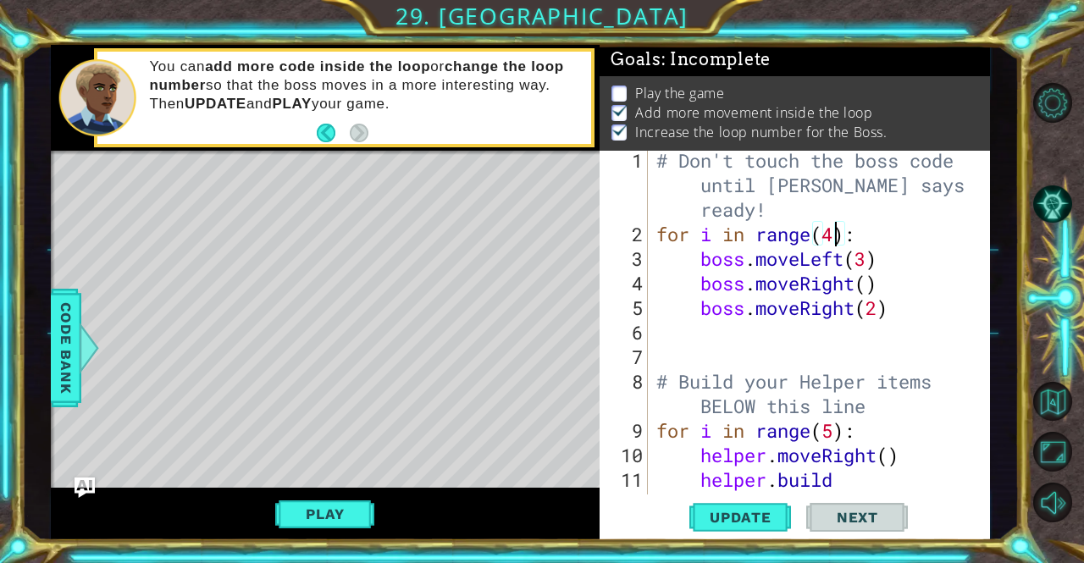
scroll to position [2, 0]
click at [303, 523] on button "Play" at bounding box center [324, 514] width 99 height 32
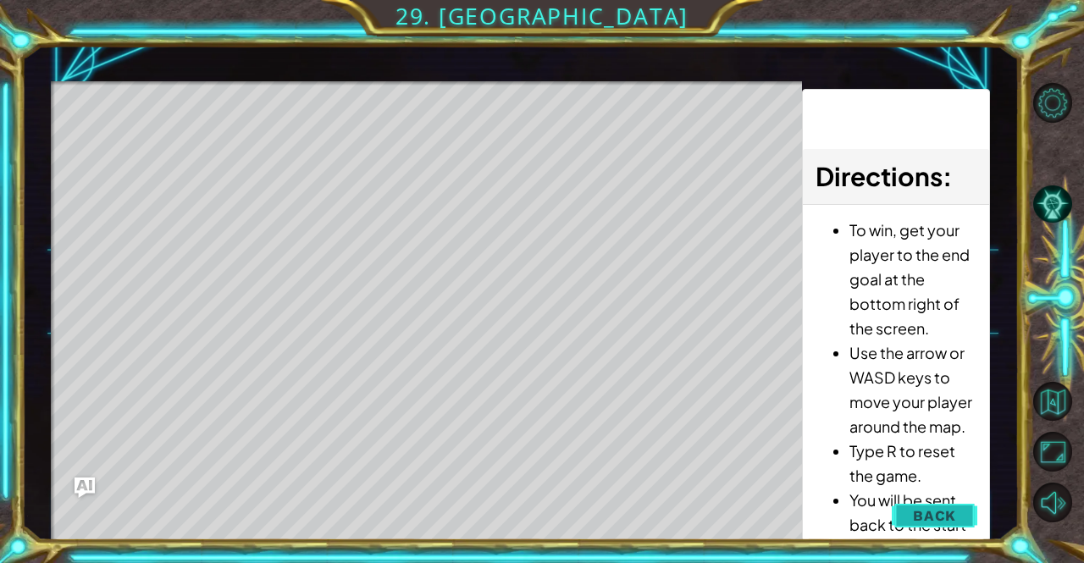
click at [916, 506] on button "Back" at bounding box center [935, 516] width 86 height 34
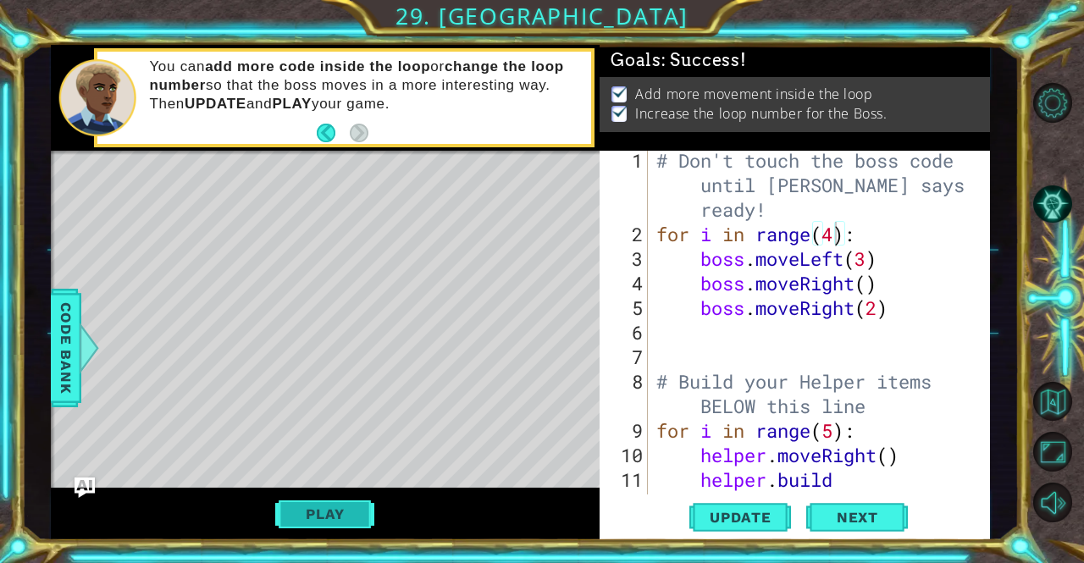
click at [354, 512] on button "Play" at bounding box center [324, 514] width 99 height 32
click at [852, 501] on button "Next" at bounding box center [857, 519] width 102 height 39
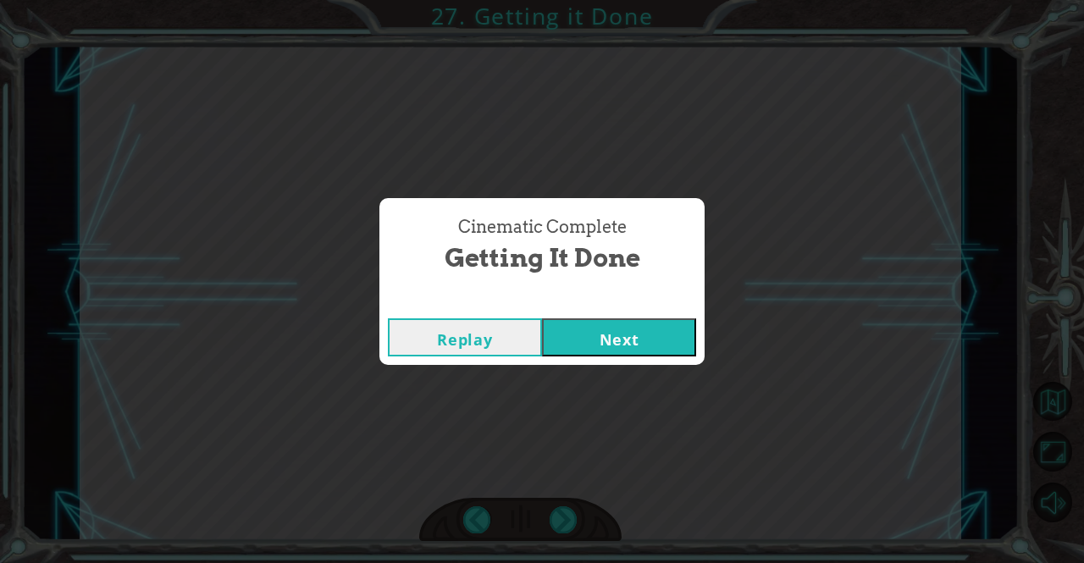
click at [630, 342] on button "Next" at bounding box center [619, 338] width 154 height 38
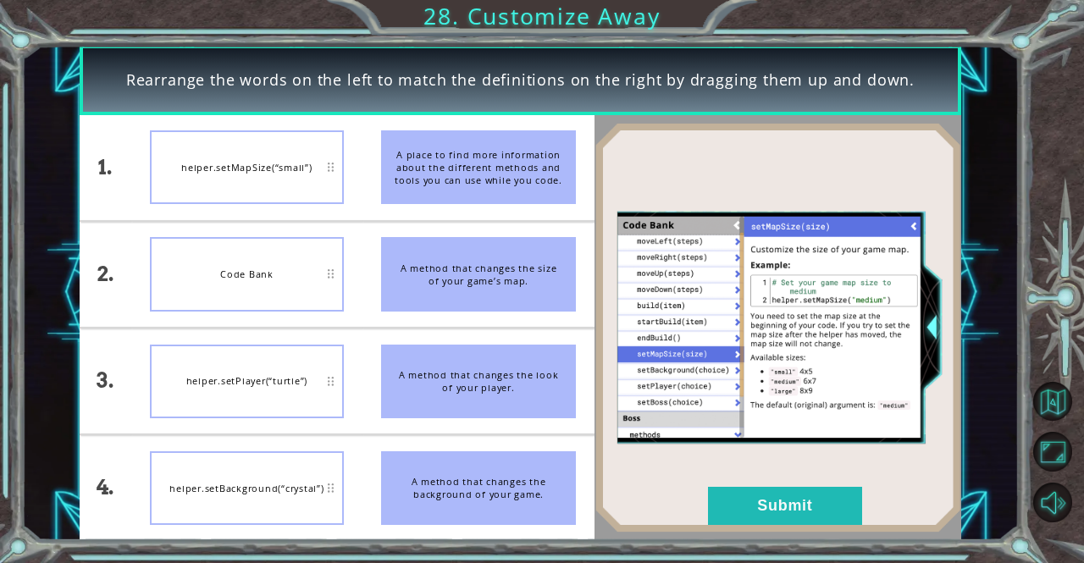
drag, startPoint x: 525, startPoint y: 489, endPoint x: 346, endPoint y: 487, distance: 178.8
click at [346, 487] on div "1. 2. 3. 4. helper.setMapSize(“small”) Code Bank helper.setPlayer(“turtle”) hel…" at bounding box center [337, 328] width 515 height 426
drag, startPoint x: 485, startPoint y: 301, endPoint x: 438, endPoint y: 294, distance: 47.9
click at [438, 294] on div "A method that changes the size of your game’s map." at bounding box center [478, 274] width 195 height 74
drag, startPoint x: 434, startPoint y: 177, endPoint x: 435, endPoint y: 240, distance: 62.7
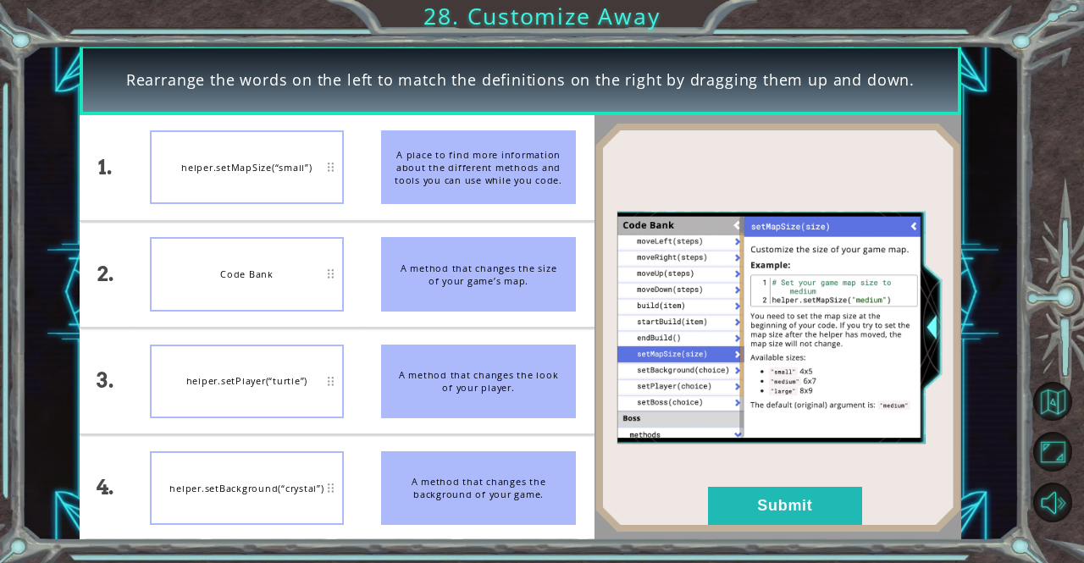
click at [435, 240] on ul "A place to find more information about the different methods and tools you can …" at bounding box center [479, 328] width 232 height 426
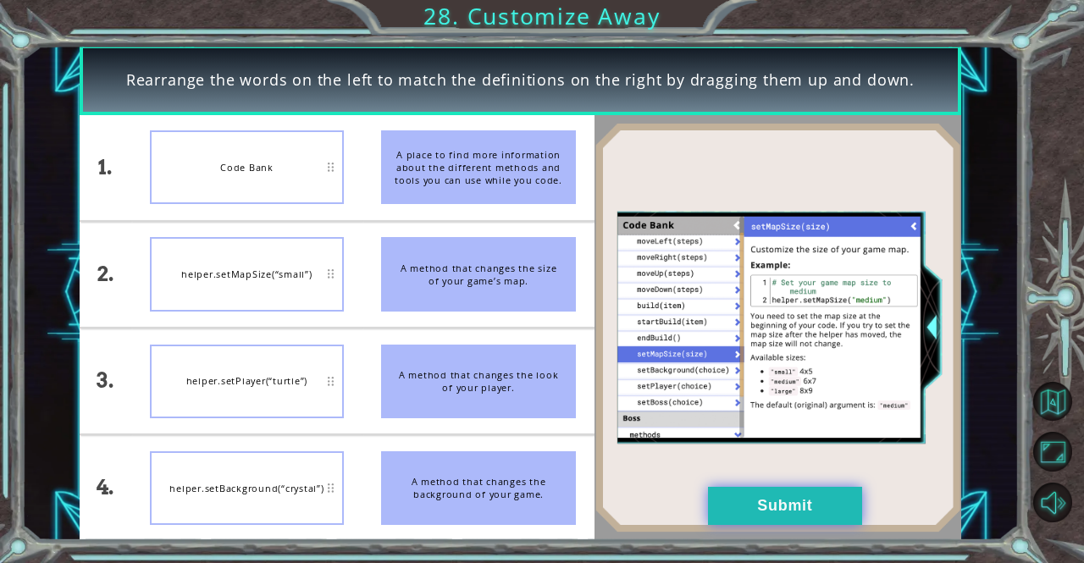
click at [800, 507] on button "Submit" at bounding box center [785, 506] width 154 height 38
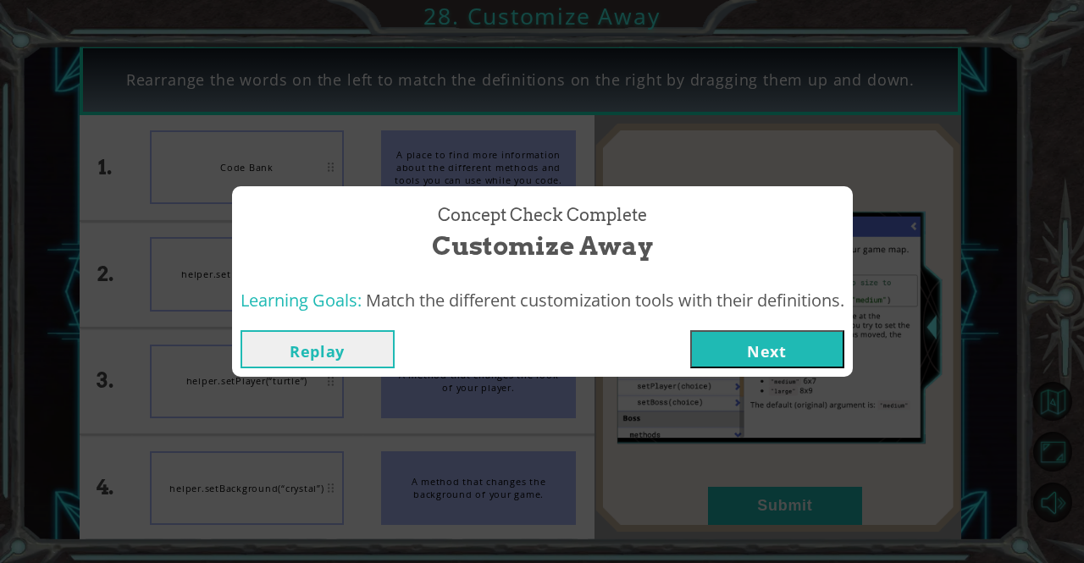
click at [803, 362] on button "Next" at bounding box center [767, 349] width 154 height 38
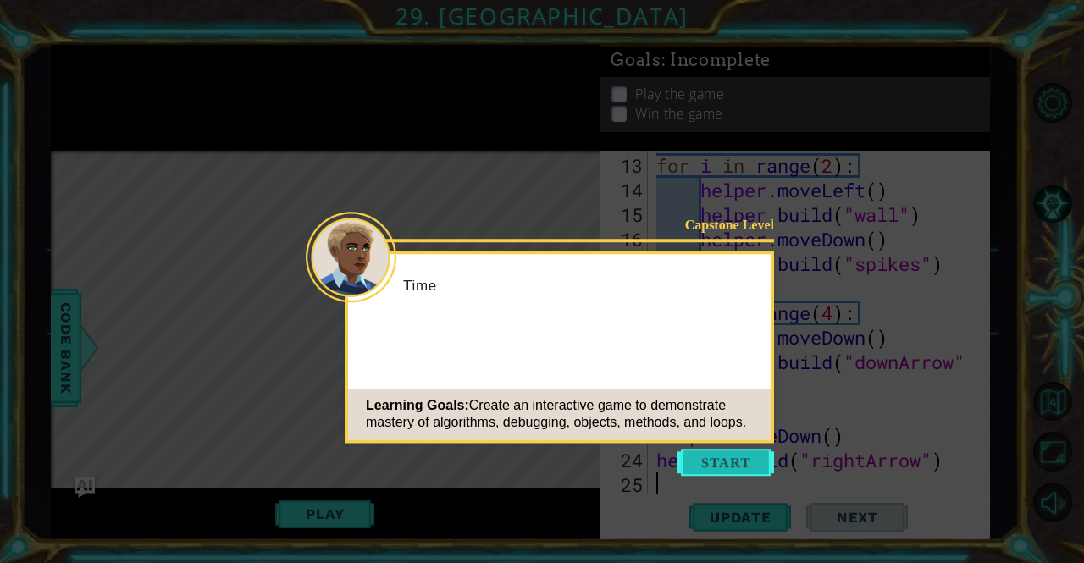
scroll to position [393, 0]
click at [720, 470] on button "Start" at bounding box center [726, 462] width 97 height 27
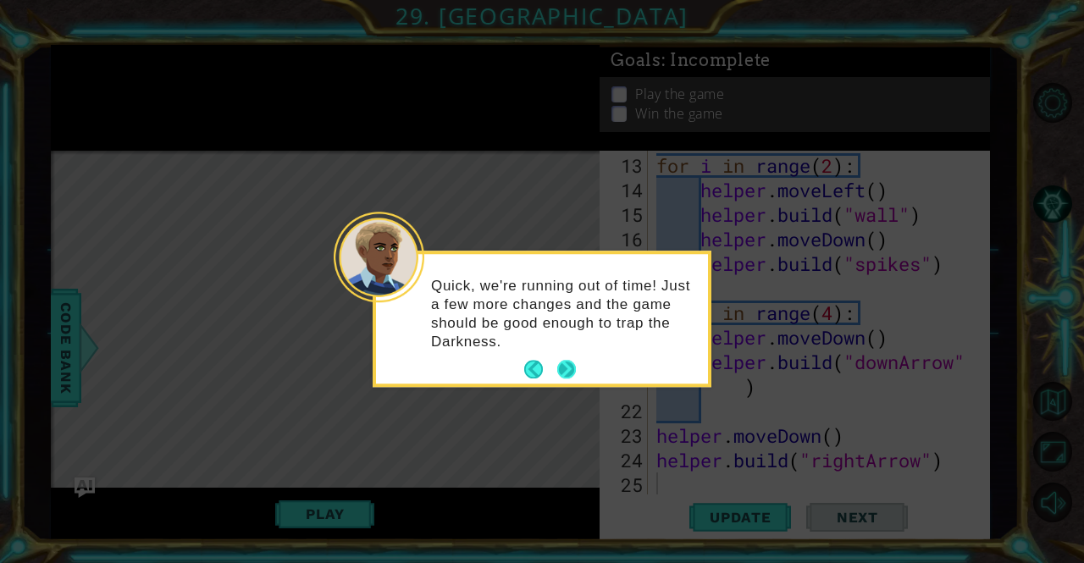
click at [568, 371] on button "Next" at bounding box center [566, 370] width 19 height 19
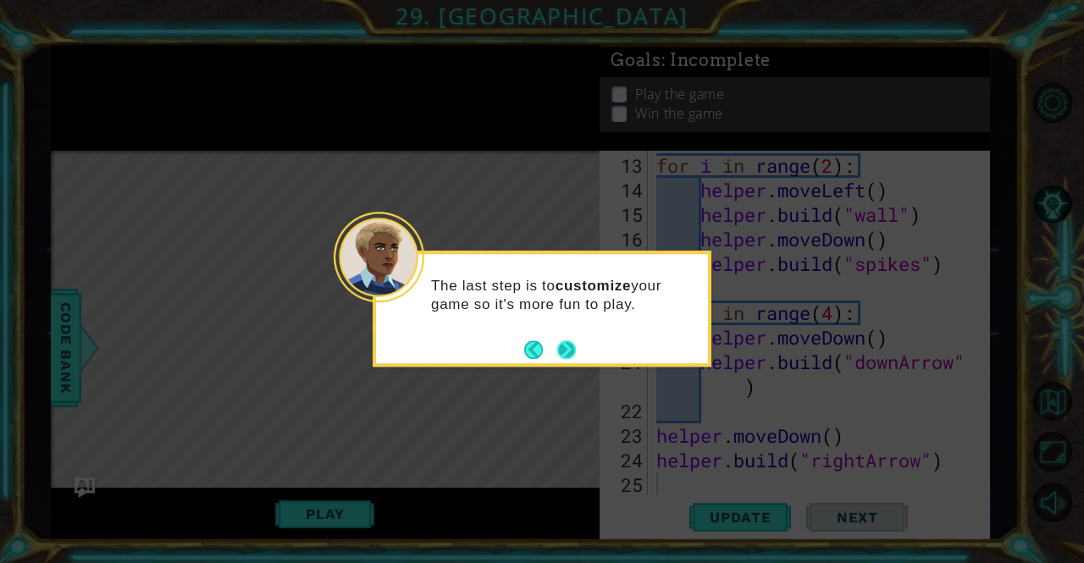
click at [568, 350] on button "Next" at bounding box center [566, 350] width 19 height 19
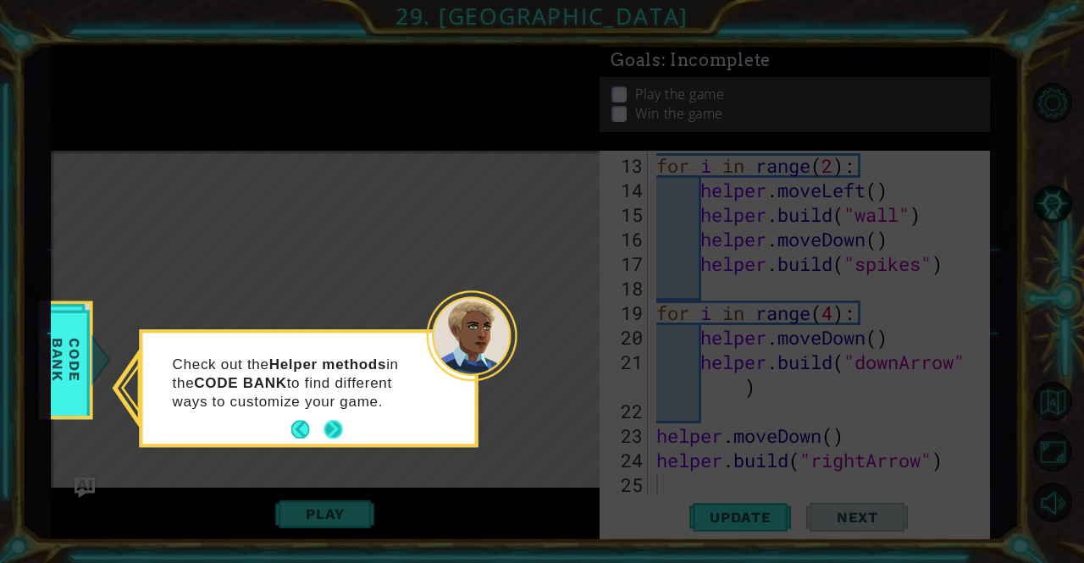
click at [337, 435] on button "Next" at bounding box center [333, 430] width 19 height 19
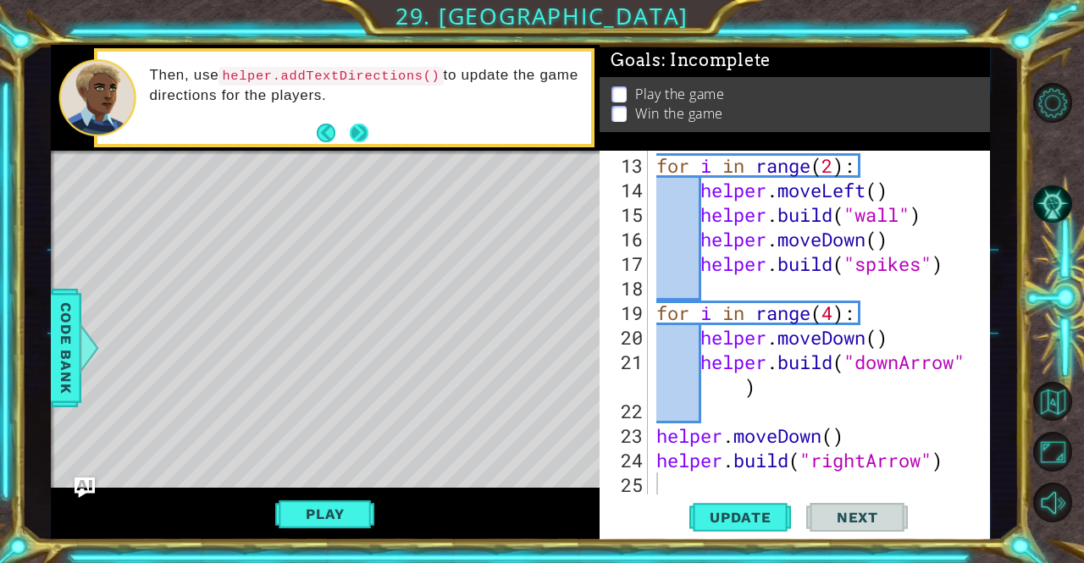
click at [358, 131] on button "Next" at bounding box center [359, 133] width 19 height 19
click at [358, 131] on button "Next" at bounding box center [359, 132] width 19 height 19
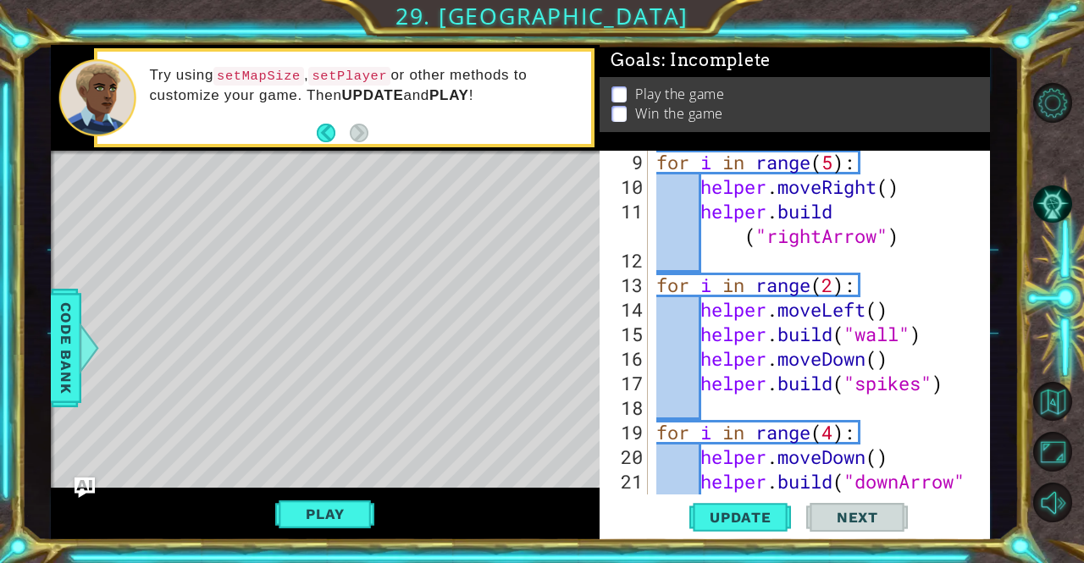
scroll to position [0, 0]
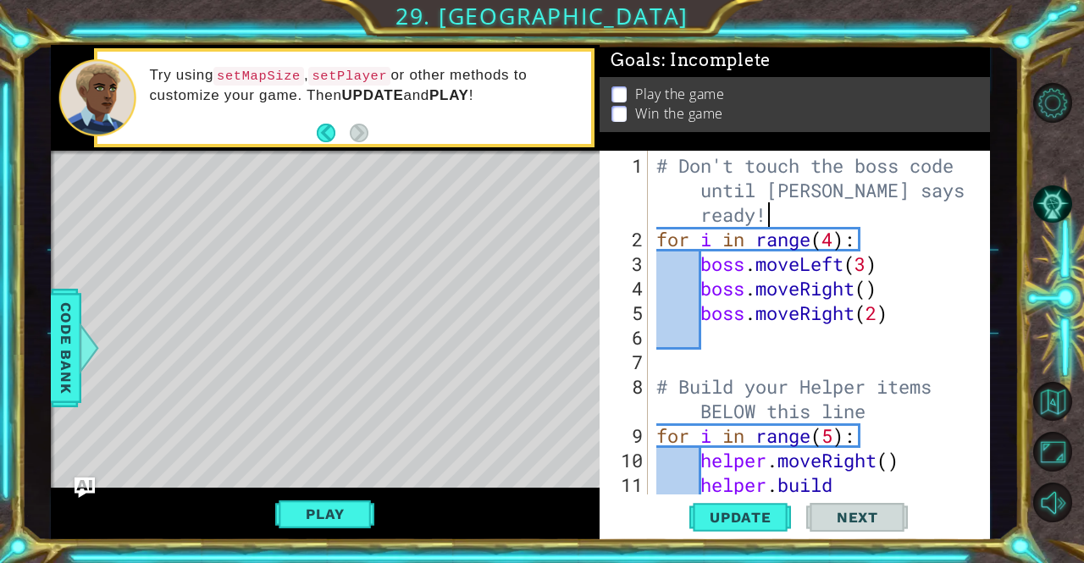
click at [901, 216] on div "# Don't touch the boss code until [PERSON_NAME] says you're ready! for i in ran…" at bounding box center [817, 386] width 329 height 467
type textarea "# Don't touch the boss code until [PERSON_NAME] says you're ready!"
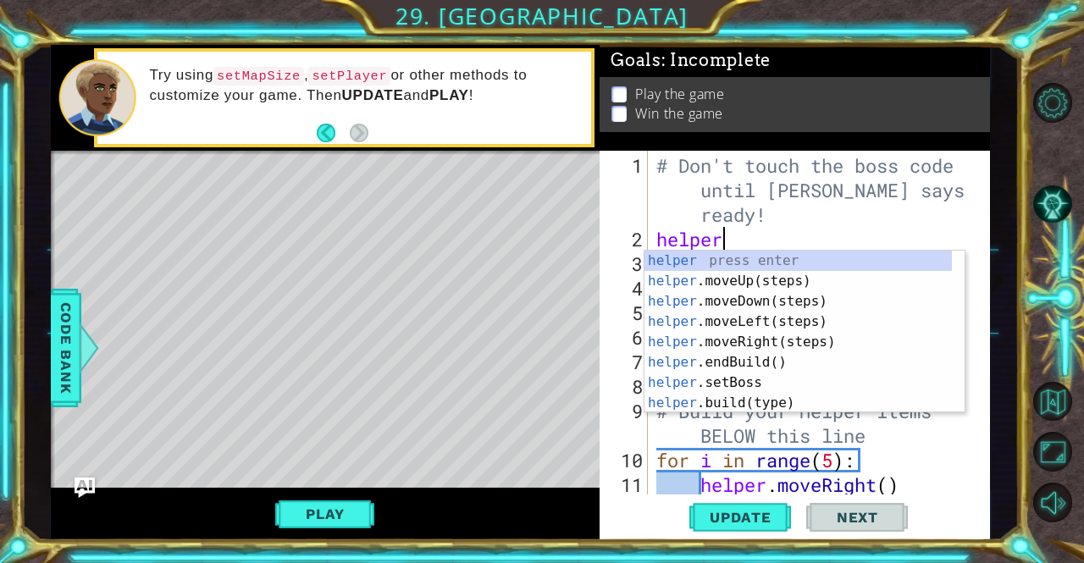
scroll to position [0, 2]
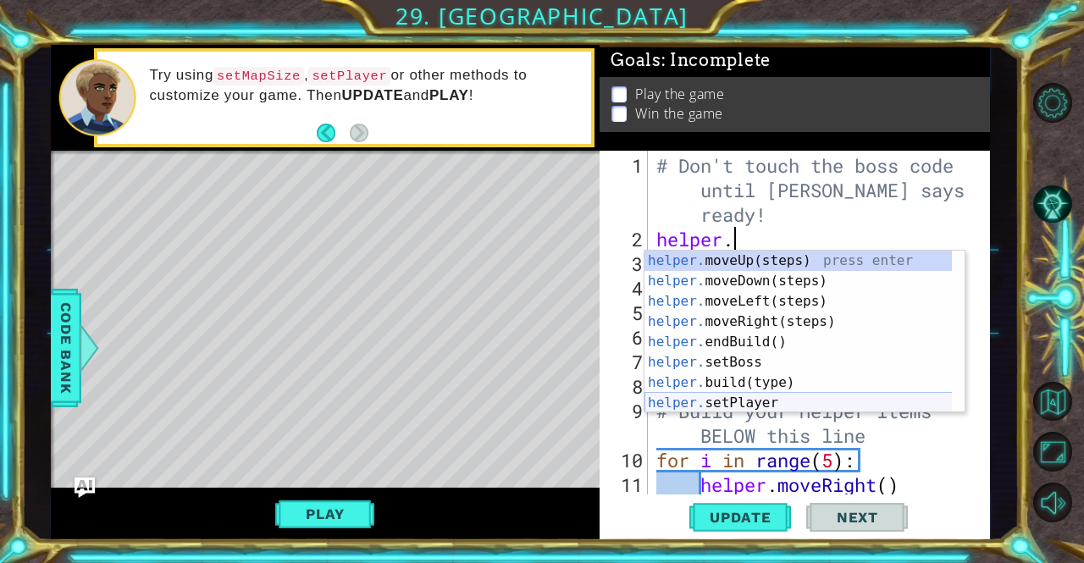
click at [762, 404] on div "helper. moveUp(steps) press enter helper. moveDown(steps) press enter helper. m…" at bounding box center [799, 352] width 308 height 203
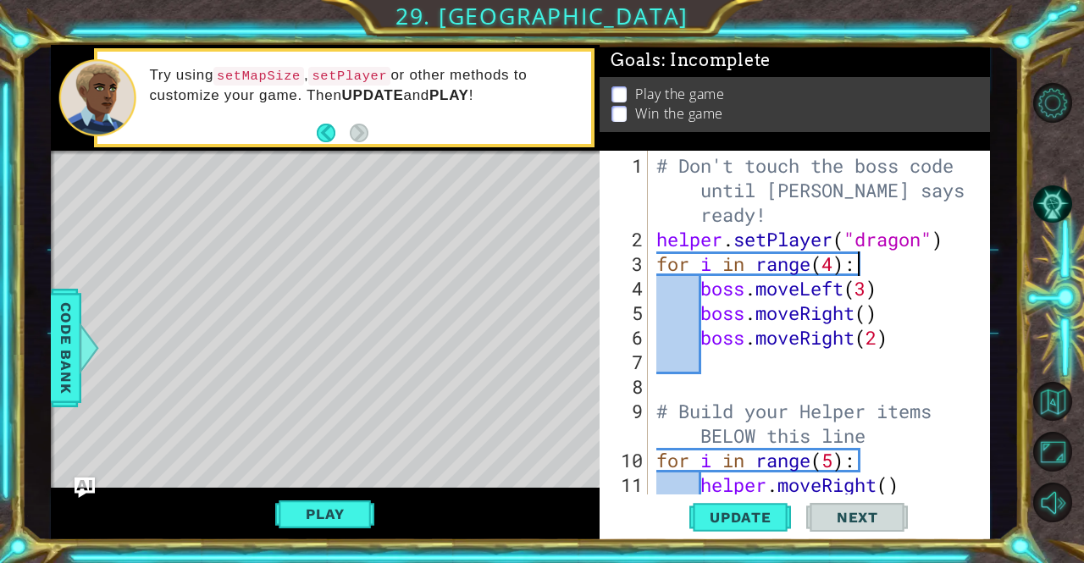
click at [956, 250] on div "# Don't touch the boss code until [PERSON_NAME] says you're ready! helper . set…" at bounding box center [817, 386] width 329 height 467
click at [951, 245] on div "# Don't touch the boss code until [PERSON_NAME] says you're ready! helper . set…" at bounding box center [817, 386] width 329 height 467
type textarea "helper.setPlayer("dragon")"
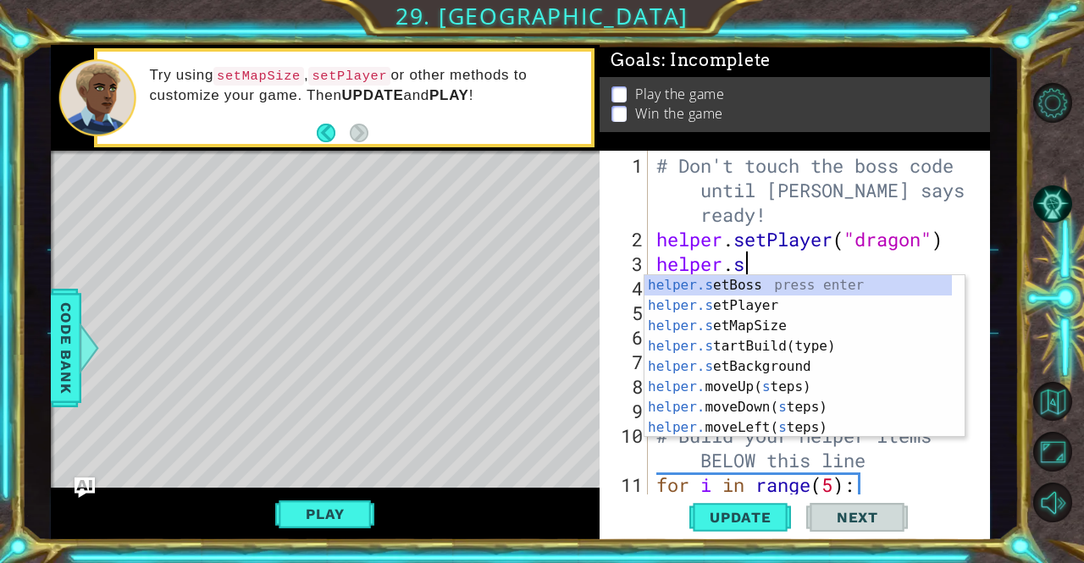
scroll to position [0, 3]
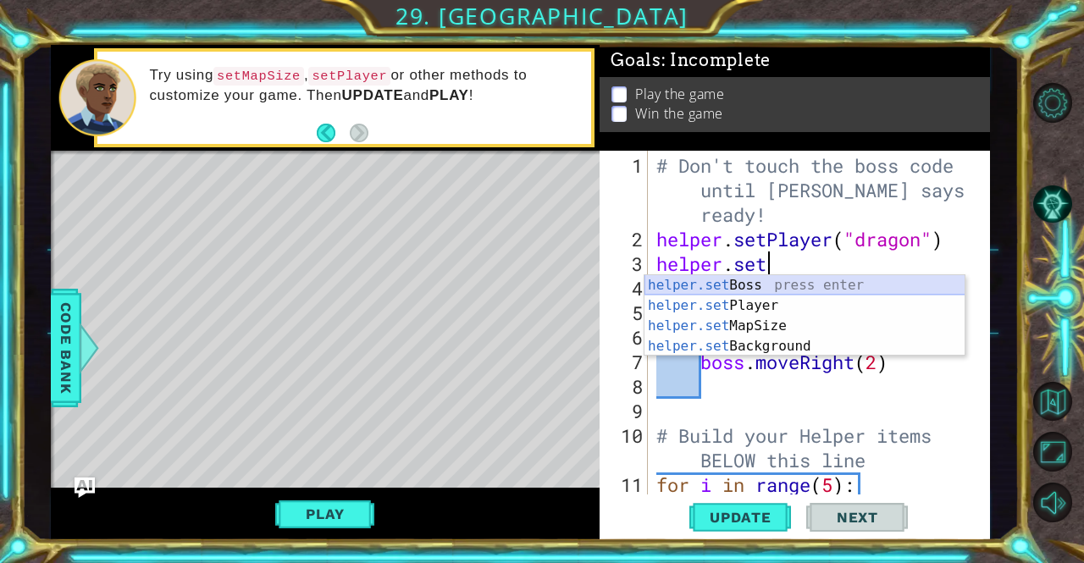
click at [844, 285] on div "helper.set Boss press enter helper.set Player press enter helper.set MapSize pr…" at bounding box center [805, 336] width 321 height 122
type textarea "helper.setBoss("bats")"
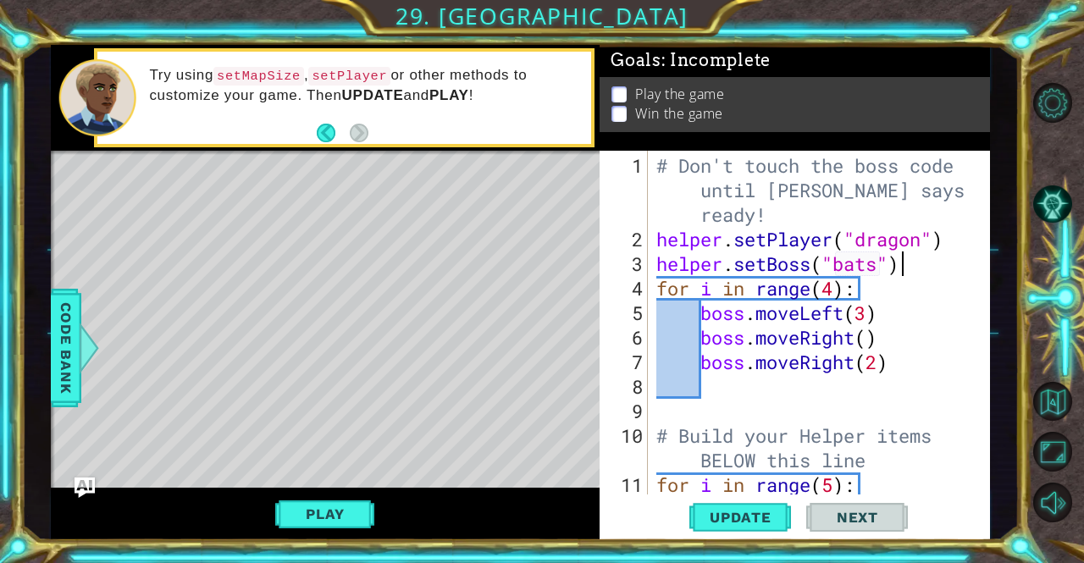
click at [918, 270] on div "# Don't touch the boss code until [PERSON_NAME] says you're ready! helper . set…" at bounding box center [817, 374] width 329 height 442
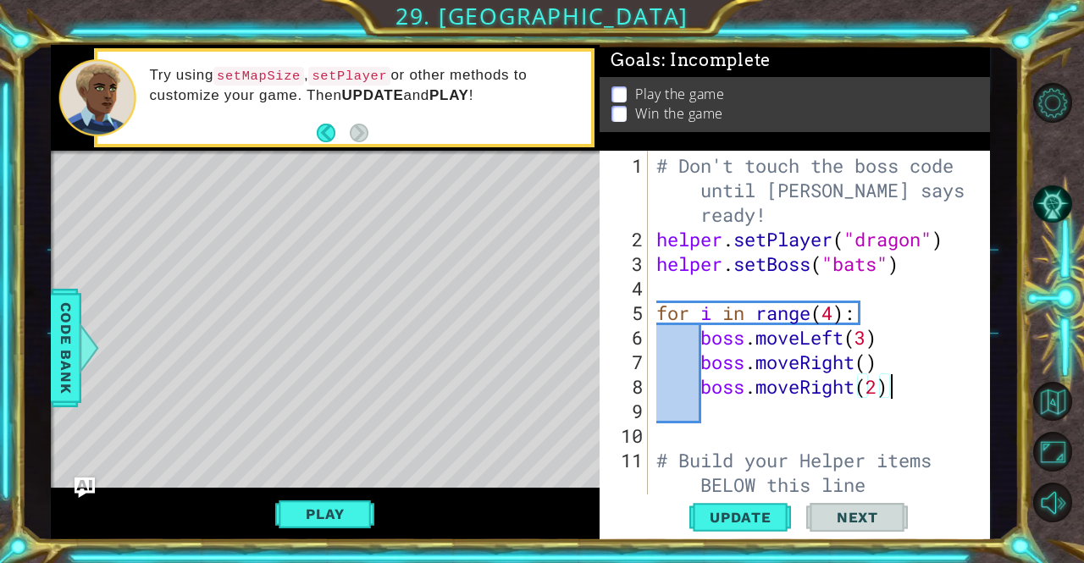
click at [898, 389] on div "# Don't touch the boss code until [PERSON_NAME] says you're ready! helper . set…" at bounding box center [817, 374] width 329 height 442
type textarea "boss.moveRight(2)"
click at [815, 413] on div "# Don't touch the boss code until [PERSON_NAME] says you're ready! helper . set…" at bounding box center [817, 374] width 329 height 442
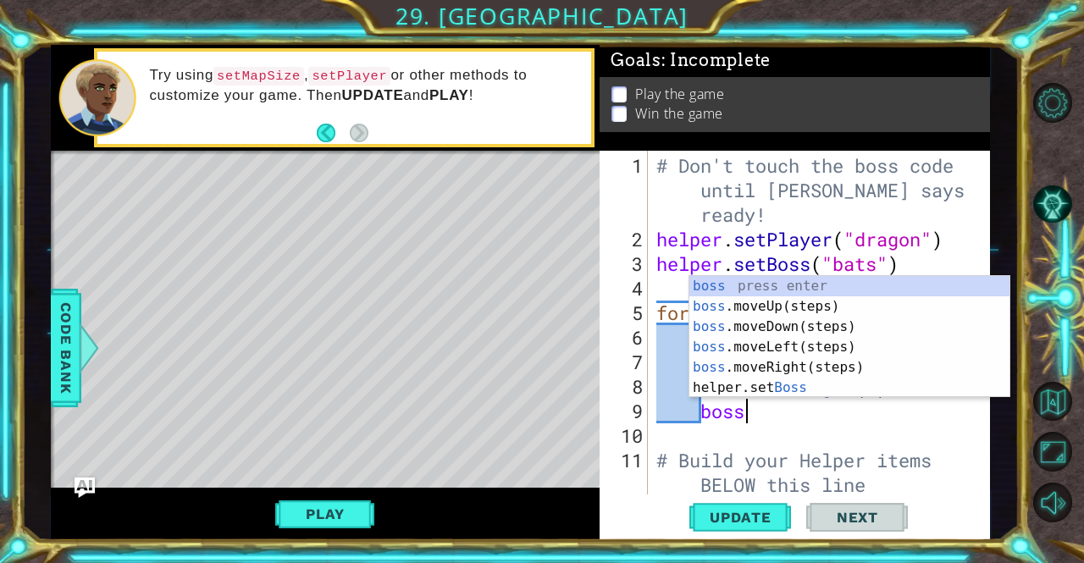
scroll to position [0, 3]
type textarea "boss."
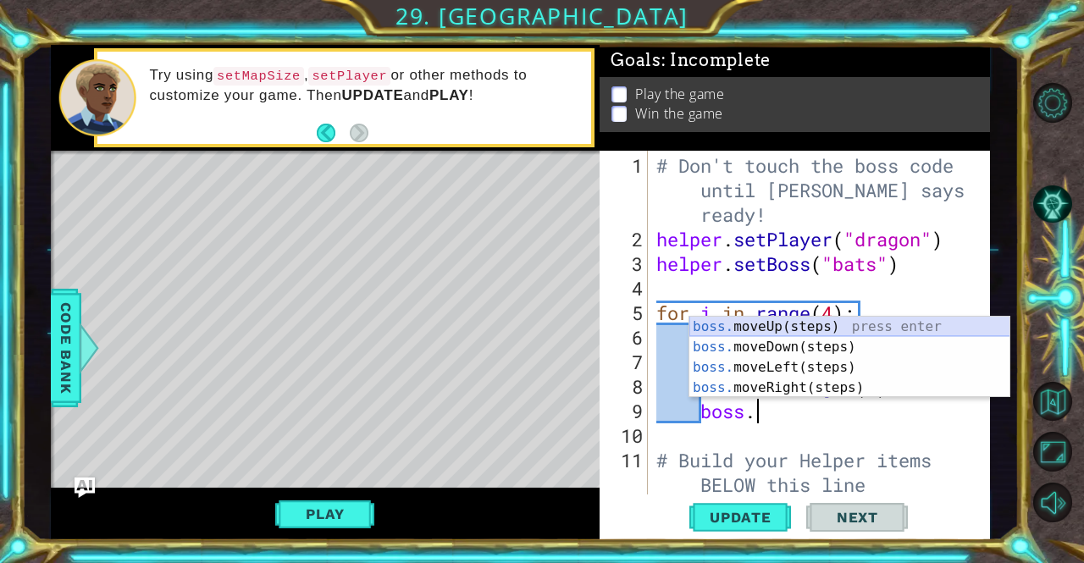
click at [808, 323] on div "boss. moveUp(steps) press enter boss. moveDown(steps) press enter boss. moveLef…" at bounding box center [850, 378] width 321 height 122
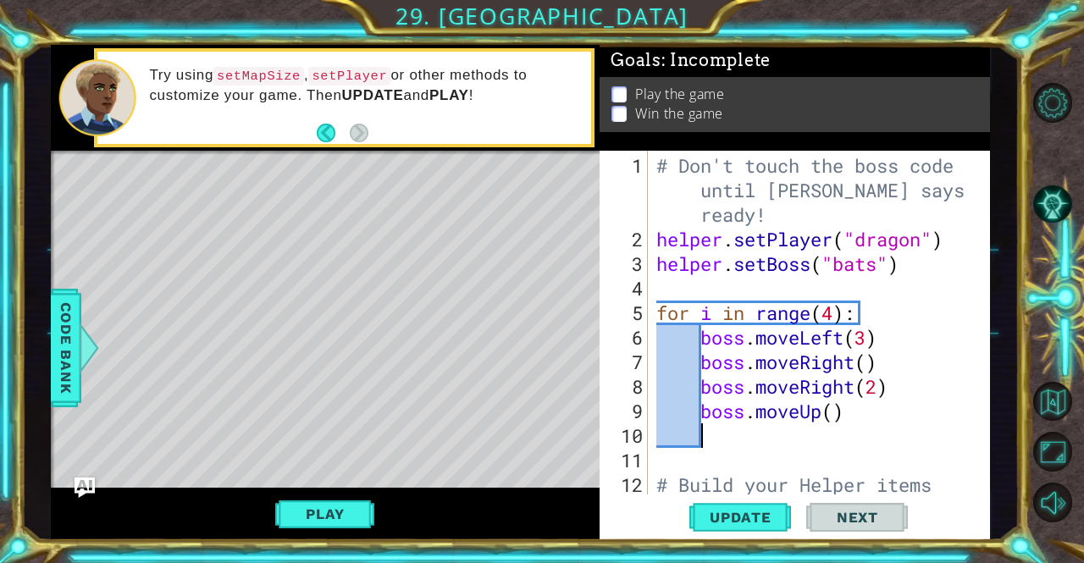
scroll to position [0, 1]
click at [891, 330] on div "# Don't touch the boss code until [PERSON_NAME] says you're ready! helper . set…" at bounding box center [817, 386] width 329 height 467
click at [879, 316] on div "# Don't touch the boss code until [PERSON_NAME] says you're ready! helper . set…" at bounding box center [817, 386] width 329 height 467
type textarea "for i in range(4):"
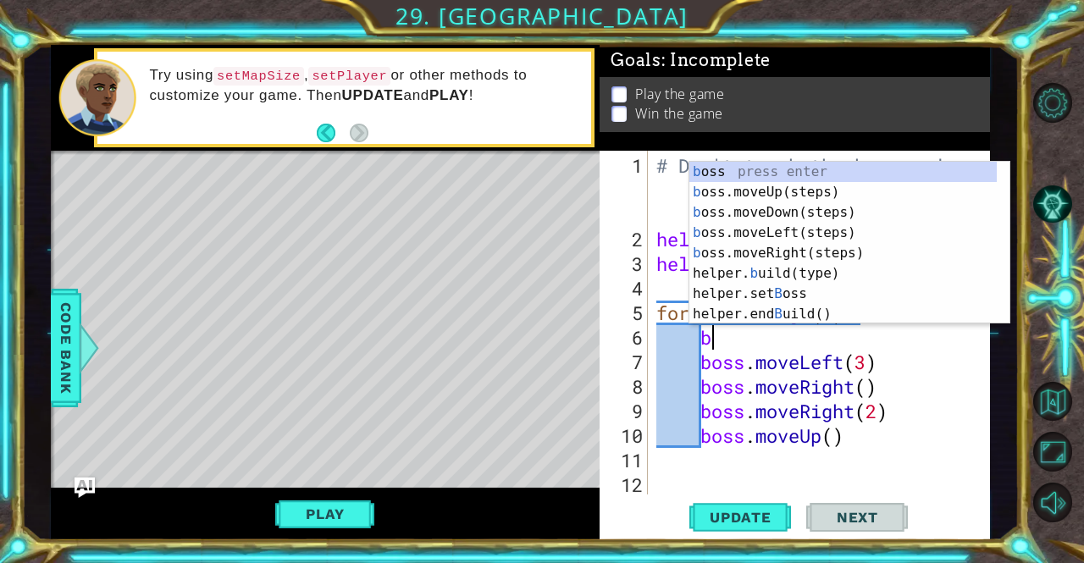
scroll to position [0, 2]
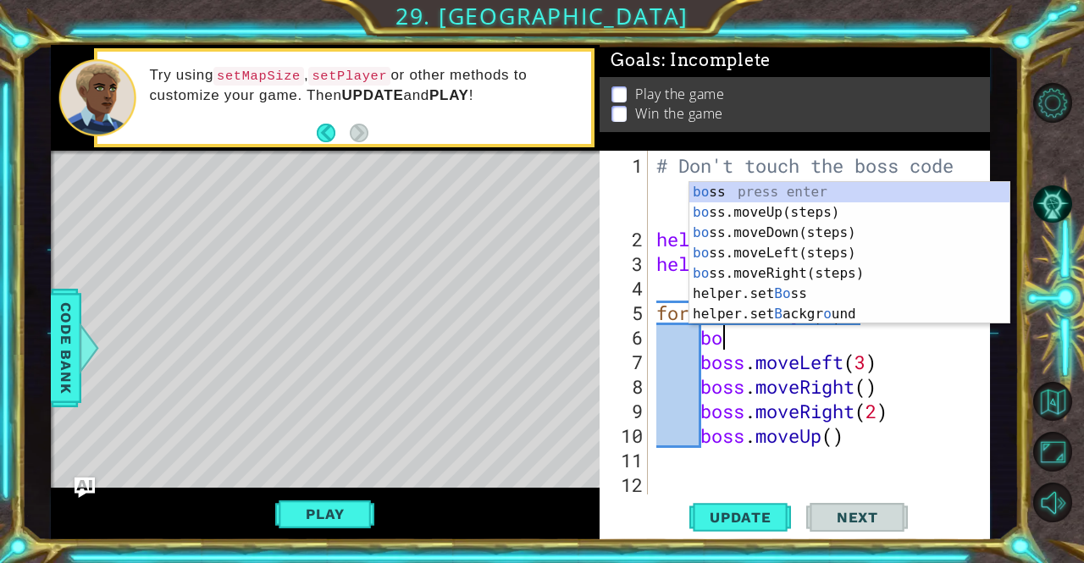
type textarea "bos"
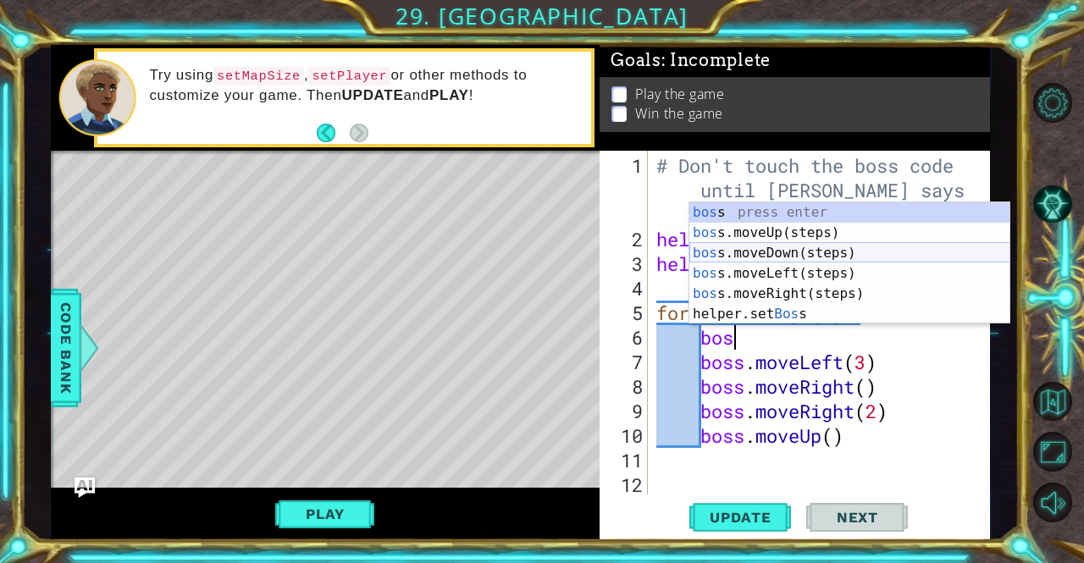
click at [805, 254] on div "bos s press enter bos s.moveUp(steps) press enter bos s.moveDown(steps) press e…" at bounding box center [850, 283] width 321 height 163
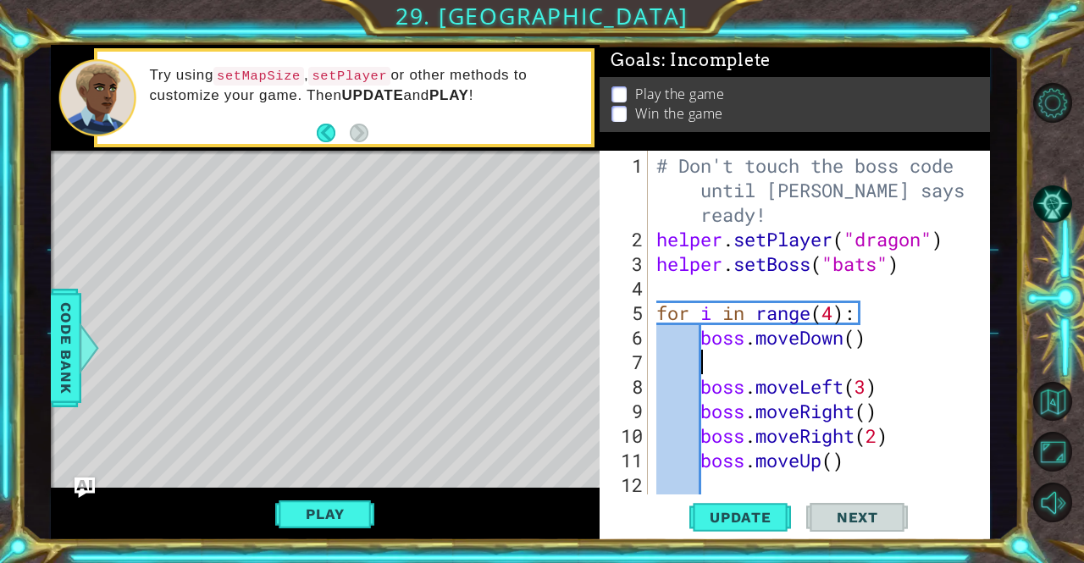
scroll to position [0, 1]
type textarea "\"
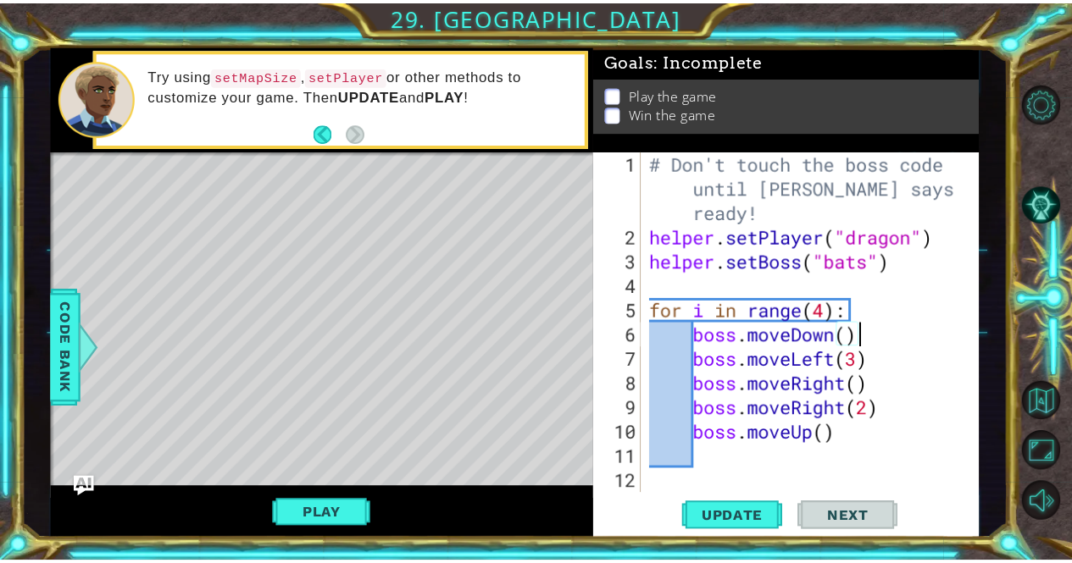
scroll to position [3, 0]
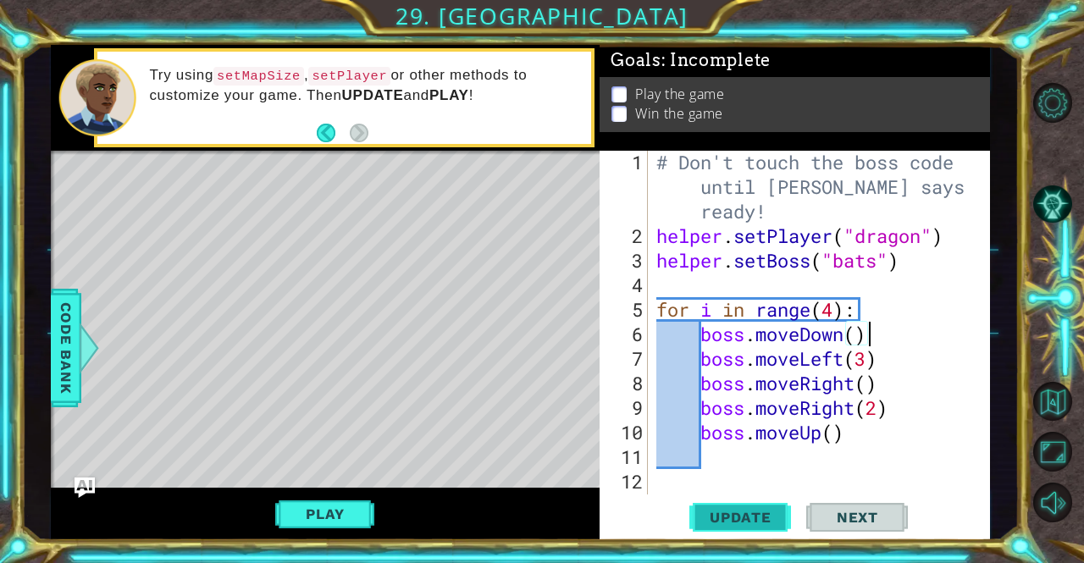
type textarea "boss.moveDown()"
click at [774, 520] on span "Update" at bounding box center [741, 517] width 96 height 17
click at [358, 515] on button "Play" at bounding box center [324, 514] width 99 height 32
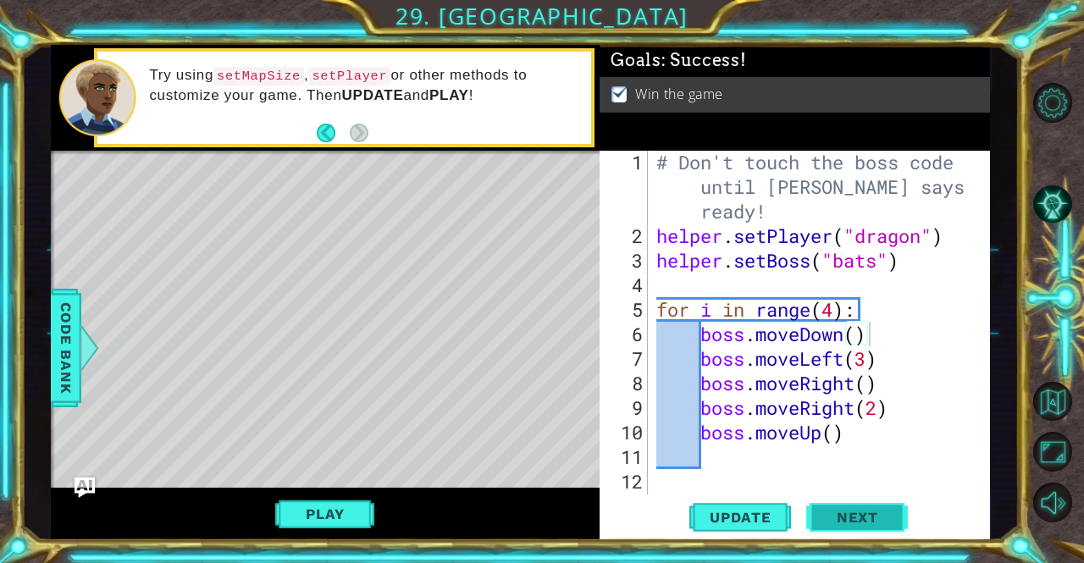
click at [869, 521] on span "Next" at bounding box center [857, 519] width 75 height 17
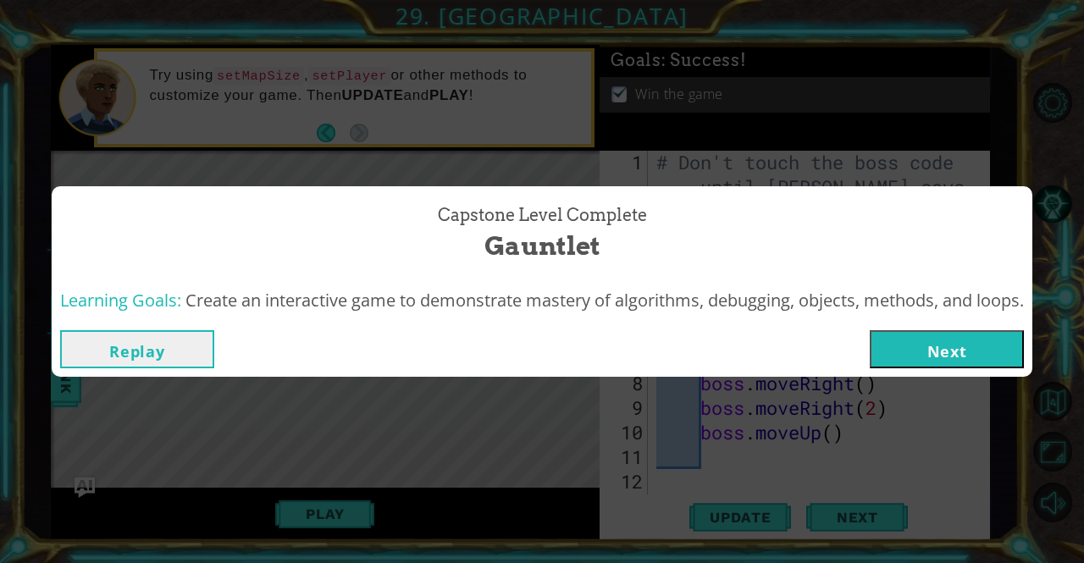
click at [978, 346] on button "Next" at bounding box center [947, 349] width 154 height 38
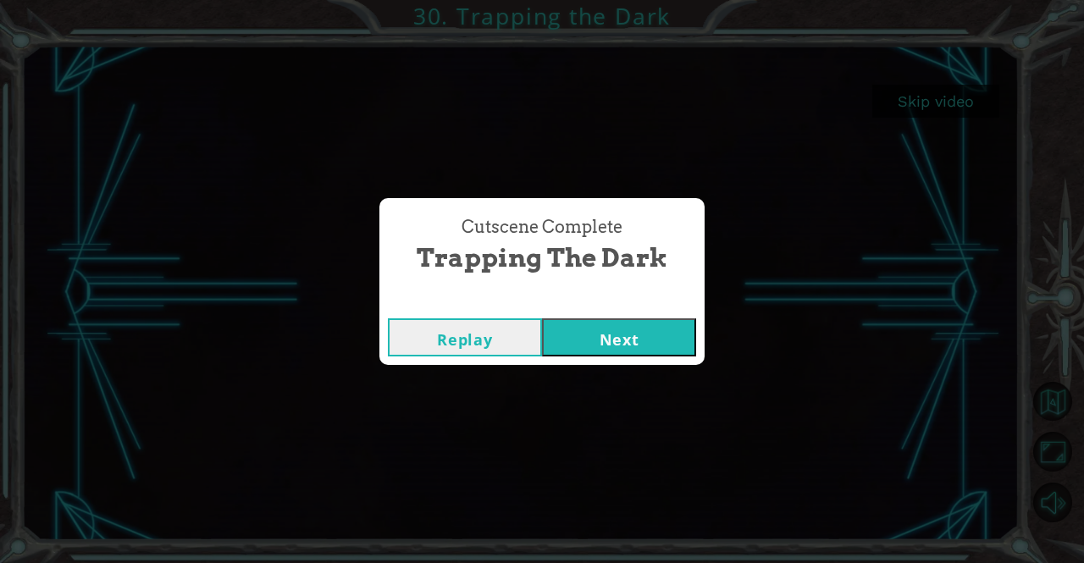
click at [627, 330] on button "Next" at bounding box center [619, 338] width 154 height 38
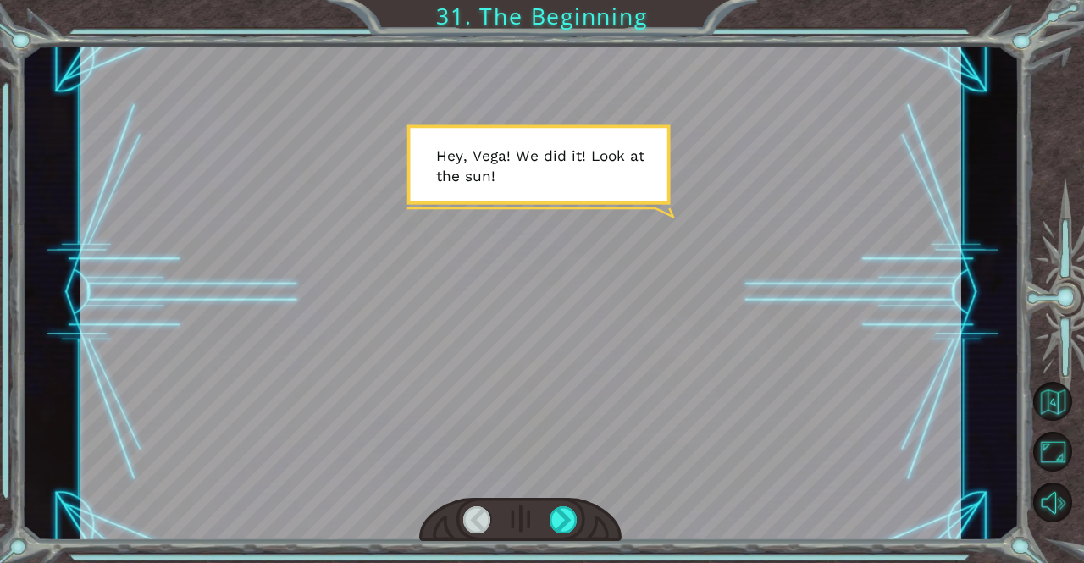
click at [549, 230] on div at bounding box center [521, 293] width 882 height 496
click at [519, 179] on div at bounding box center [521, 293] width 882 height 496
click at [569, 513] on div at bounding box center [564, 520] width 28 height 27
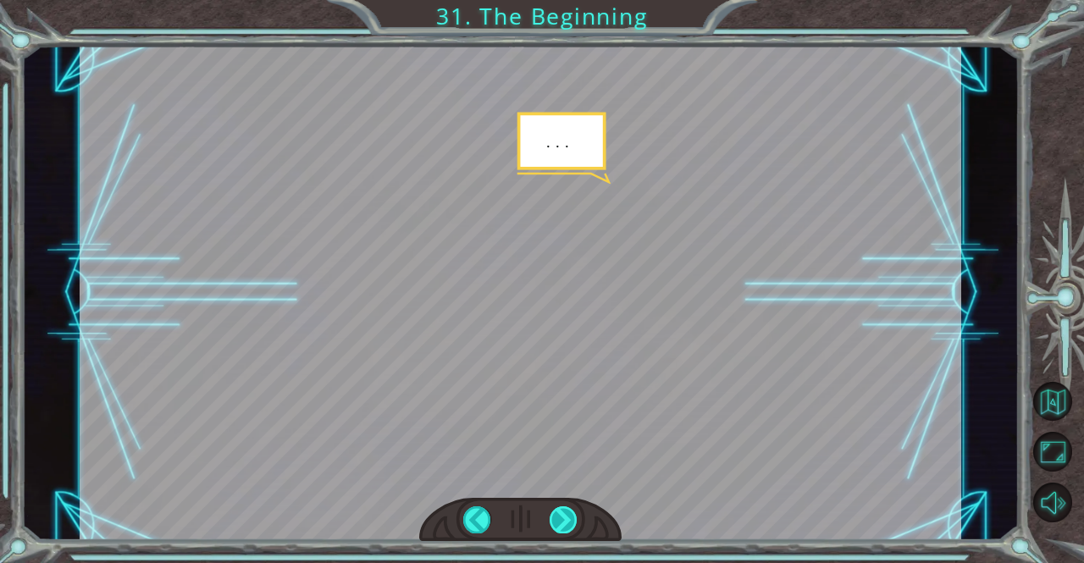
click at [573, 511] on div at bounding box center [564, 520] width 28 height 27
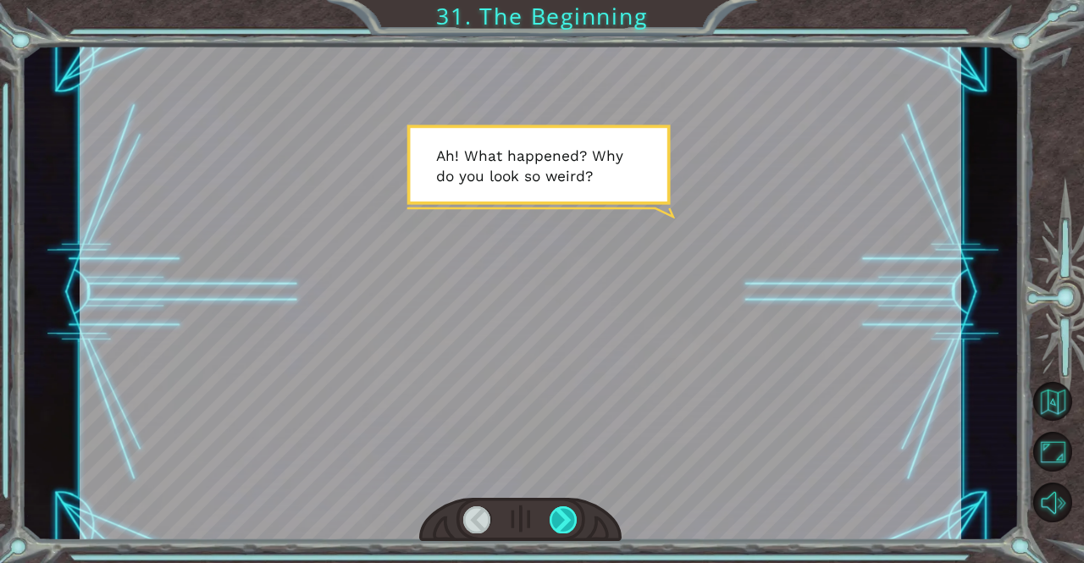
click at [563, 514] on div at bounding box center [564, 520] width 28 height 27
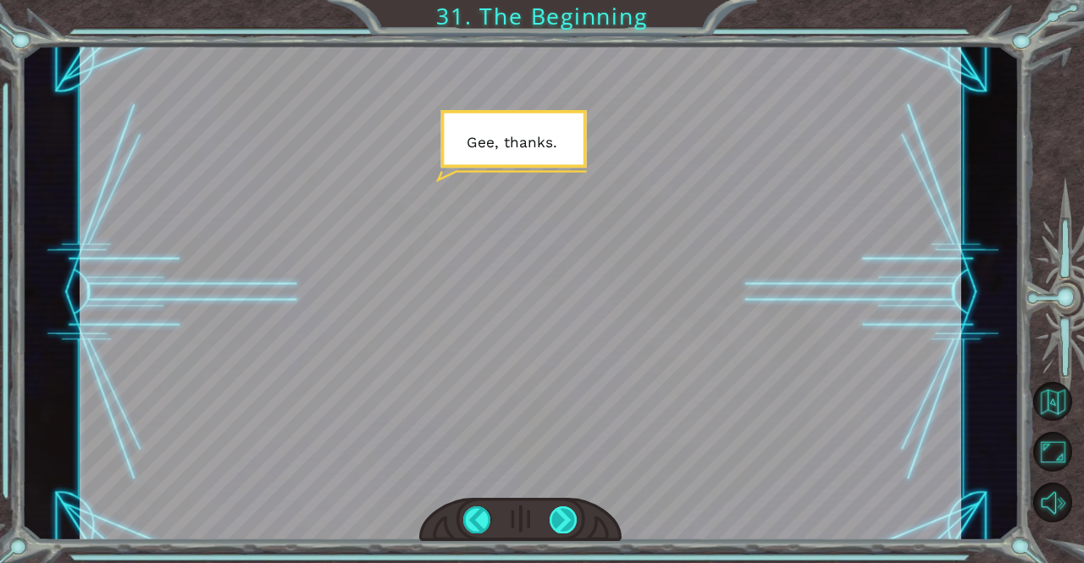
click at [559, 515] on div at bounding box center [564, 520] width 28 height 27
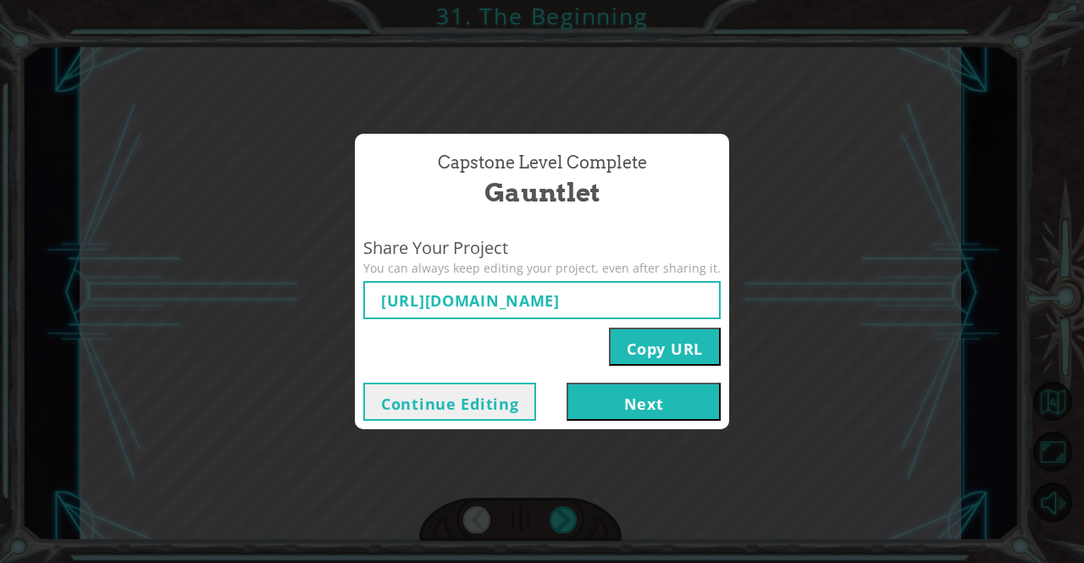
click at [661, 401] on button "Next" at bounding box center [644, 402] width 154 height 38
